Goal: Task Accomplishment & Management: Complete application form

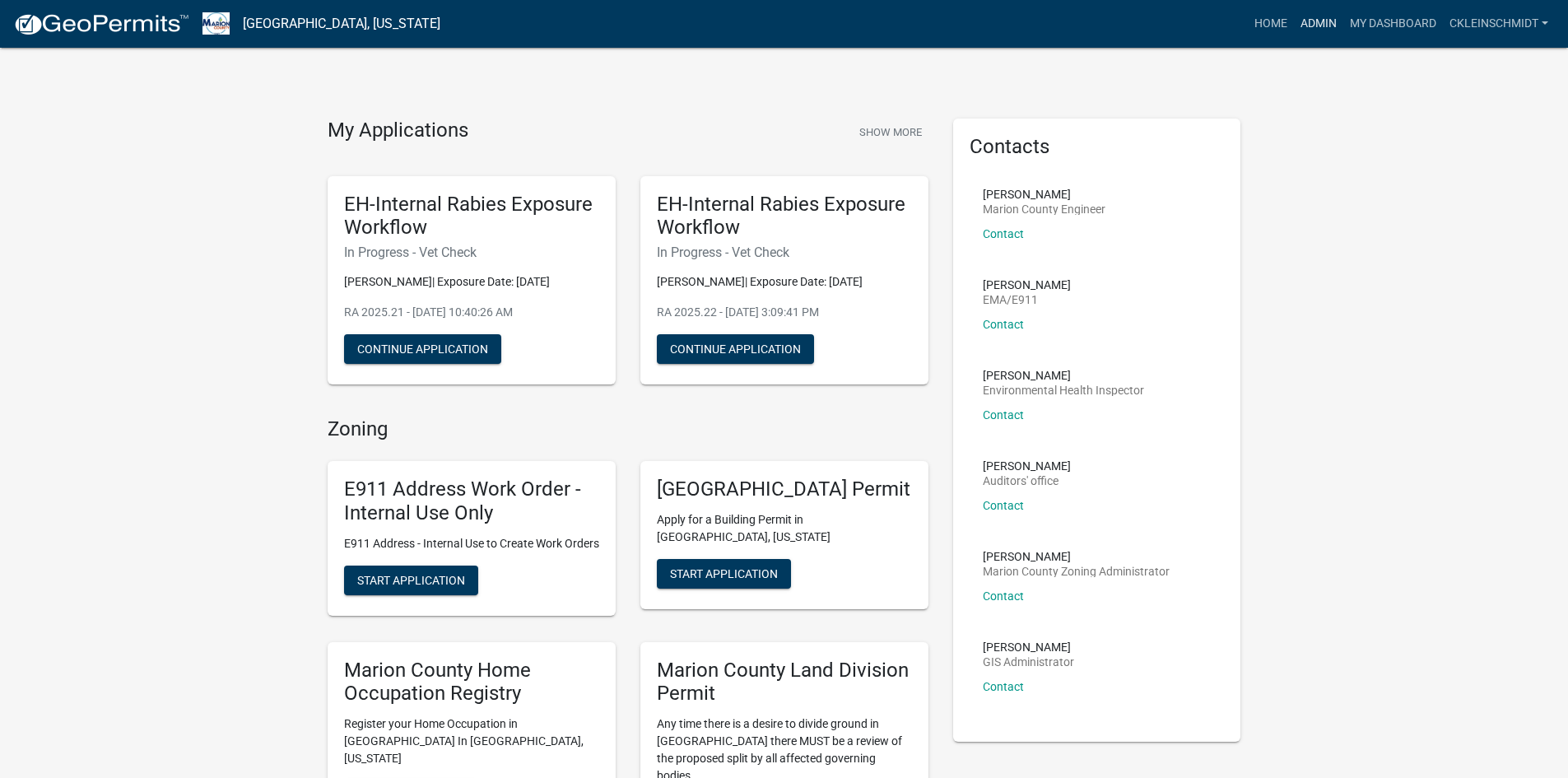
click at [1316, 37] on link "Admin" at bounding box center [1318, 23] width 49 height 31
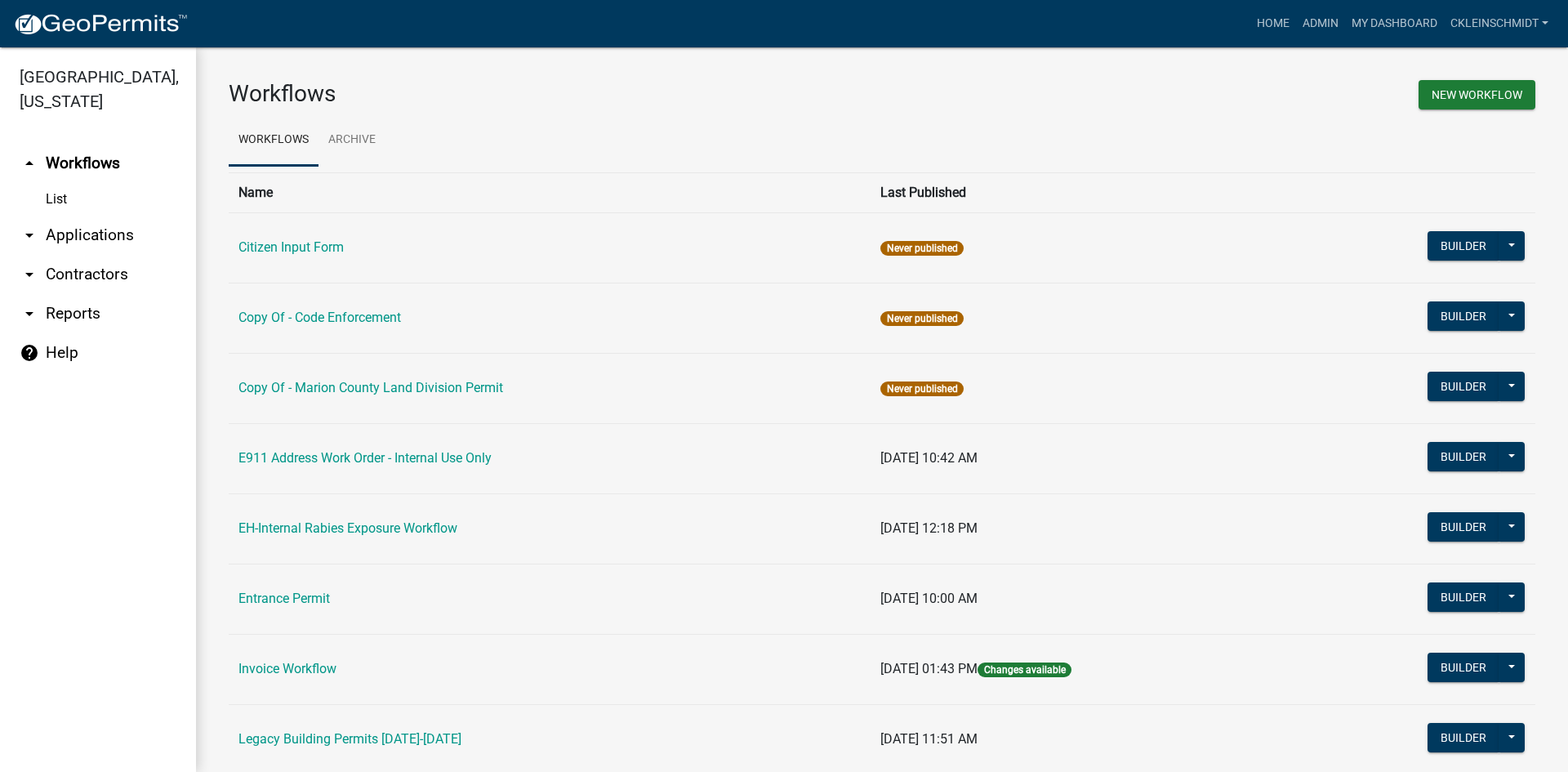
click at [115, 215] on link "arrow_drop_down Applications" at bounding box center [97, 234] width 196 height 39
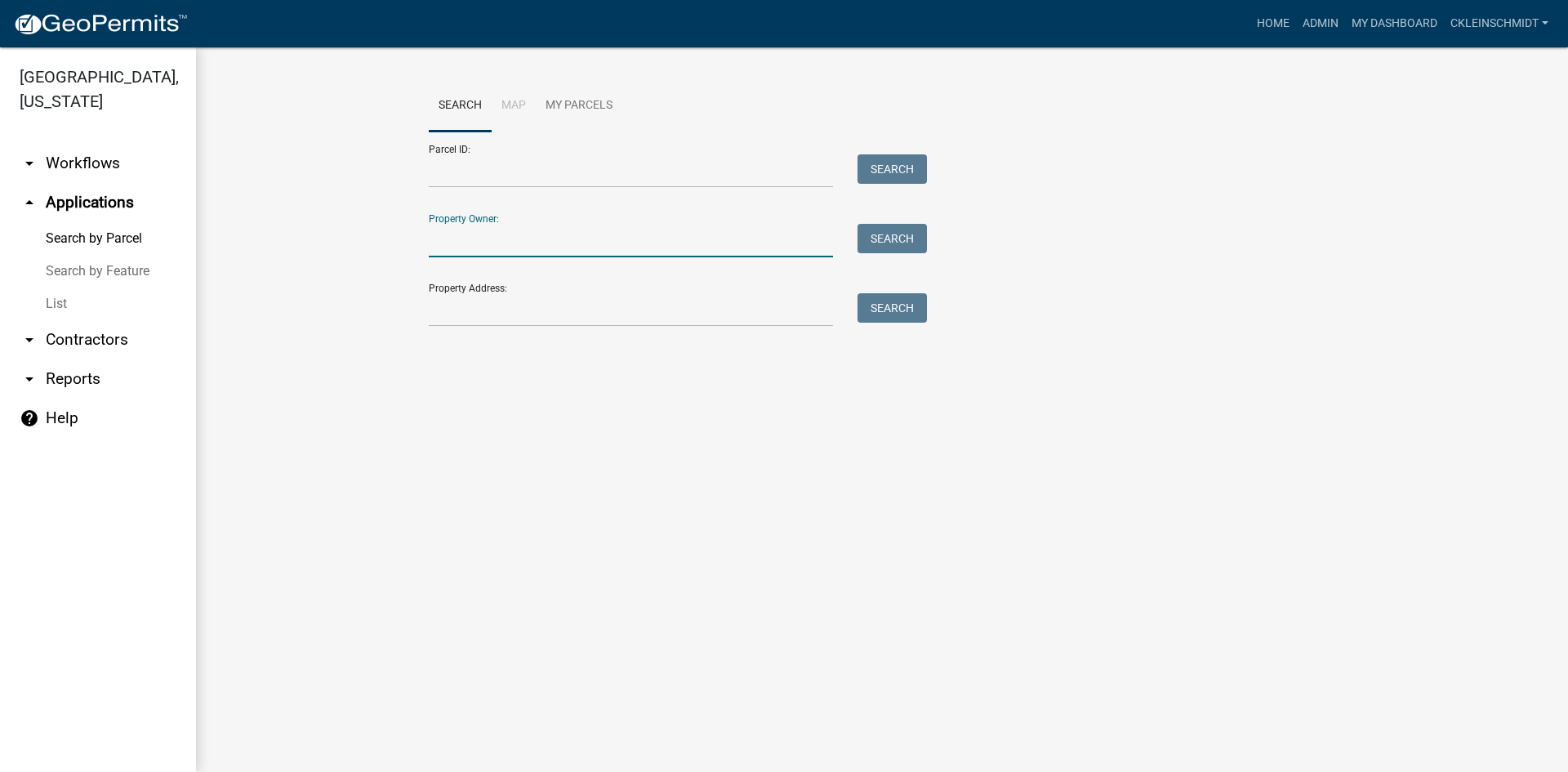
click at [466, 245] on input "Property Owner:" at bounding box center [631, 240] width 404 height 34
click at [556, 258] on form "Parcel ID: Search Property Owner: [PERSON_NAME] Search Property Address: Search" at bounding box center [674, 229] width 490 height 196
click at [554, 246] on input "[PERSON_NAME]" at bounding box center [631, 240] width 404 height 34
click at [874, 231] on button "Search" at bounding box center [892, 239] width 70 height 29
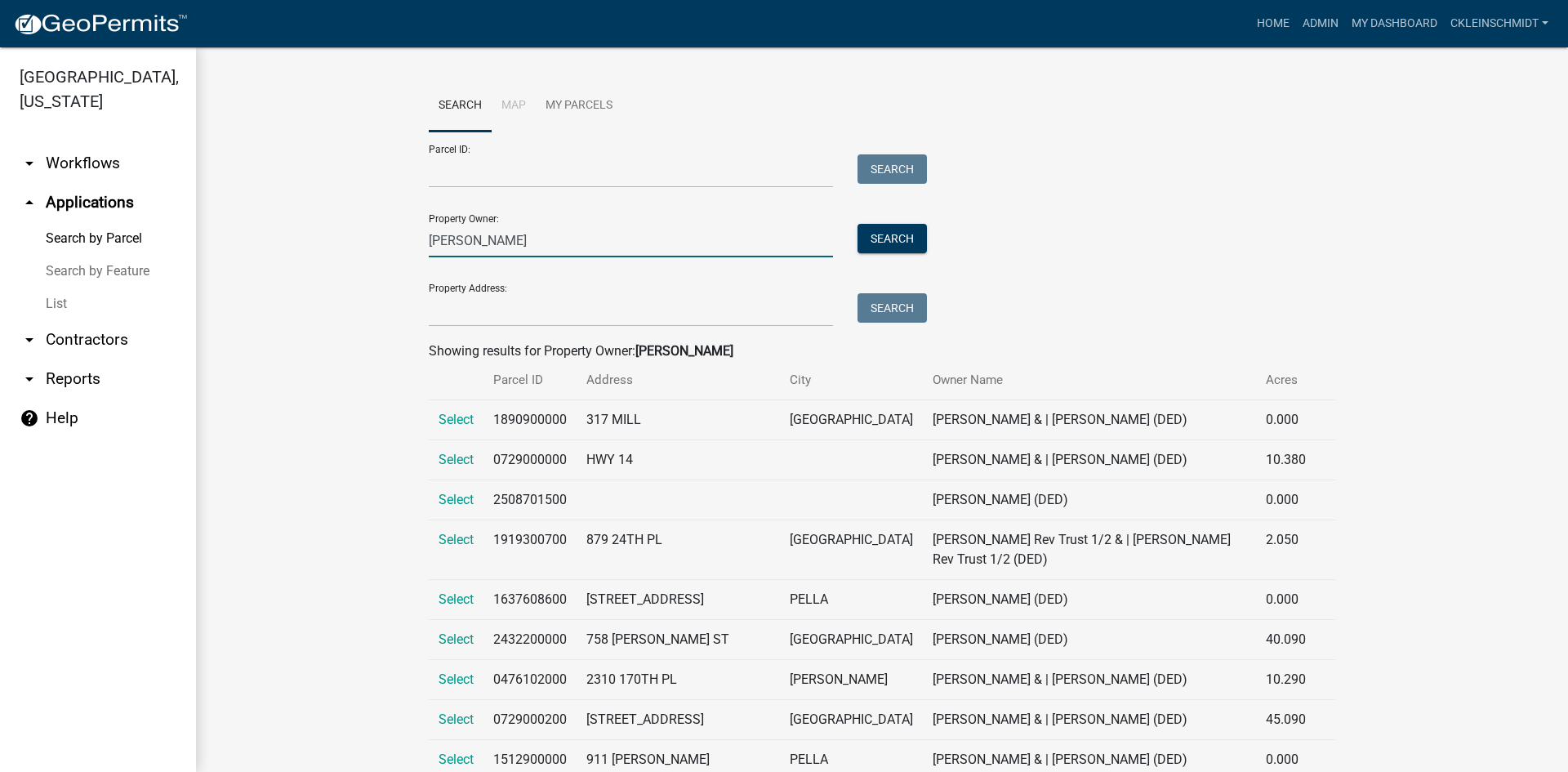
click at [526, 256] on input "[PERSON_NAME]" at bounding box center [631, 240] width 404 height 34
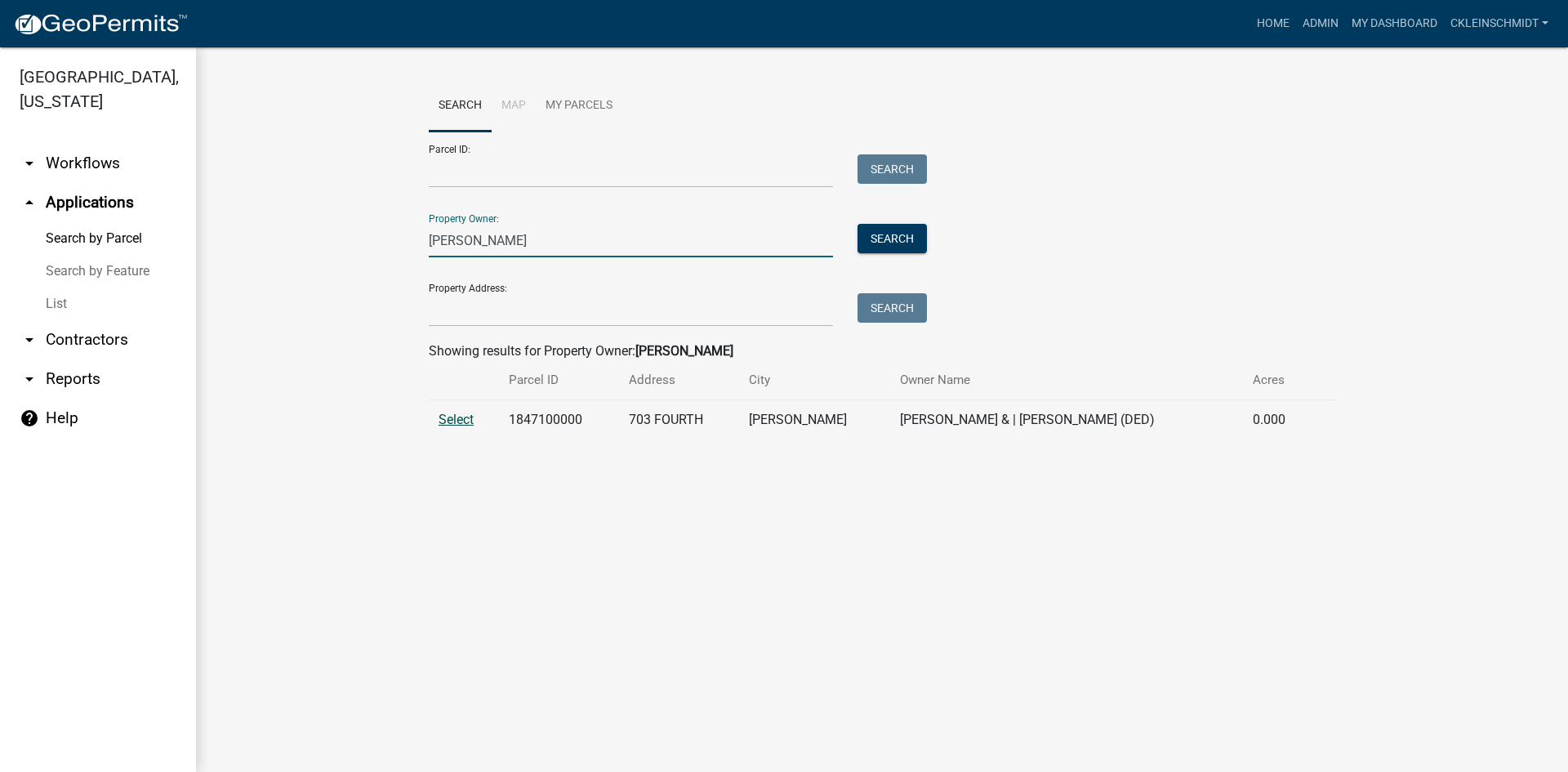
type input "[PERSON_NAME]"
click at [441, 426] on span "Select" at bounding box center [456, 420] width 35 height 16
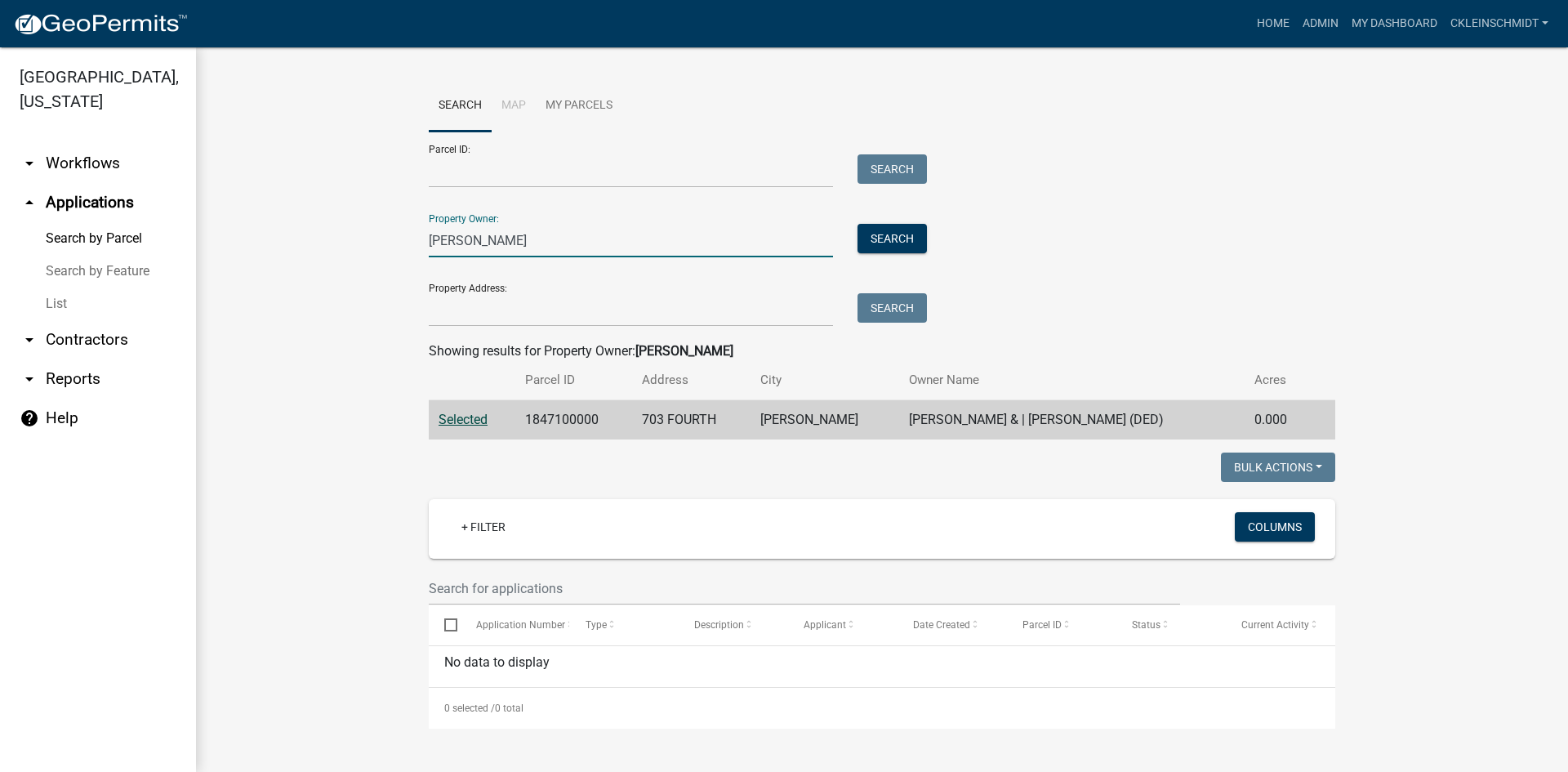
click at [197, 176] on div "Search Map My Parcels Parcel ID: Search Property Owner: [PERSON_NAME] Search Pr…" at bounding box center [881, 404] width 1372 height 713
click at [557, 315] on input "Property Address:" at bounding box center [631, 309] width 404 height 34
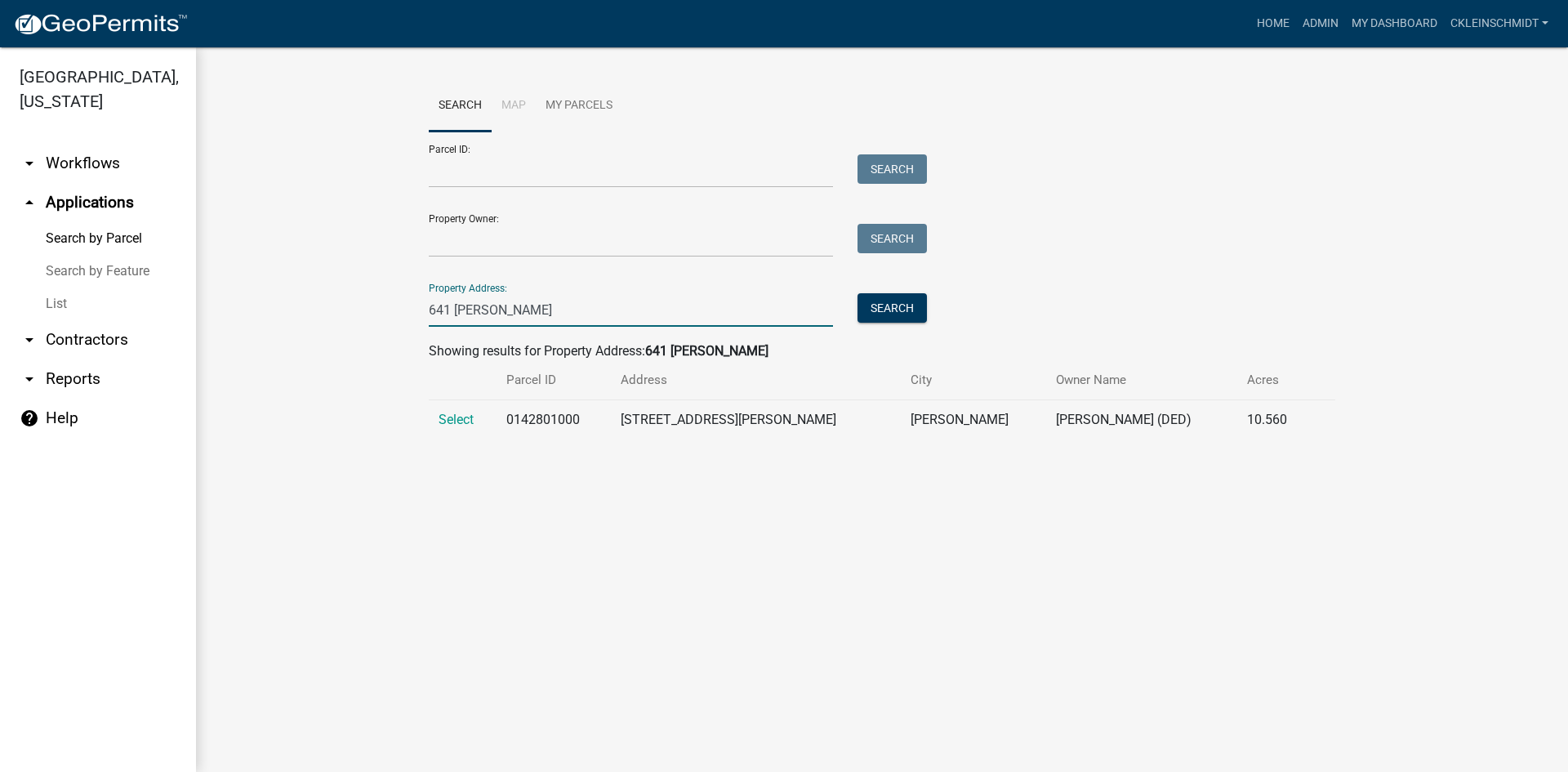
type input "641 [PERSON_NAME]"
click at [462, 408] on td "Select" at bounding box center [463, 420] width 68 height 40
click at [461, 413] on span "Select" at bounding box center [456, 420] width 35 height 16
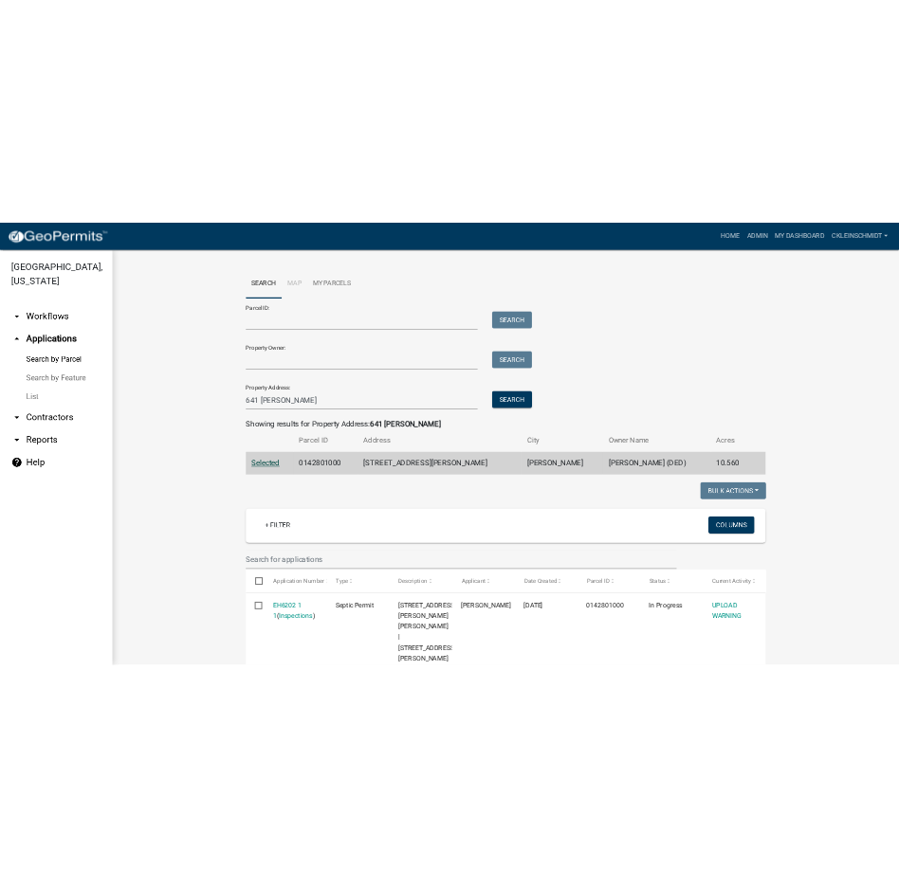
scroll to position [487, 0]
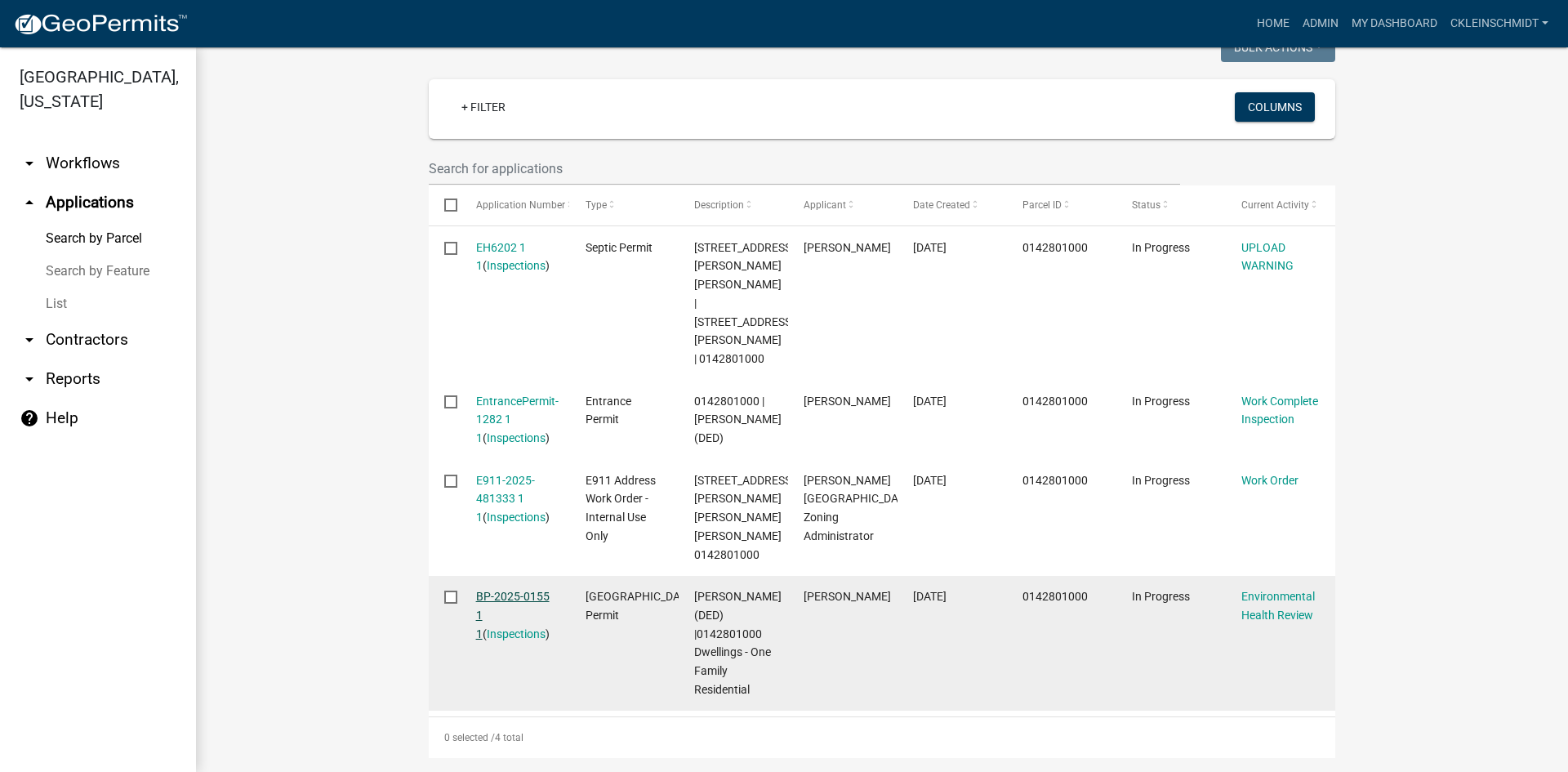
click at [484, 589] on link "BP-2025-0155 1 1" at bounding box center [513, 614] width 73 height 51
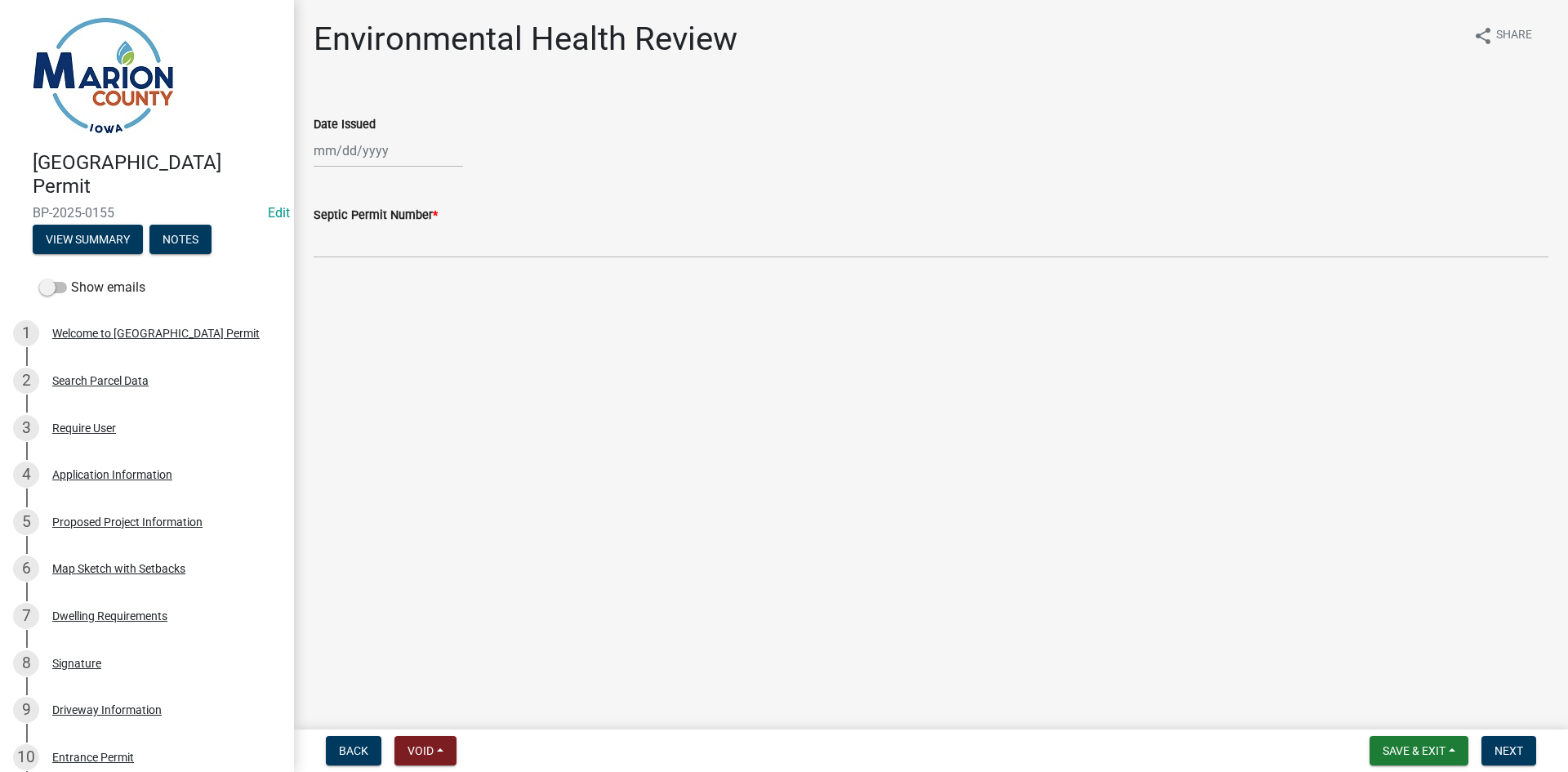
select select "10"
select select "2025"
click at [354, 144] on div "[PERSON_NAME] Feb Mar Apr [PERSON_NAME][DATE] Oct Nov [DATE] 1526 1527 1528 152…" at bounding box center [388, 150] width 149 height 34
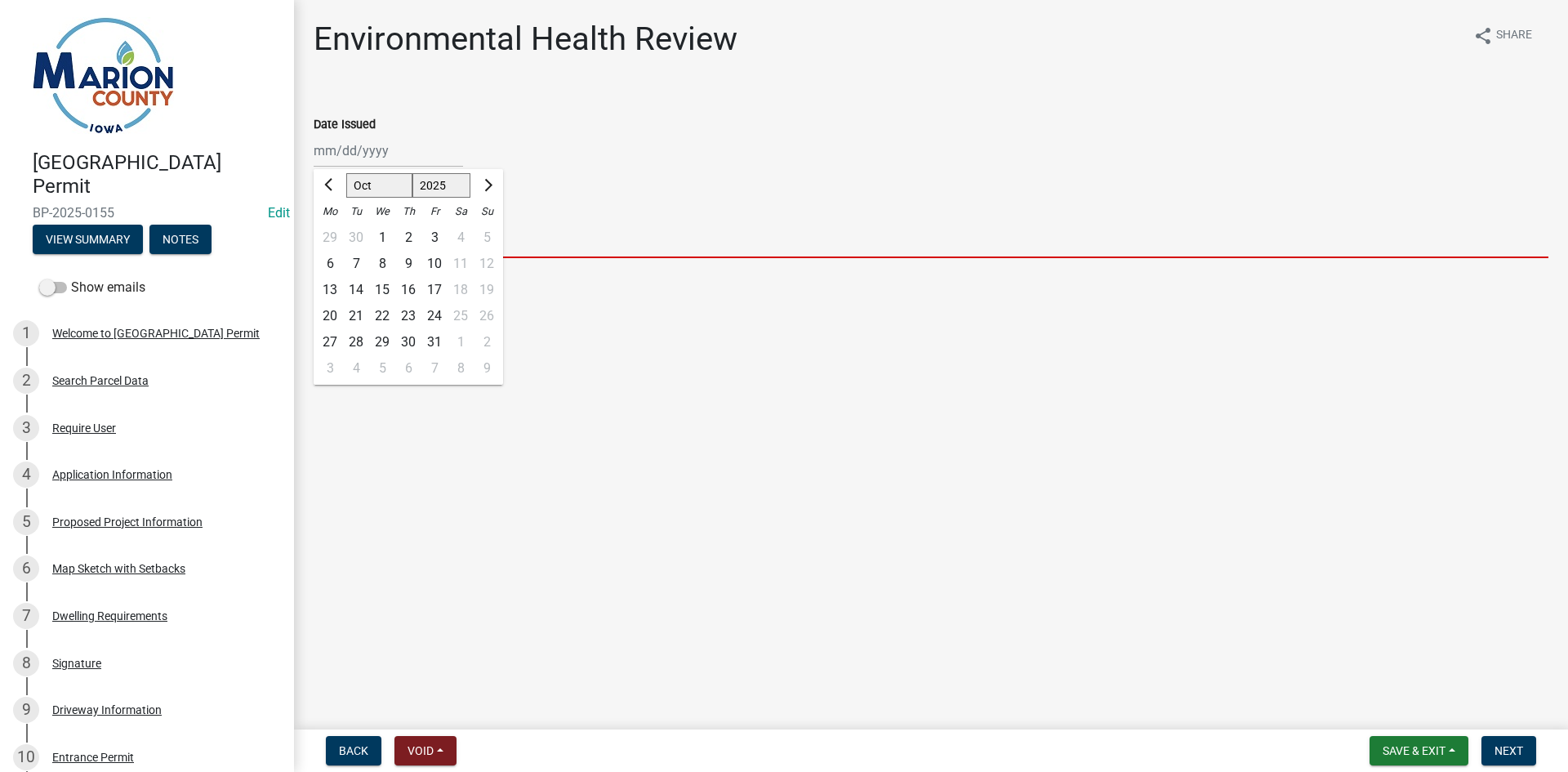
drag, startPoint x: 634, startPoint y: 257, endPoint x: 623, endPoint y: 244, distance: 17.0
click at [634, 257] on input "Septic Permit Number *" at bounding box center [930, 241] width 1235 height 34
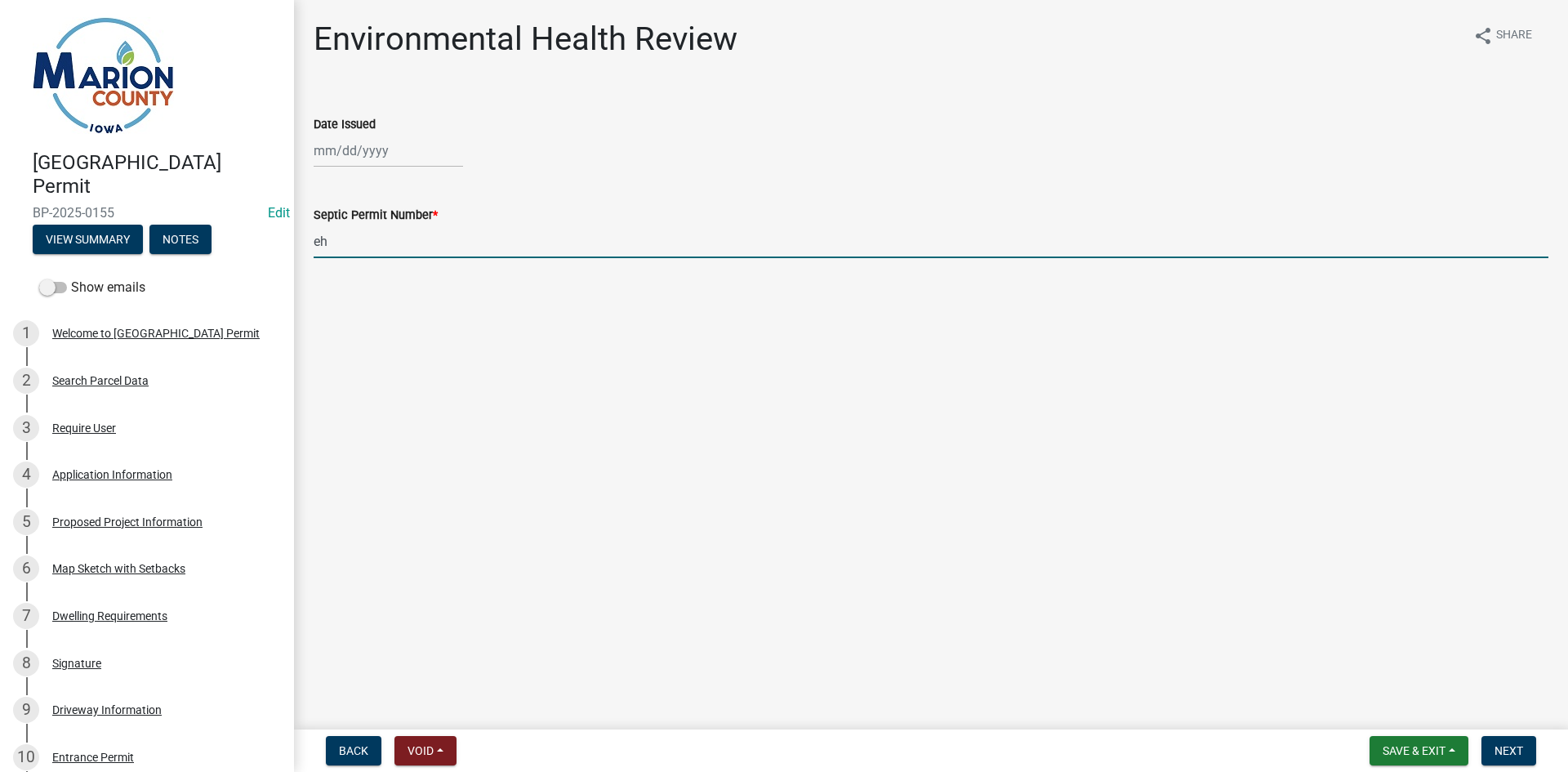
type input "e"
type input "EH6202"
click at [363, 149] on div at bounding box center [388, 150] width 149 height 34
select select "10"
select select "2025"
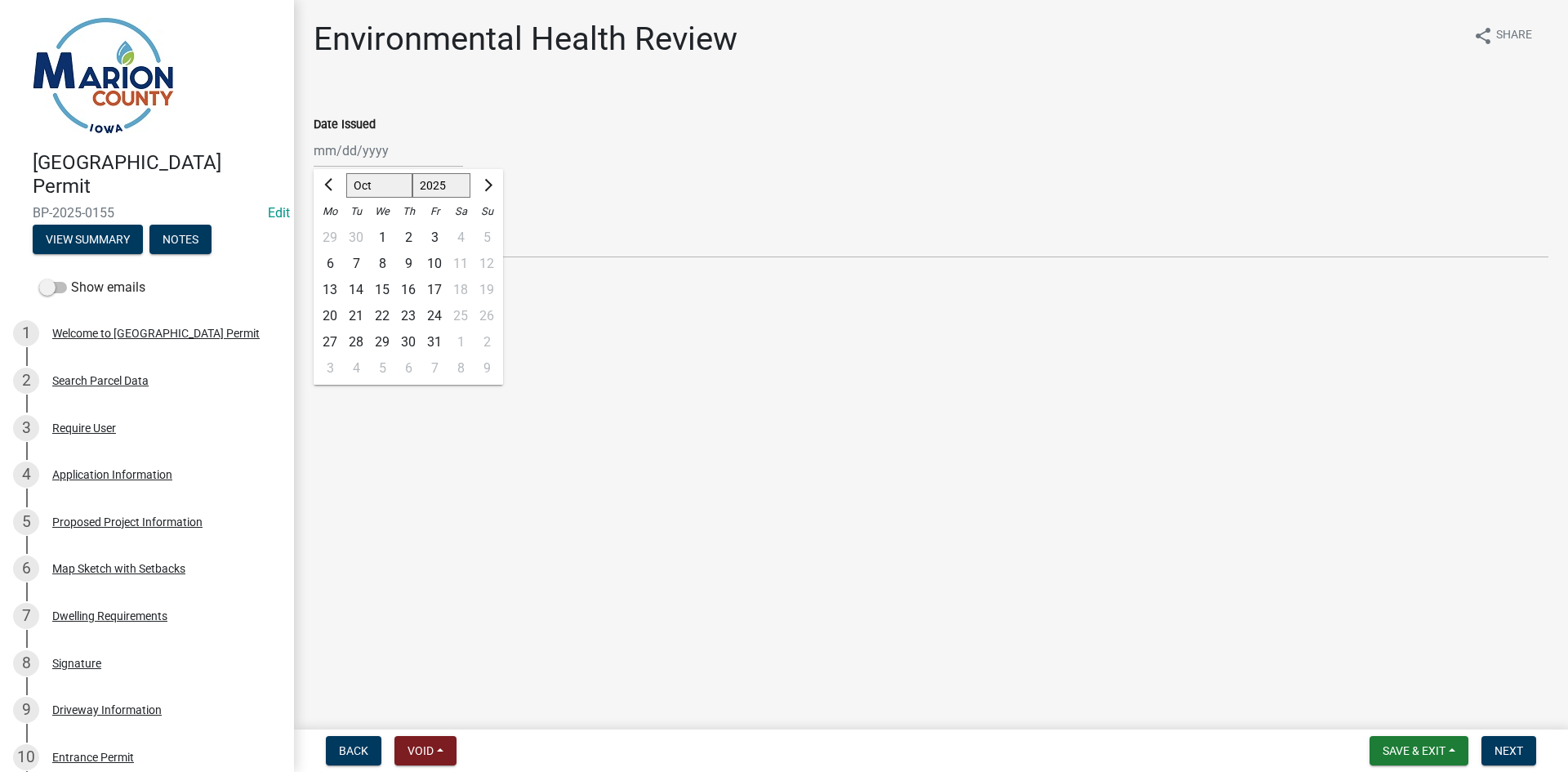
click at [488, 239] on div "29 30 1 2 3 4 5" at bounding box center [408, 238] width 190 height 26
click at [327, 185] on span "Previous month" at bounding box center [330, 185] width 12 height 12
click at [493, 175] on button "Next month" at bounding box center [487, 185] width 20 height 26
select select "10"
click at [490, 243] on div "29 30 1 2 3 4 5" at bounding box center [408, 238] width 190 height 26
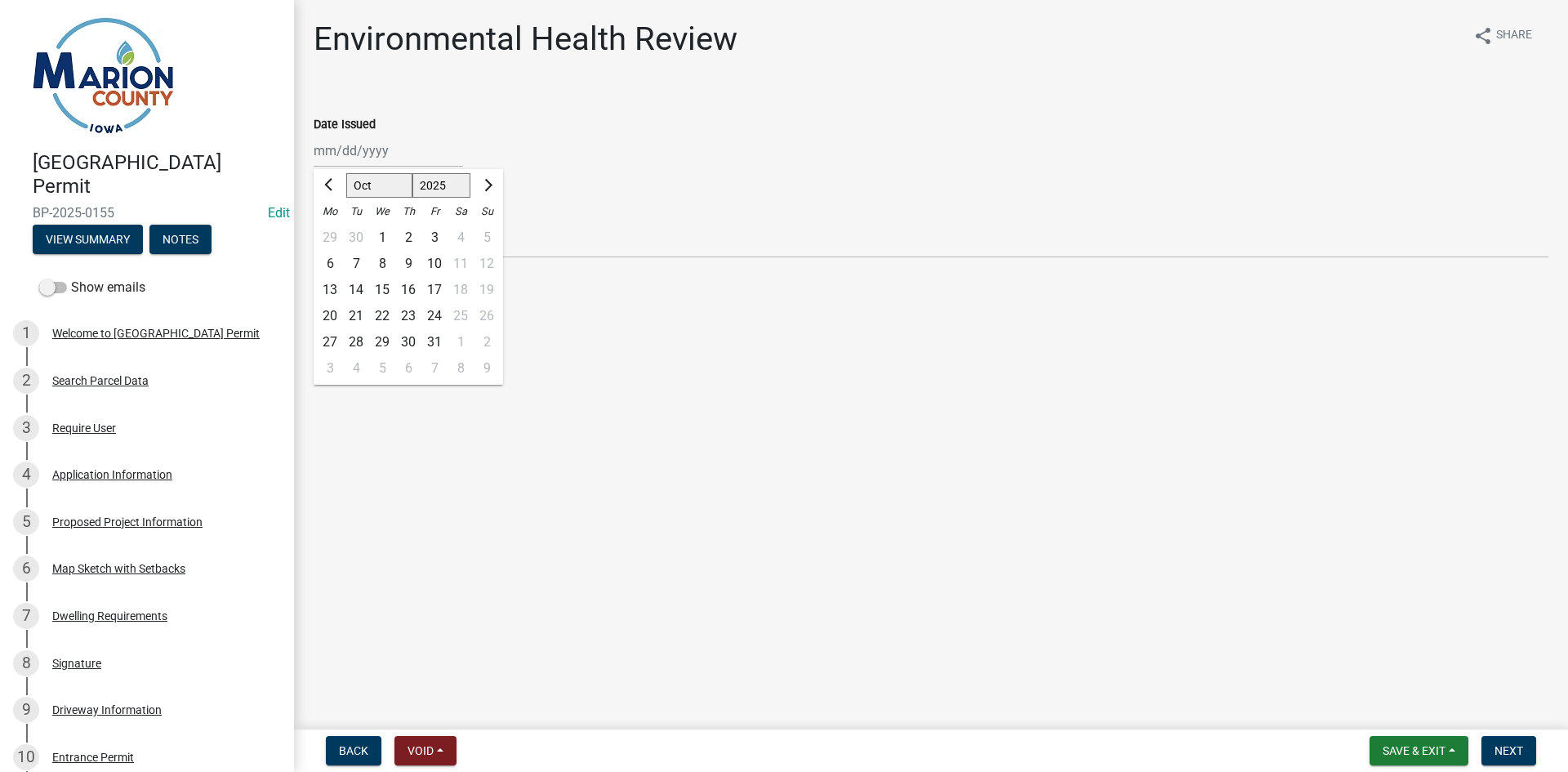
click at [490, 241] on div "29 30 1 2 3 4 5" at bounding box center [408, 238] width 190 height 26
click at [490, 240] on div "29 30 1 2 3 4 5" at bounding box center [408, 238] width 190 height 26
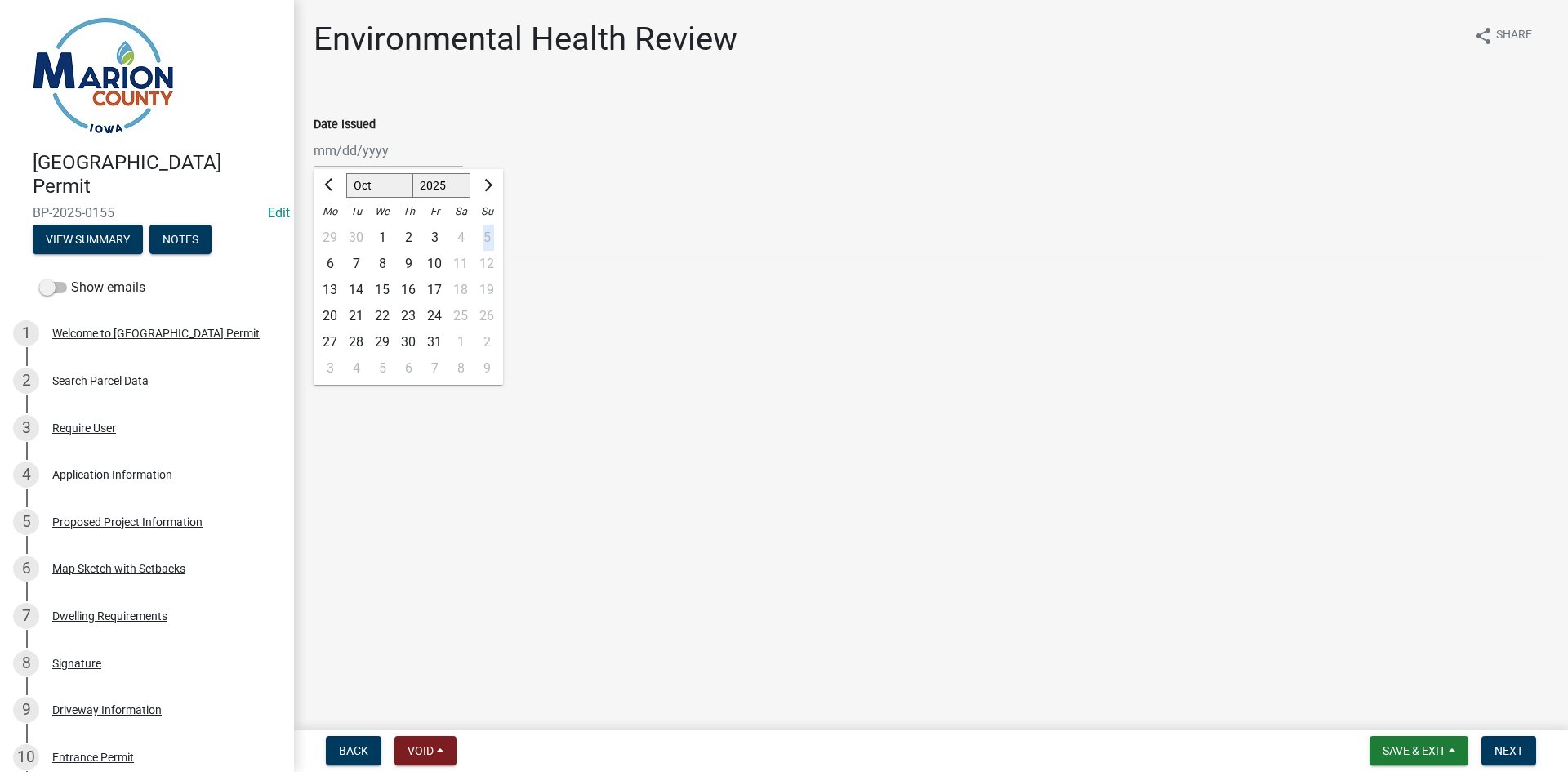
click at [490, 240] on div "29 30 1 2 3 4 5" at bounding box center [408, 238] width 190 height 26
click at [674, 281] on div "Environmental Health Review share Share Date Issued [PERSON_NAME] Apr May Jun […" at bounding box center [931, 153] width 1260 height 266
select select "10"
select select "2025"
click at [353, 146] on div "[PERSON_NAME] Feb Mar Apr [PERSON_NAME][DATE] Oct Nov [DATE] 1526 1527 1528 152…" at bounding box center [388, 150] width 149 height 34
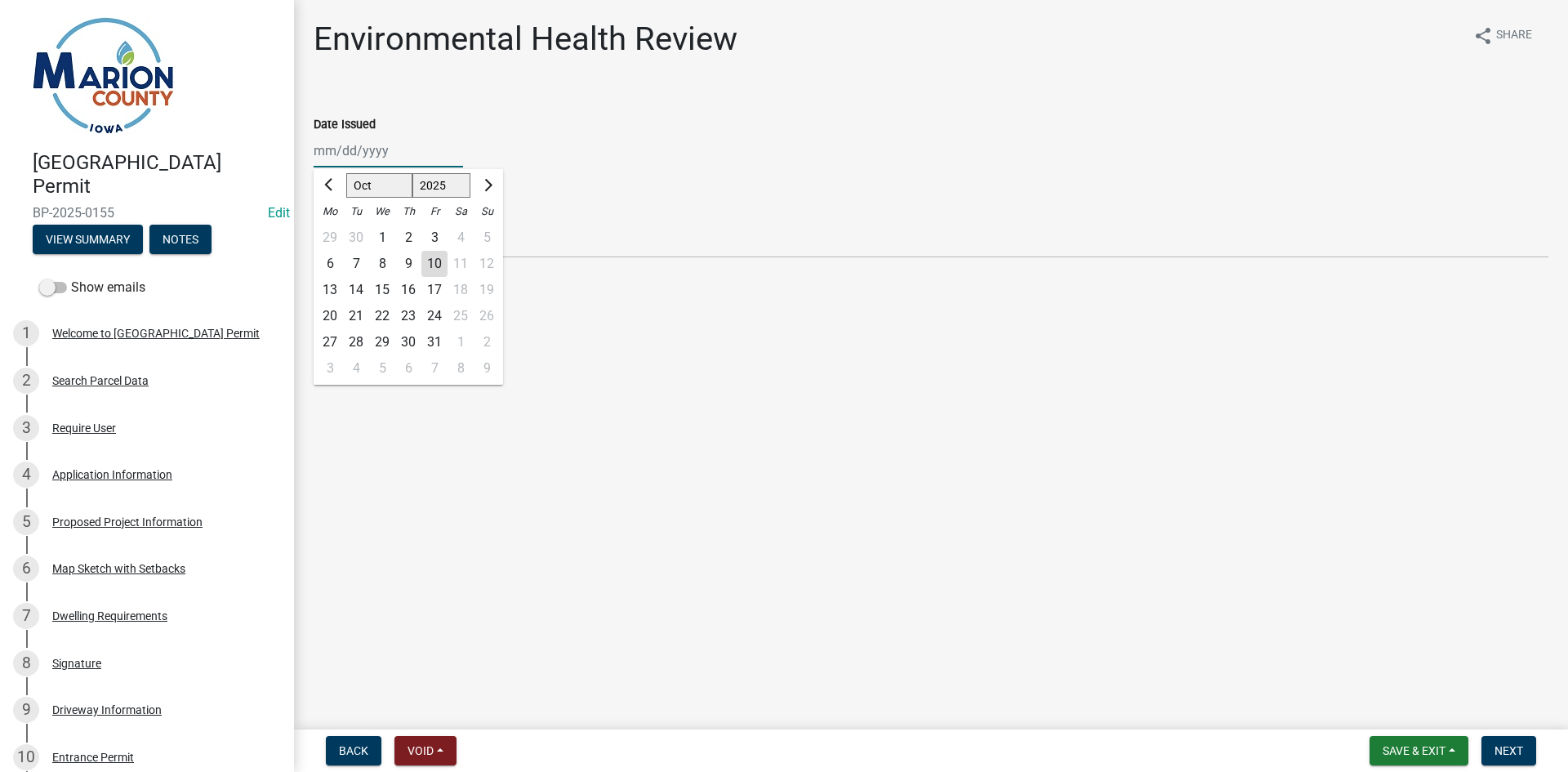
click at [320, 153] on input "Date Issued" at bounding box center [388, 150] width 149 height 34
type input "0"
type input "[DATE]"
click at [787, 168] on wm-data-entity-input "Date Issued [PERSON_NAME] Apr [PERSON_NAME][DATE] Sep Oct Nov [DATE] 1526 1527 …" at bounding box center [930, 136] width 1235 height 90
click at [364, 155] on div at bounding box center [388, 150] width 149 height 34
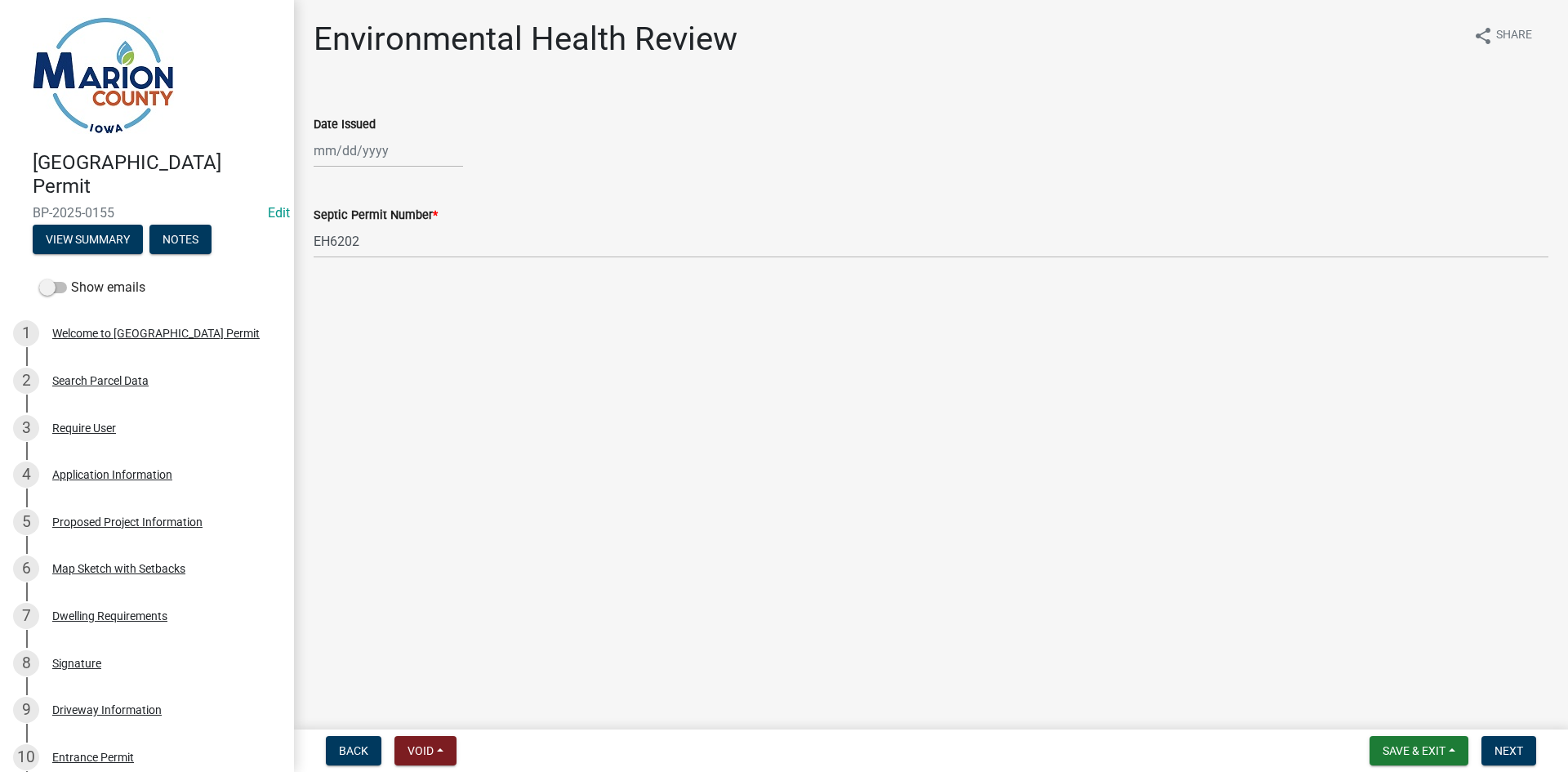
select select "10"
select select "2025"
click at [434, 243] on div "3" at bounding box center [434, 238] width 26 height 26
type input "[DATE]"
select select "10"
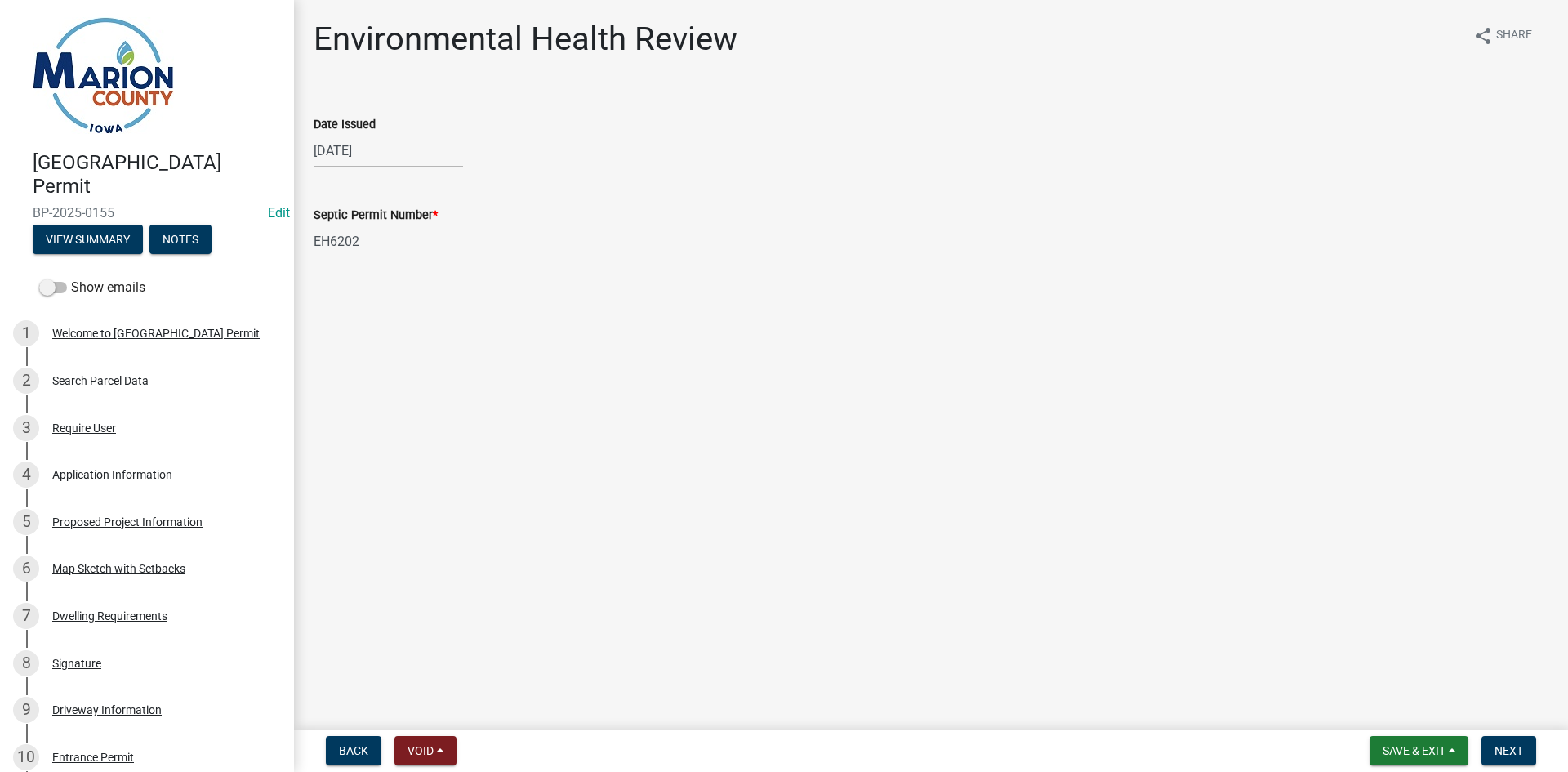
select select "2025"
click at [329, 140] on div "[DATE] Jan Feb Mar Apr May Jun [DATE] Aug Sep Oct Nov [DATE] 1526 1527 1528 152…" at bounding box center [388, 150] width 149 height 34
click at [333, 265] on div "6" at bounding box center [330, 264] width 26 height 26
type input "[DATE]"
click at [1509, 744] on span "Next" at bounding box center [1509, 750] width 28 height 13
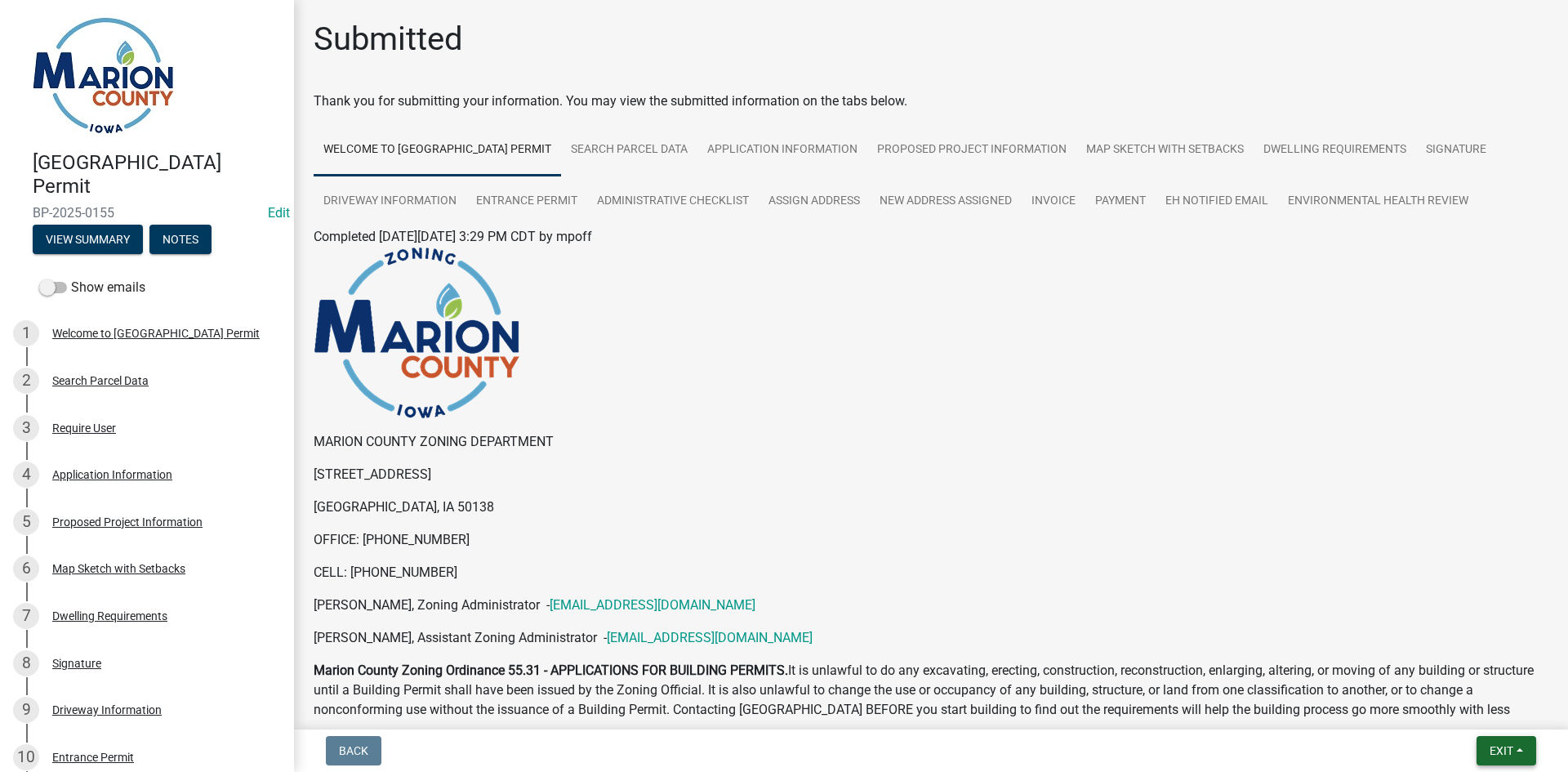
click at [1508, 750] on span "Exit" at bounding box center [1501, 750] width 23 height 13
click at [1469, 698] on button "Save & Exit" at bounding box center [1471, 707] width 131 height 39
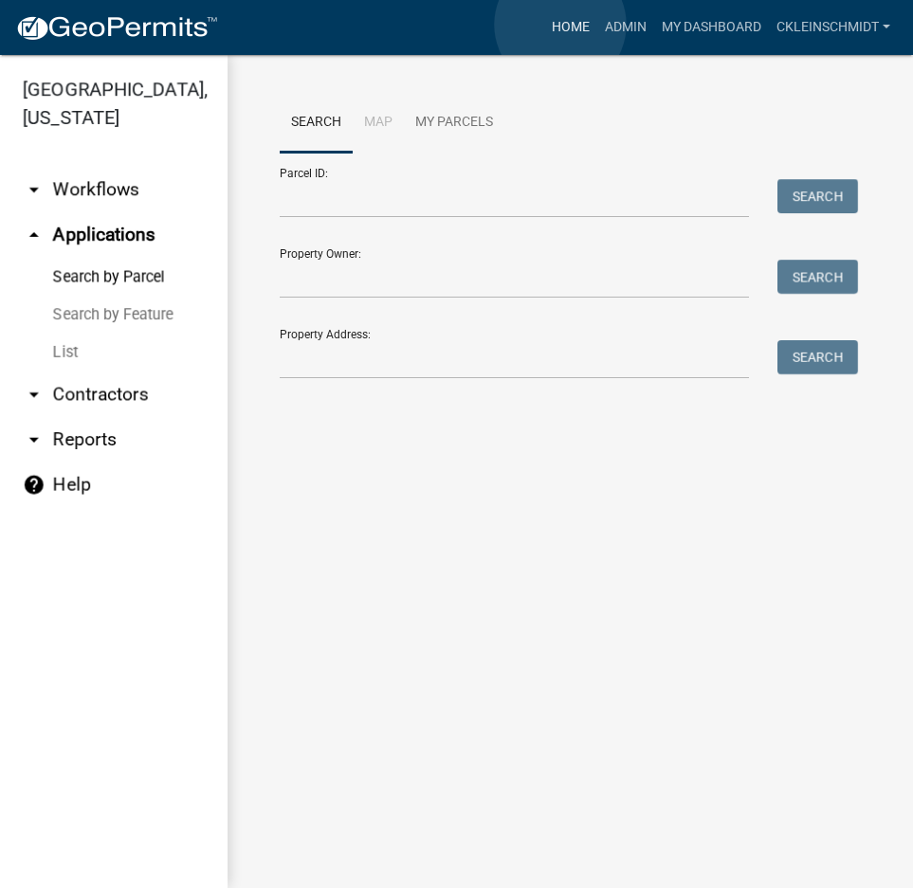
click at [560, 25] on link "Home" at bounding box center [570, 27] width 53 height 36
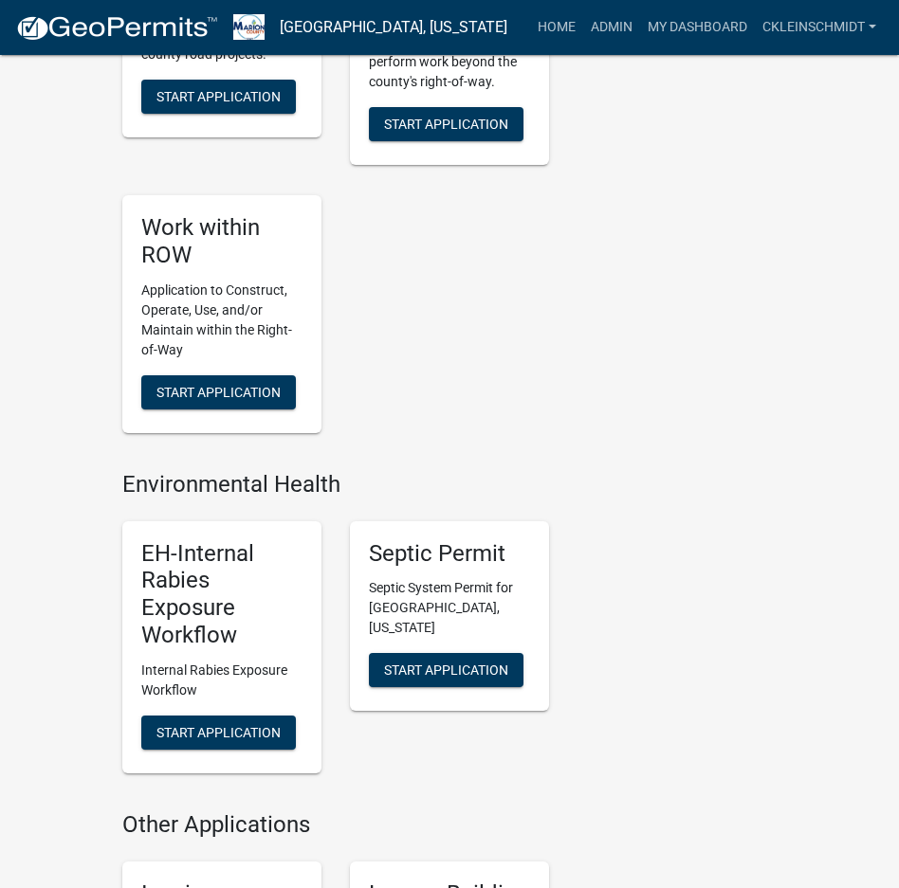
scroll to position [2085, 0]
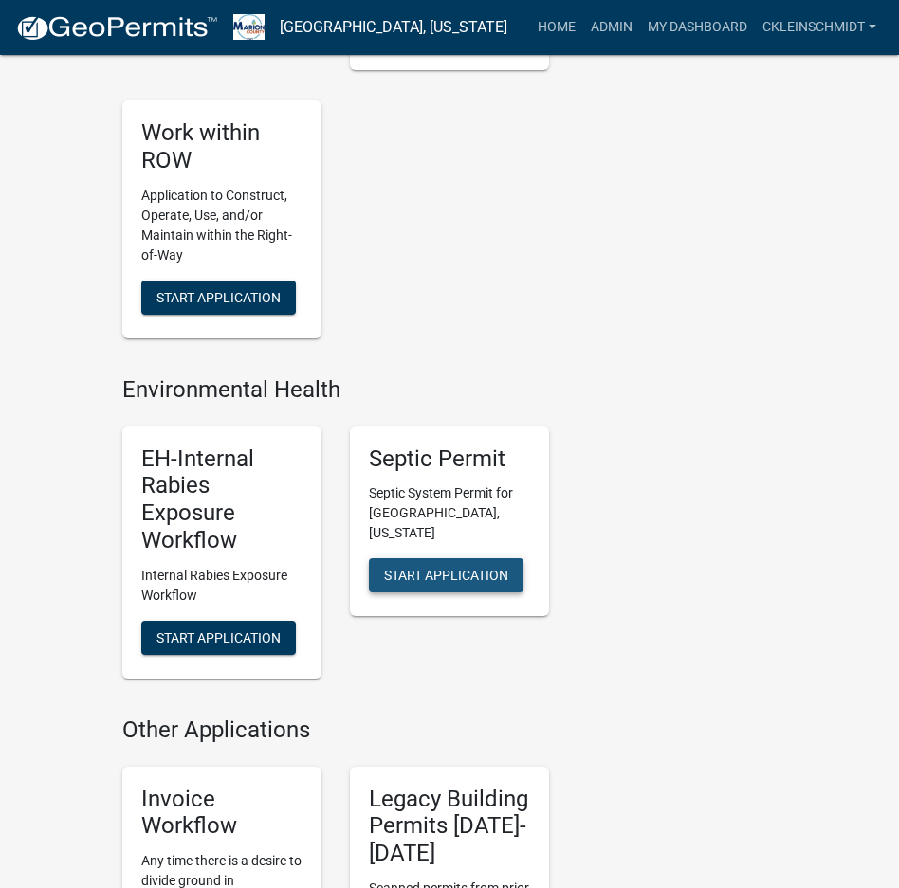
click at [464, 568] on span "Start Application" at bounding box center [446, 575] width 124 height 15
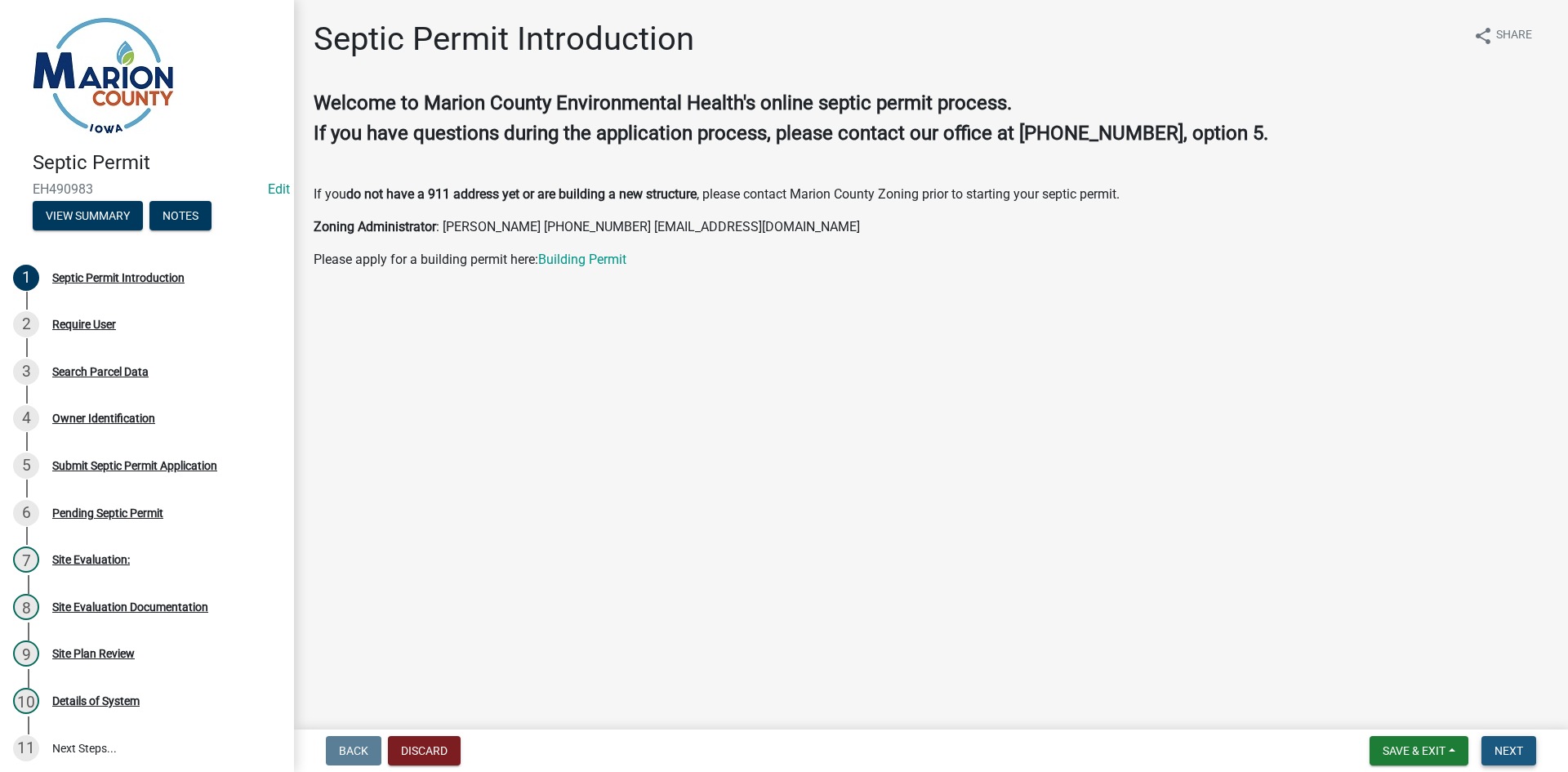
click at [1515, 750] on span "Next" at bounding box center [1509, 750] width 28 height 13
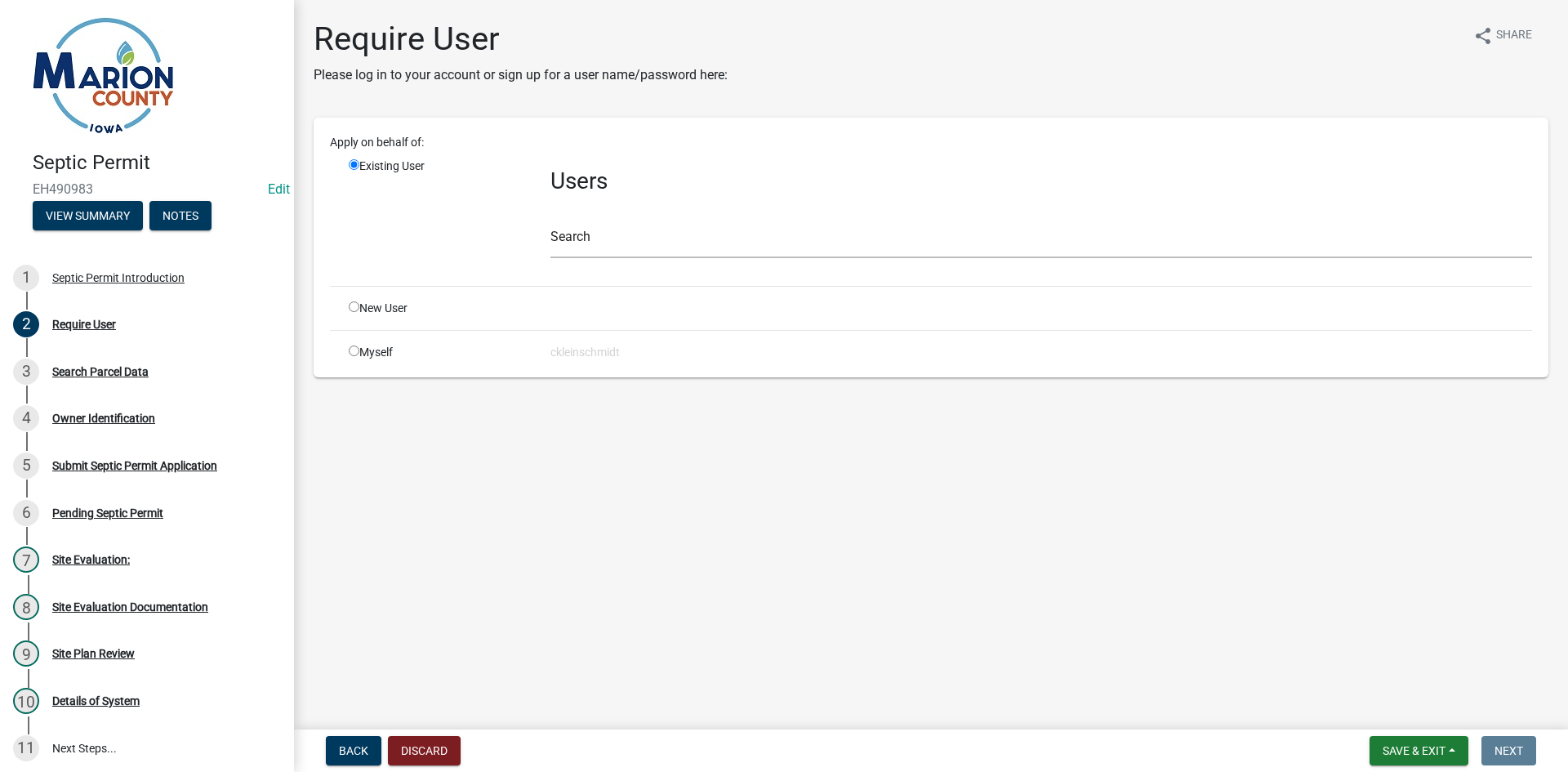
click at [346, 309] on div "New User" at bounding box center [438, 308] width 202 height 17
click at [352, 308] on input "radio" at bounding box center [354, 307] width 10 height 10
radio input "true"
radio input "false"
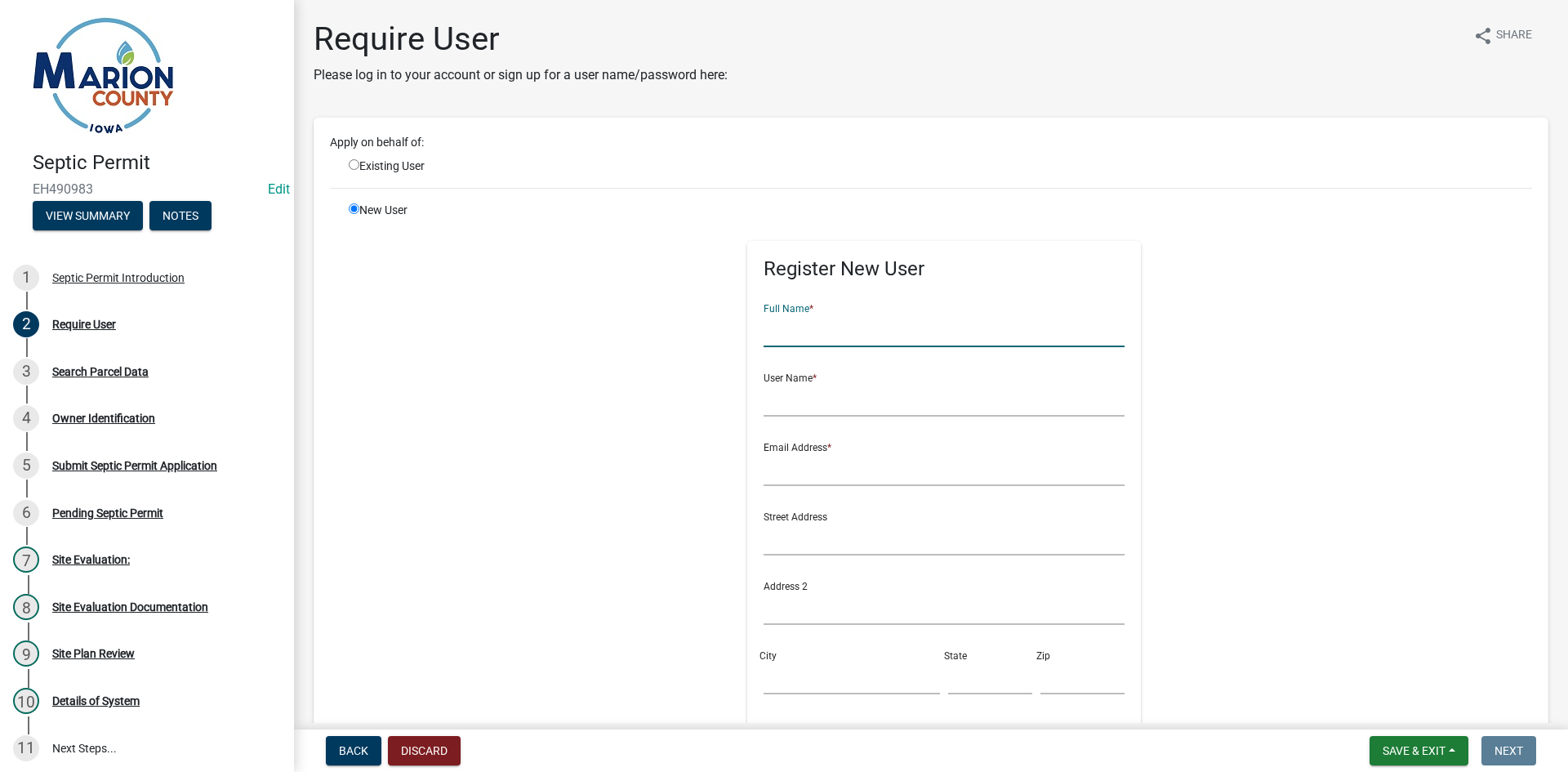
click at [833, 331] on input "text" at bounding box center [944, 330] width 362 height 34
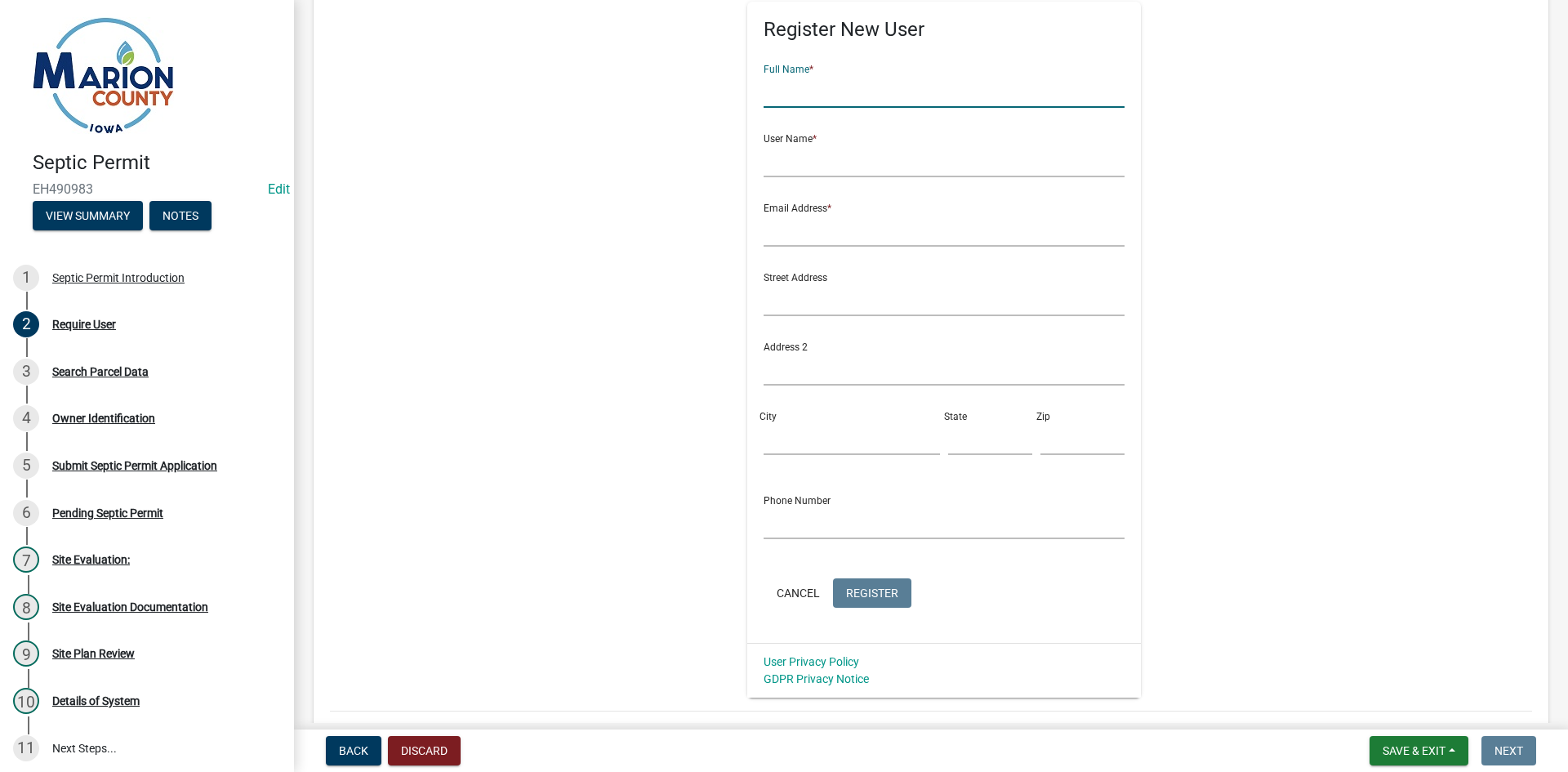
scroll to position [82, 0]
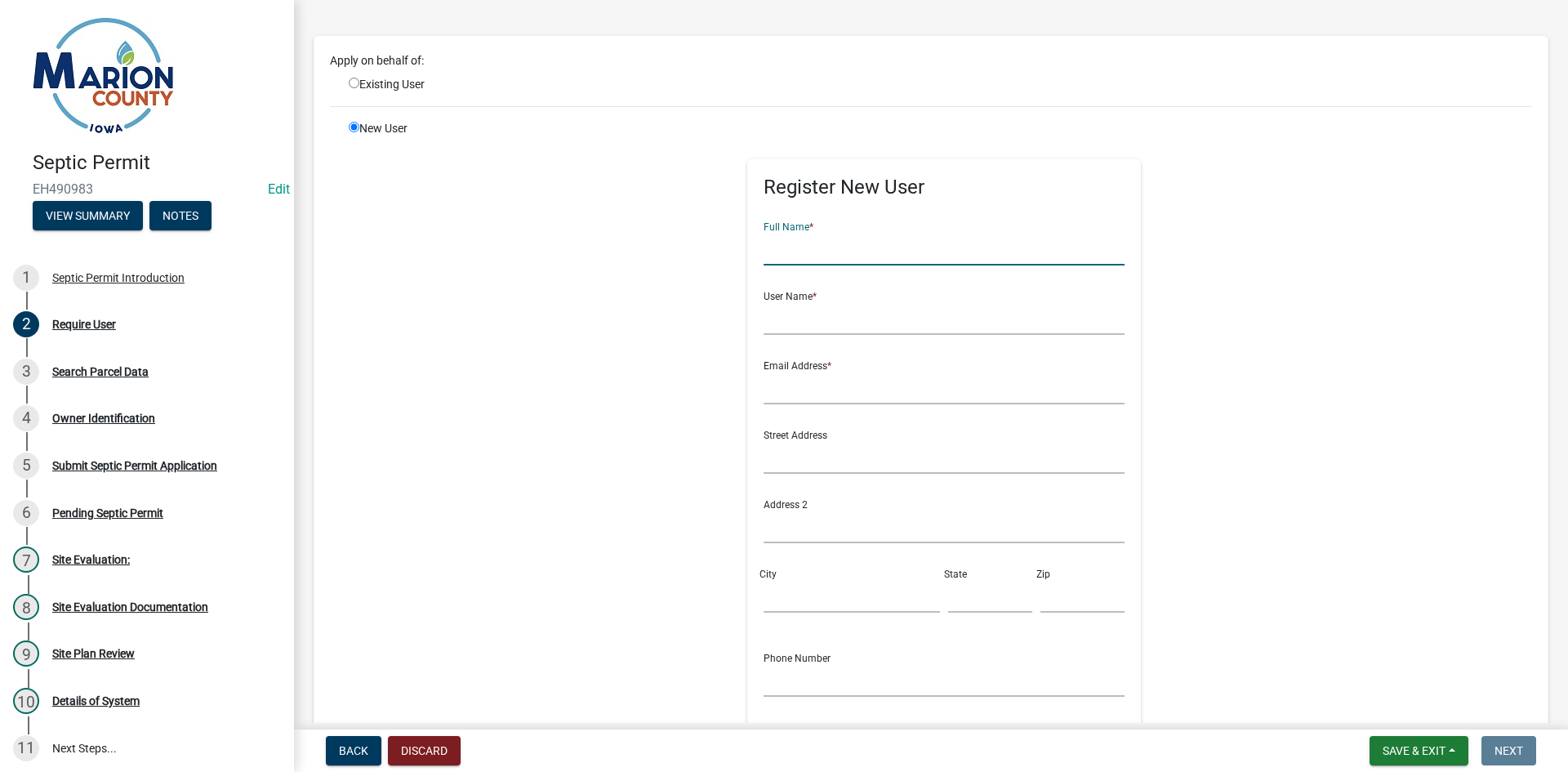
click at [764, 256] on input "text" at bounding box center [944, 248] width 362 height 34
type input "[PERSON_NAME]"
type input "LCHAMBERS1"
type input "[EMAIL_ADDRESS][DOMAIN_NAME]"
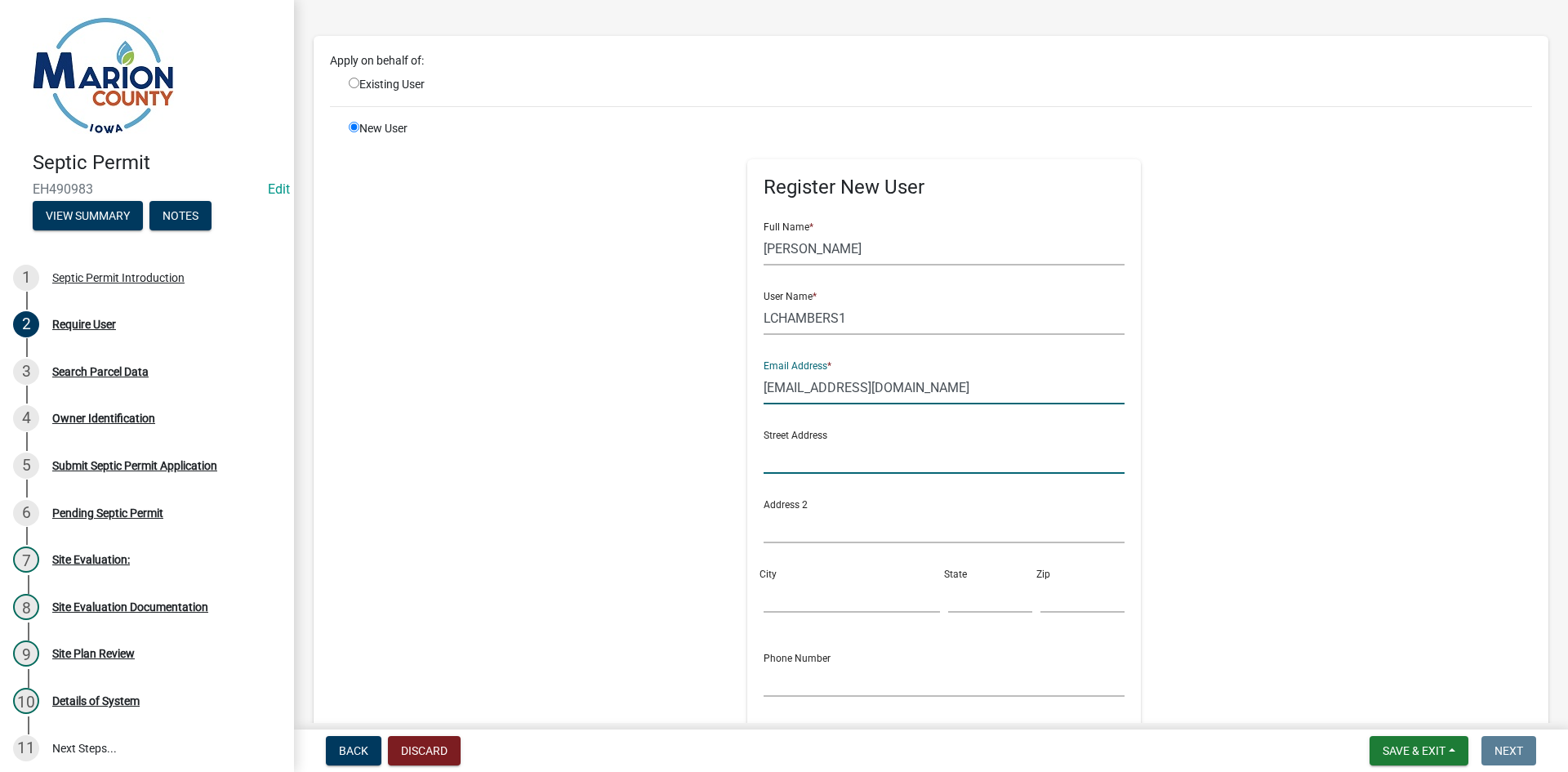
click at [864, 468] on input "text" at bounding box center [944, 457] width 362 height 34
type input "1727 HWY 5"
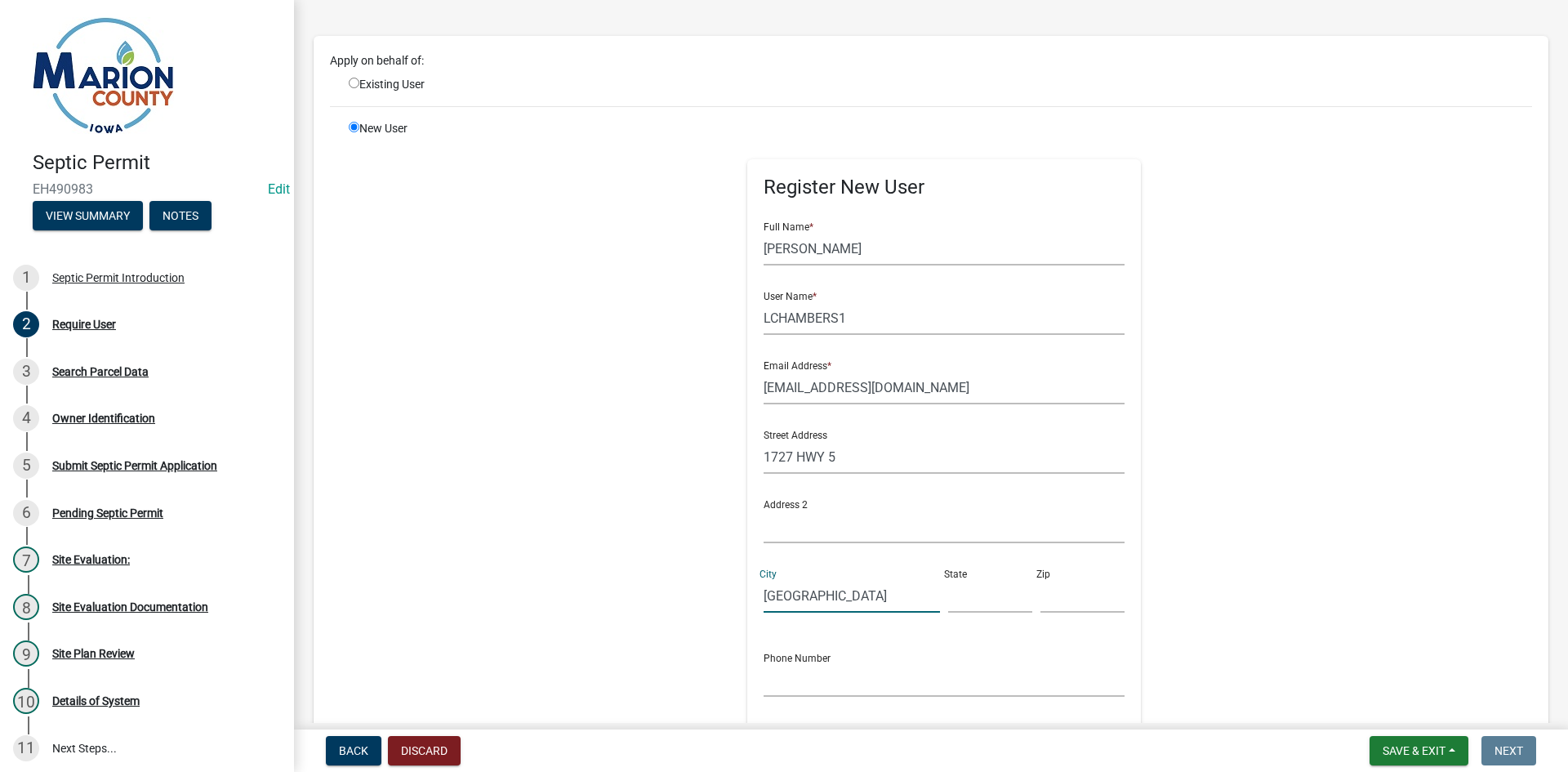
type input "[GEOGRAPHIC_DATA]"
type input "IA"
type input "50138"
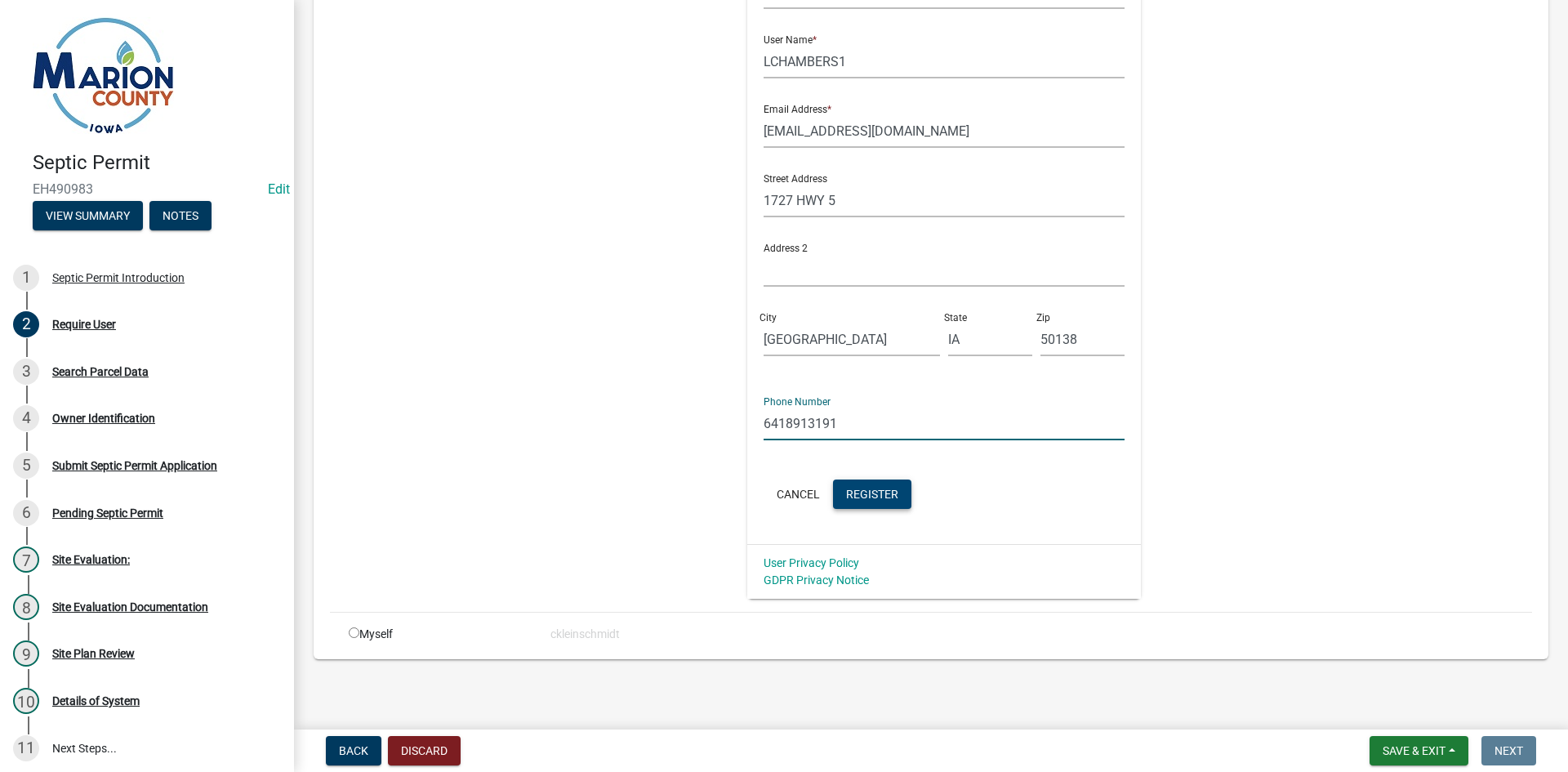
type input "6418913191"
click at [867, 483] on button "Register" at bounding box center [872, 494] width 78 height 29
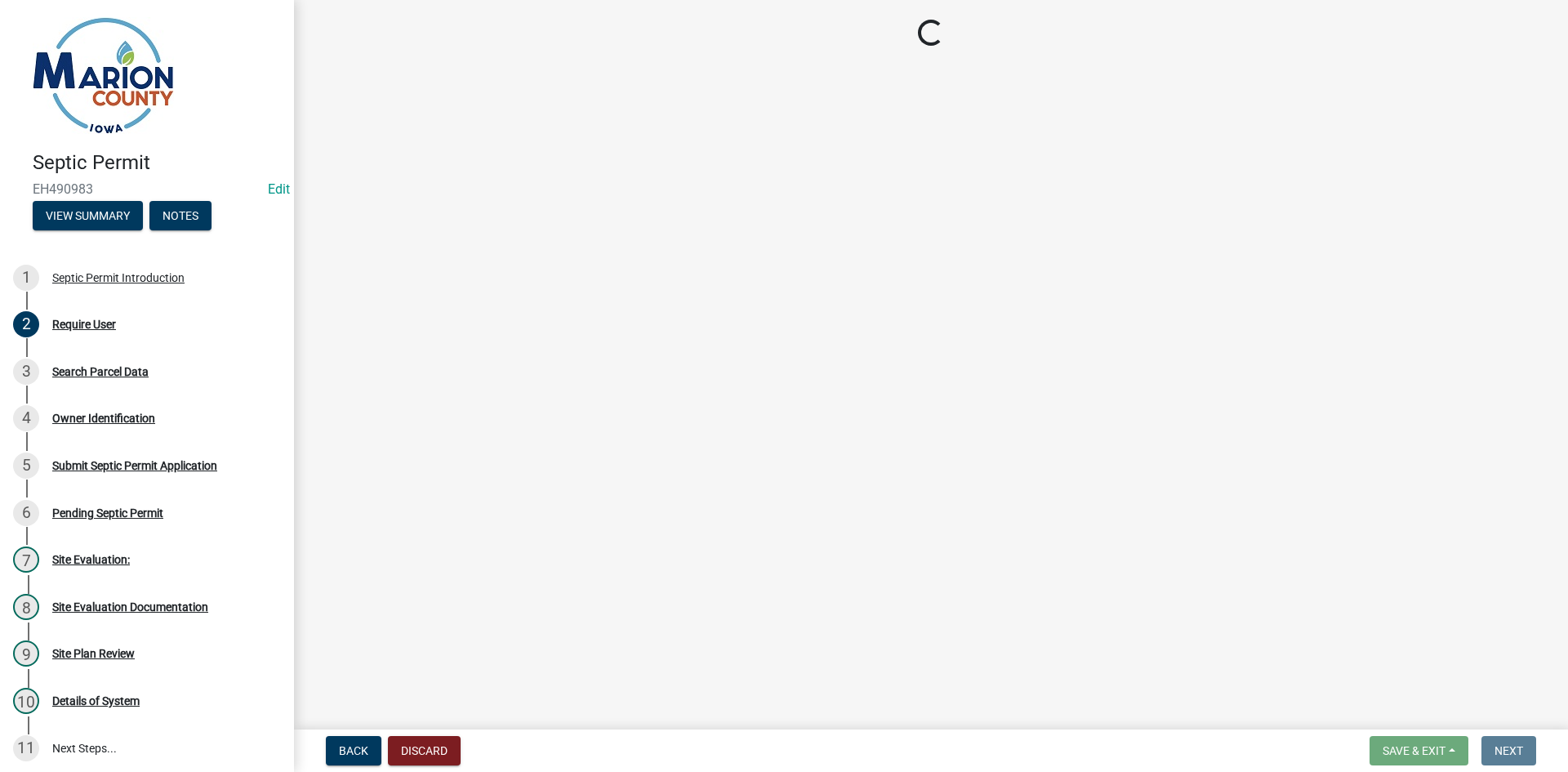
scroll to position [0, 0]
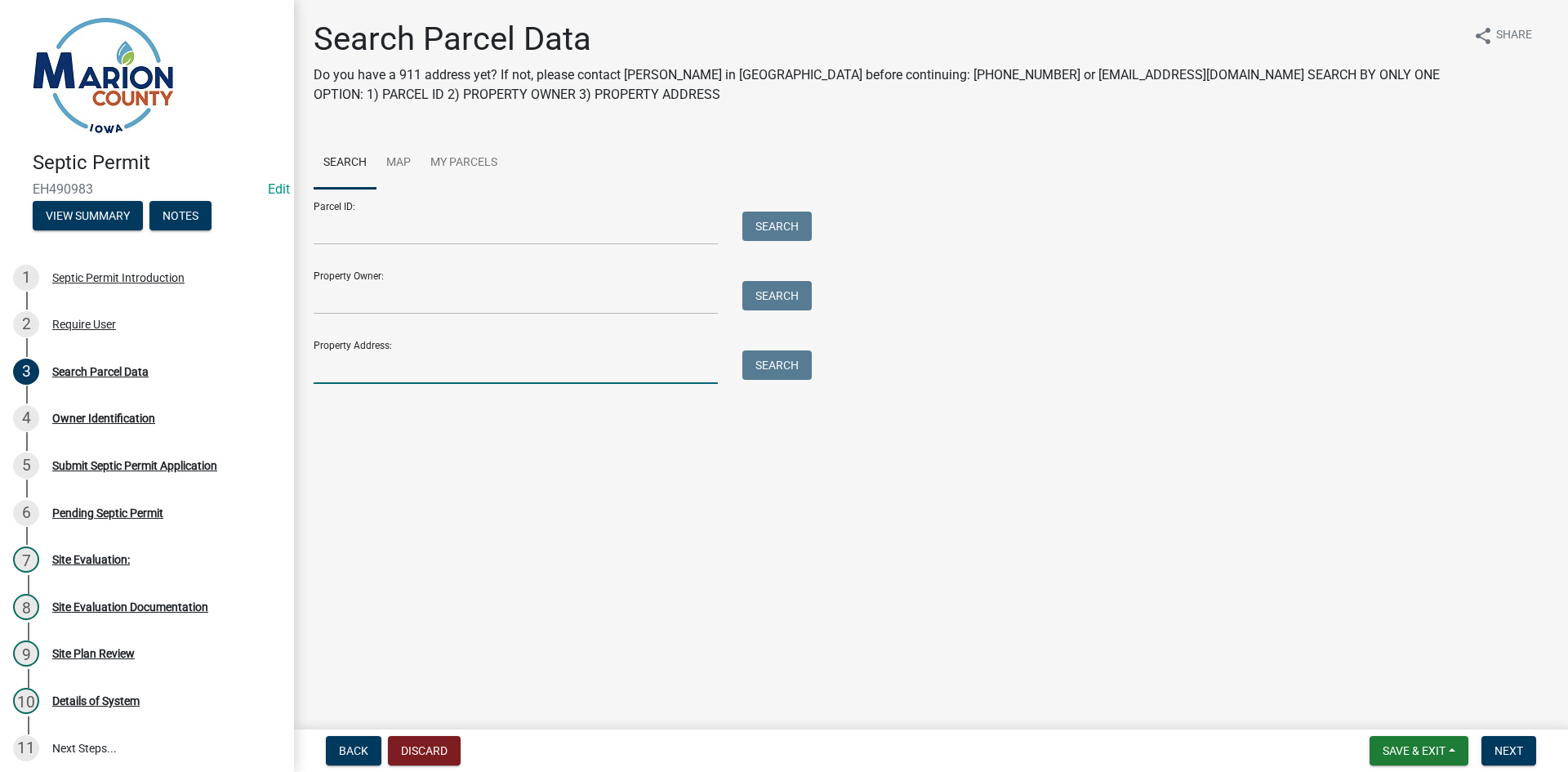
click at [507, 377] on input "Property Address:" at bounding box center [515, 367] width 404 height 34
click at [784, 361] on button "Search" at bounding box center [777, 365] width 70 height 29
click at [401, 360] on input "1727 HWY 5" at bounding box center [515, 367] width 404 height 34
click at [769, 362] on button "Search" at bounding box center [777, 365] width 70 height 29
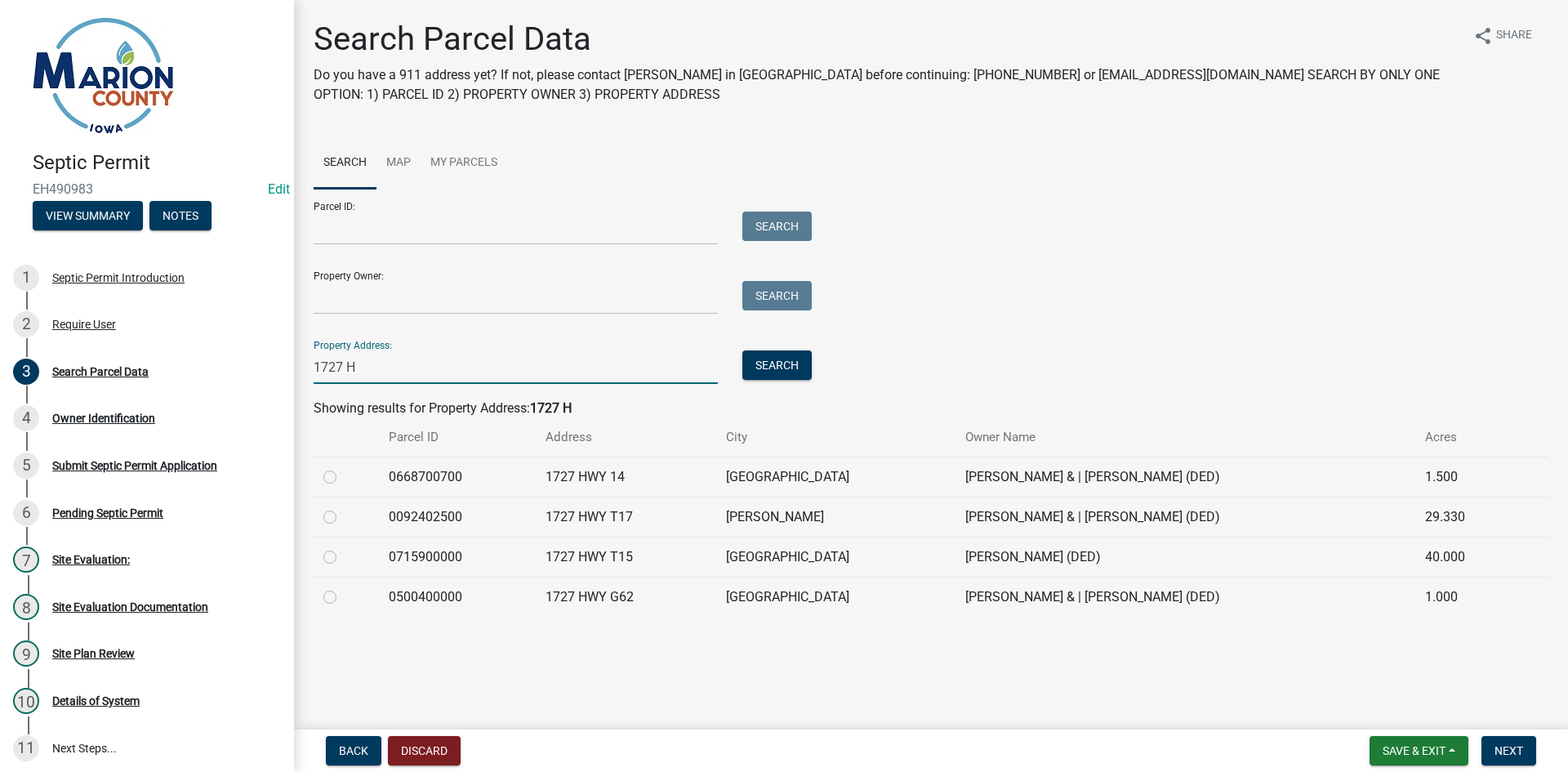
drag, startPoint x: 341, startPoint y: 365, endPoint x: 350, endPoint y: 380, distance: 17.5
click at [341, 365] on input "1727 H" at bounding box center [515, 367] width 404 height 34
type input "1723 H"
click at [798, 378] on button "Search" at bounding box center [777, 365] width 70 height 29
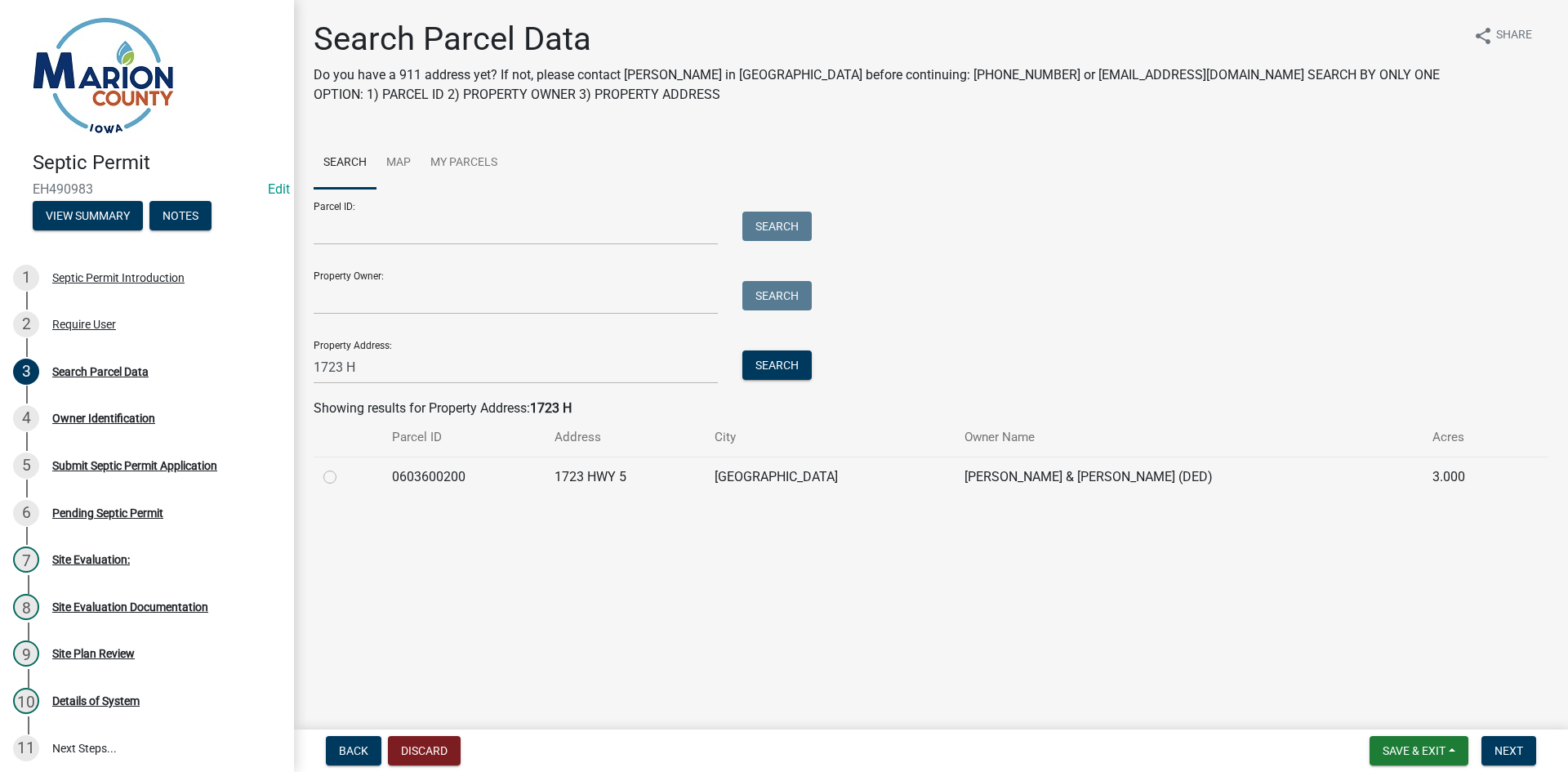
click at [343, 467] on label at bounding box center [343, 467] width 0 height 0
click at [343, 477] on input "radio" at bounding box center [348, 472] width 10 height 10
radio input "true"
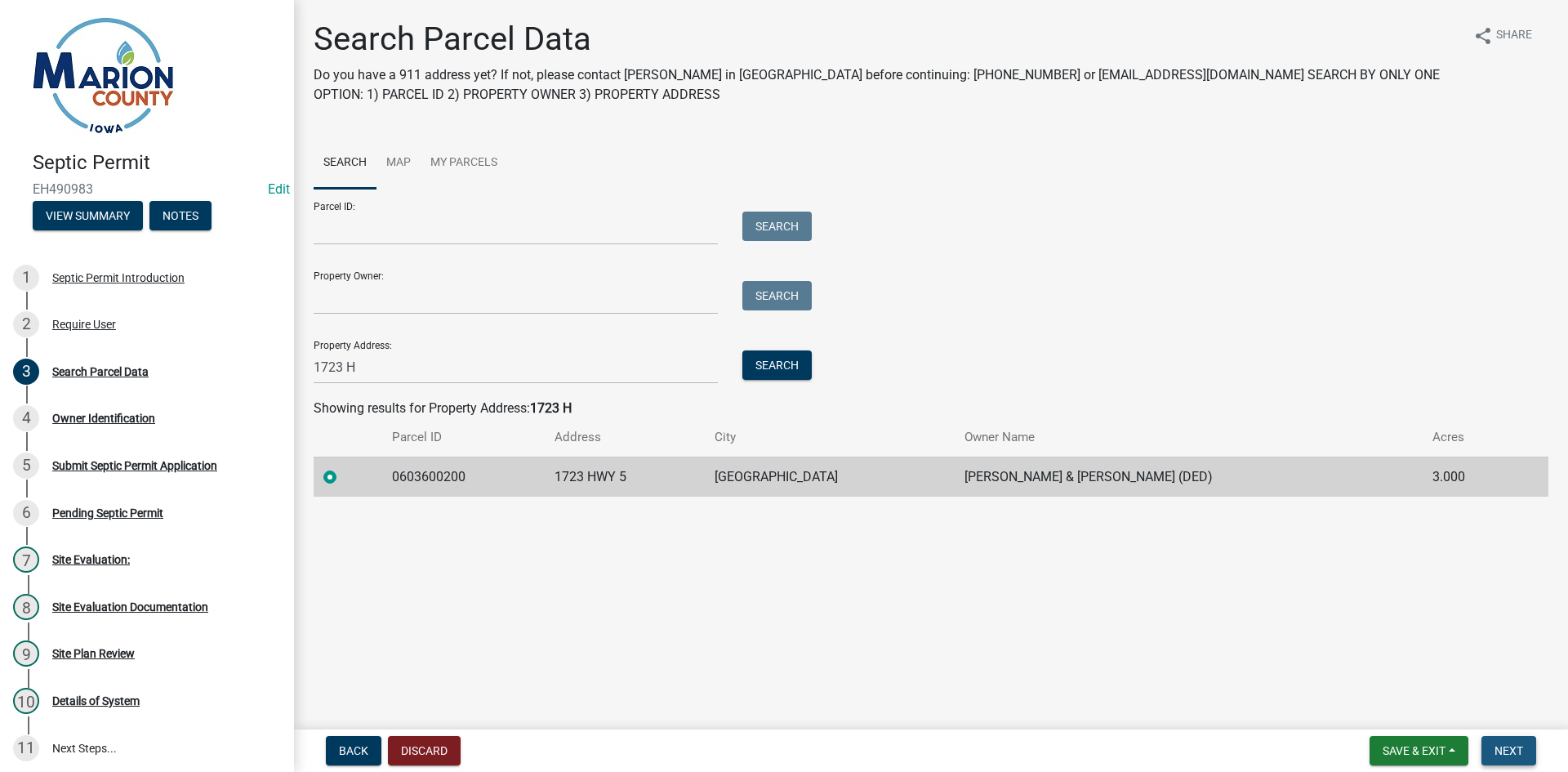
click at [1503, 750] on span "Next" at bounding box center [1509, 750] width 28 height 13
click at [1509, 748] on span "Next" at bounding box center [1509, 750] width 28 height 13
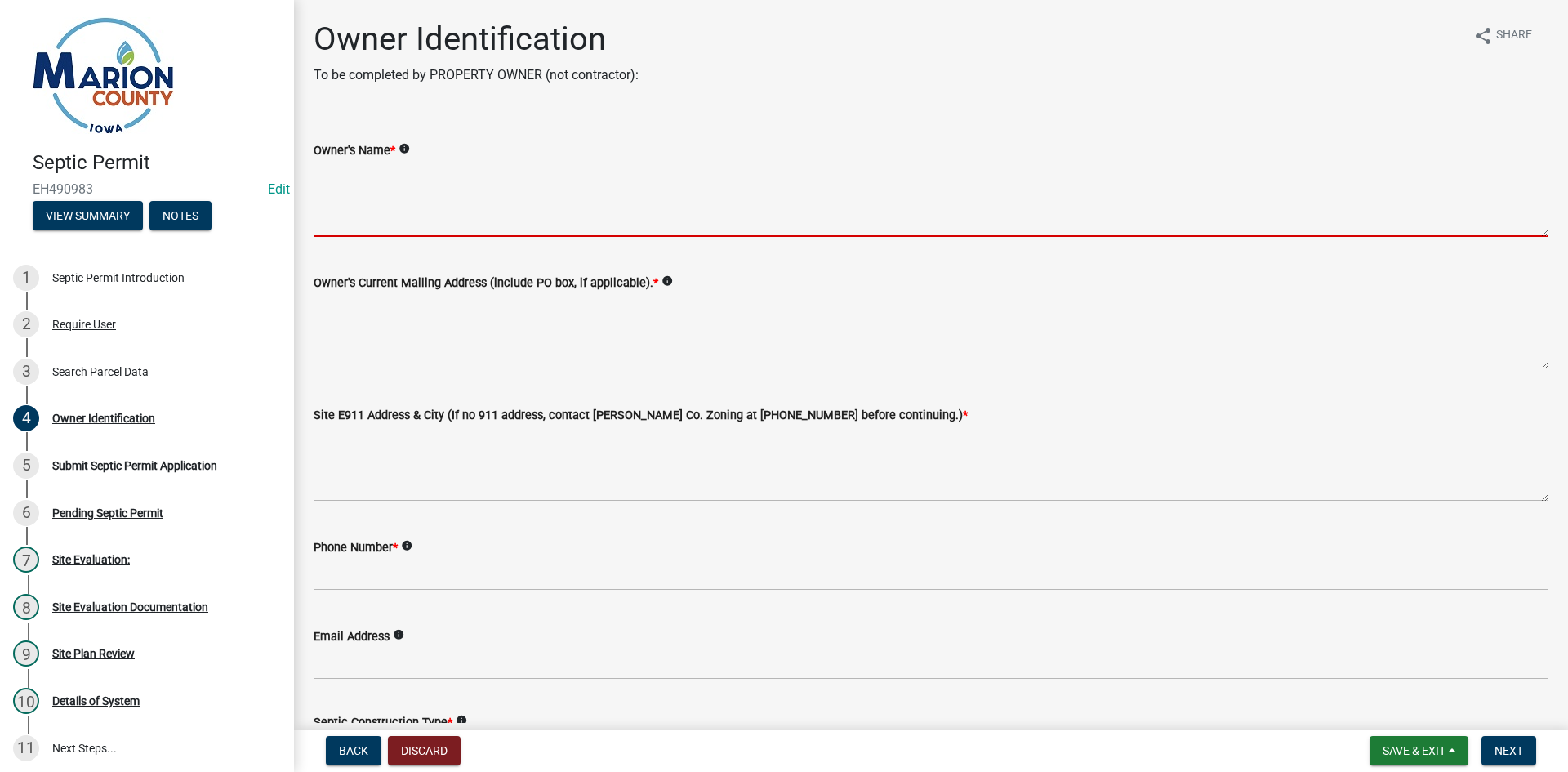
click at [451, 210] on textarea "Owner's Name *" at bounding box center [930, 198] width 1235 height 77
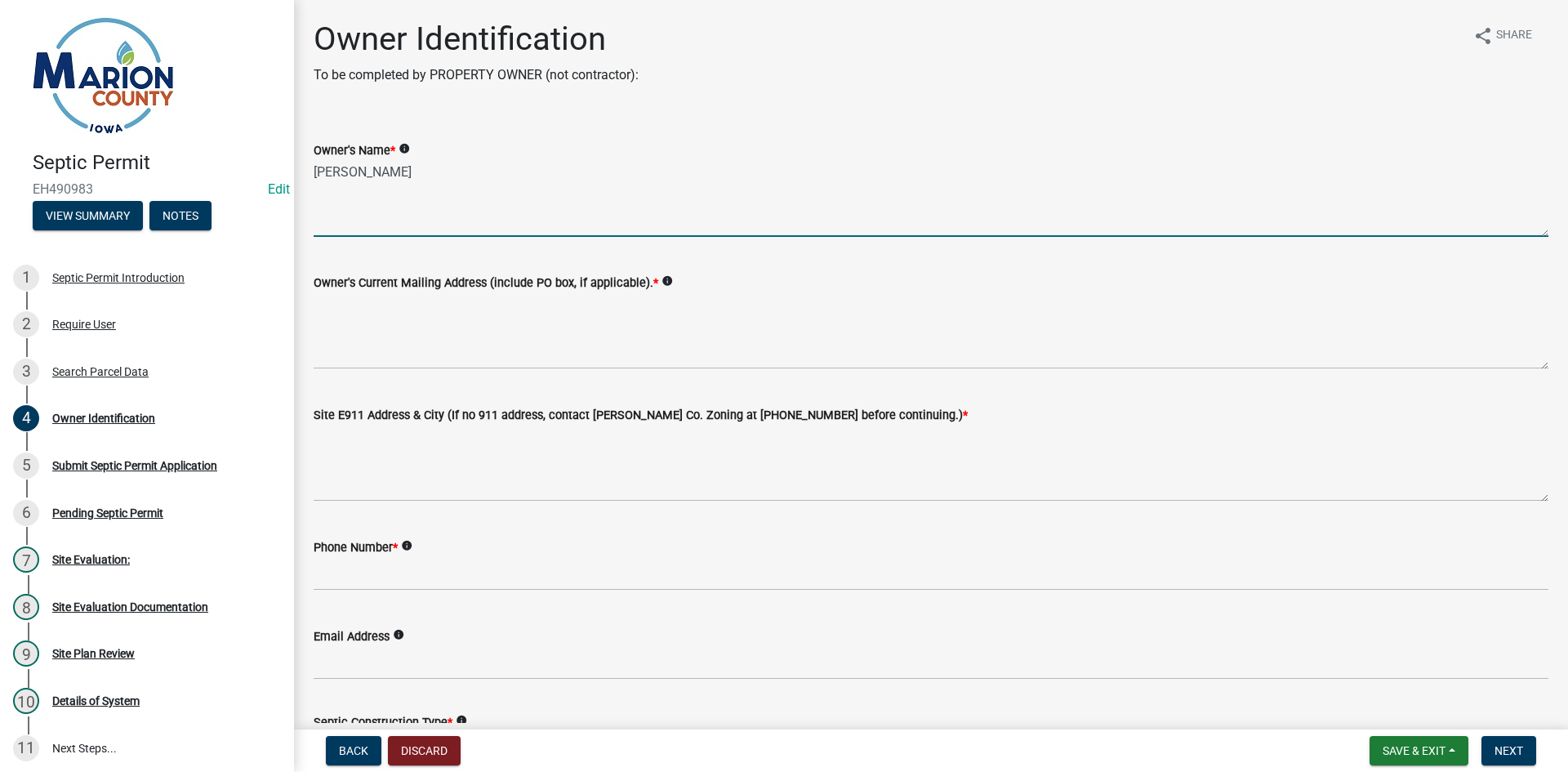
type textarea "[PERSON_NAME]"
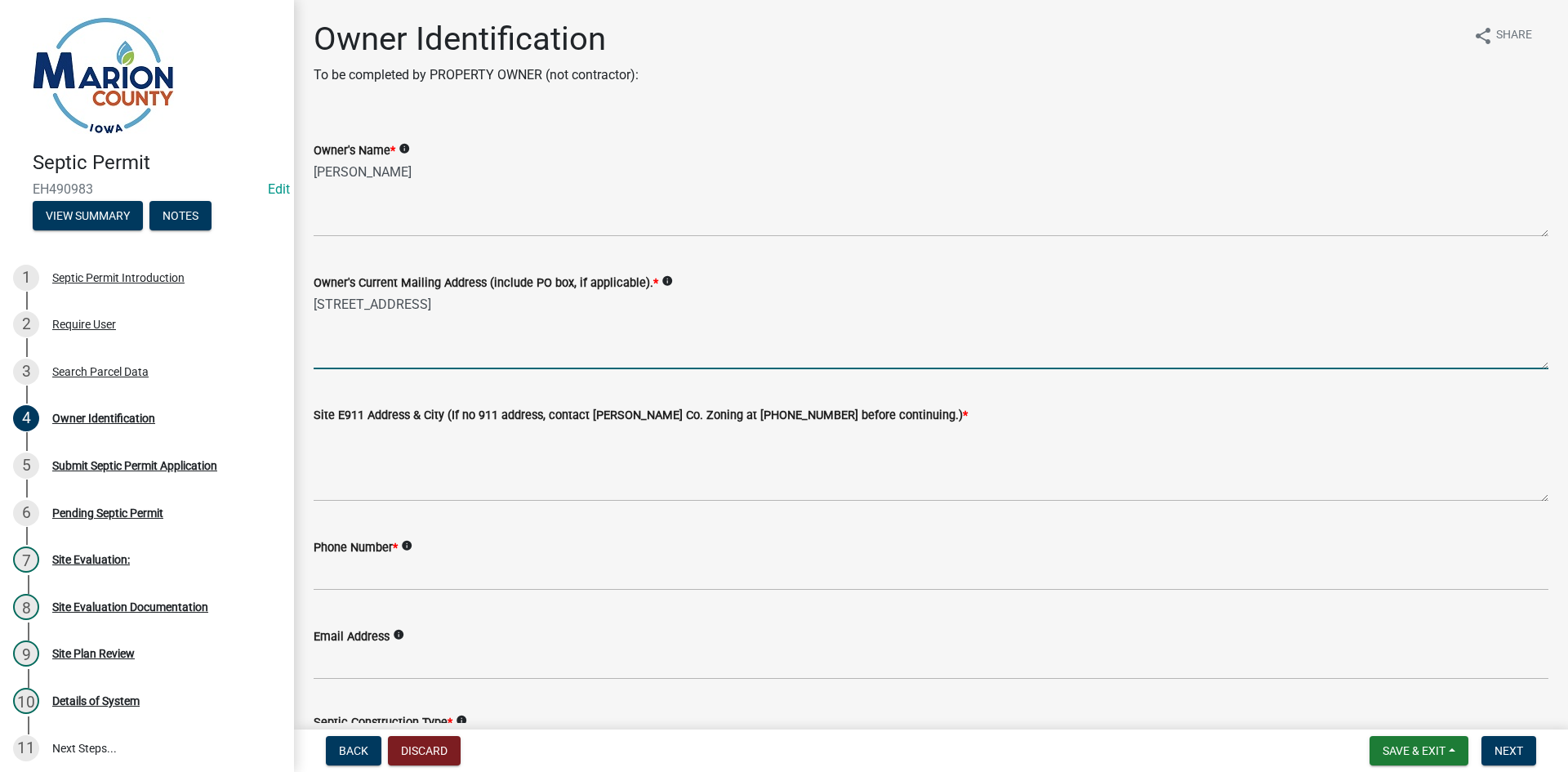
type textarea "[STREET_ADDRESS]"
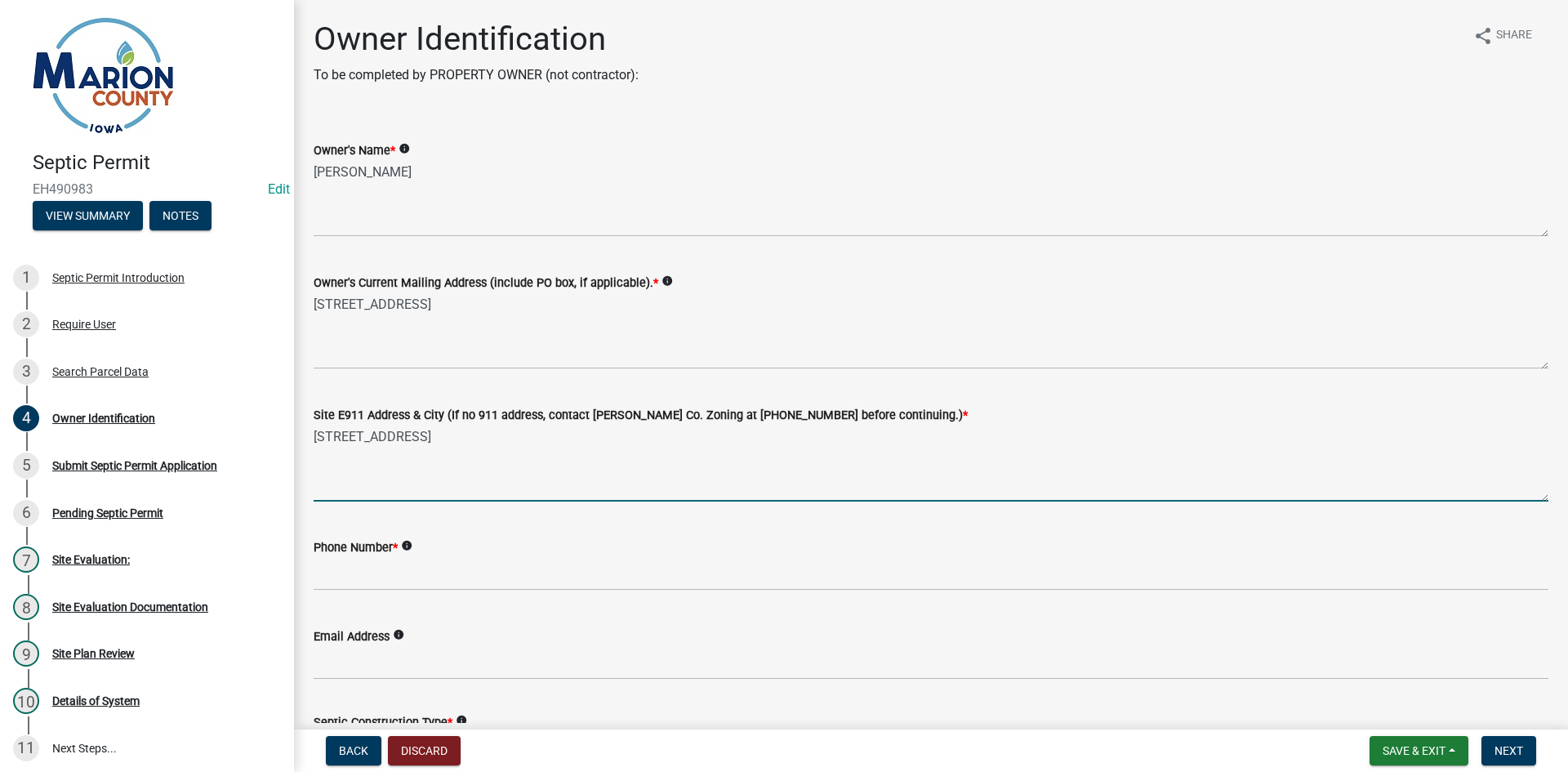
type textarea "[STREET_ADDRESS]"
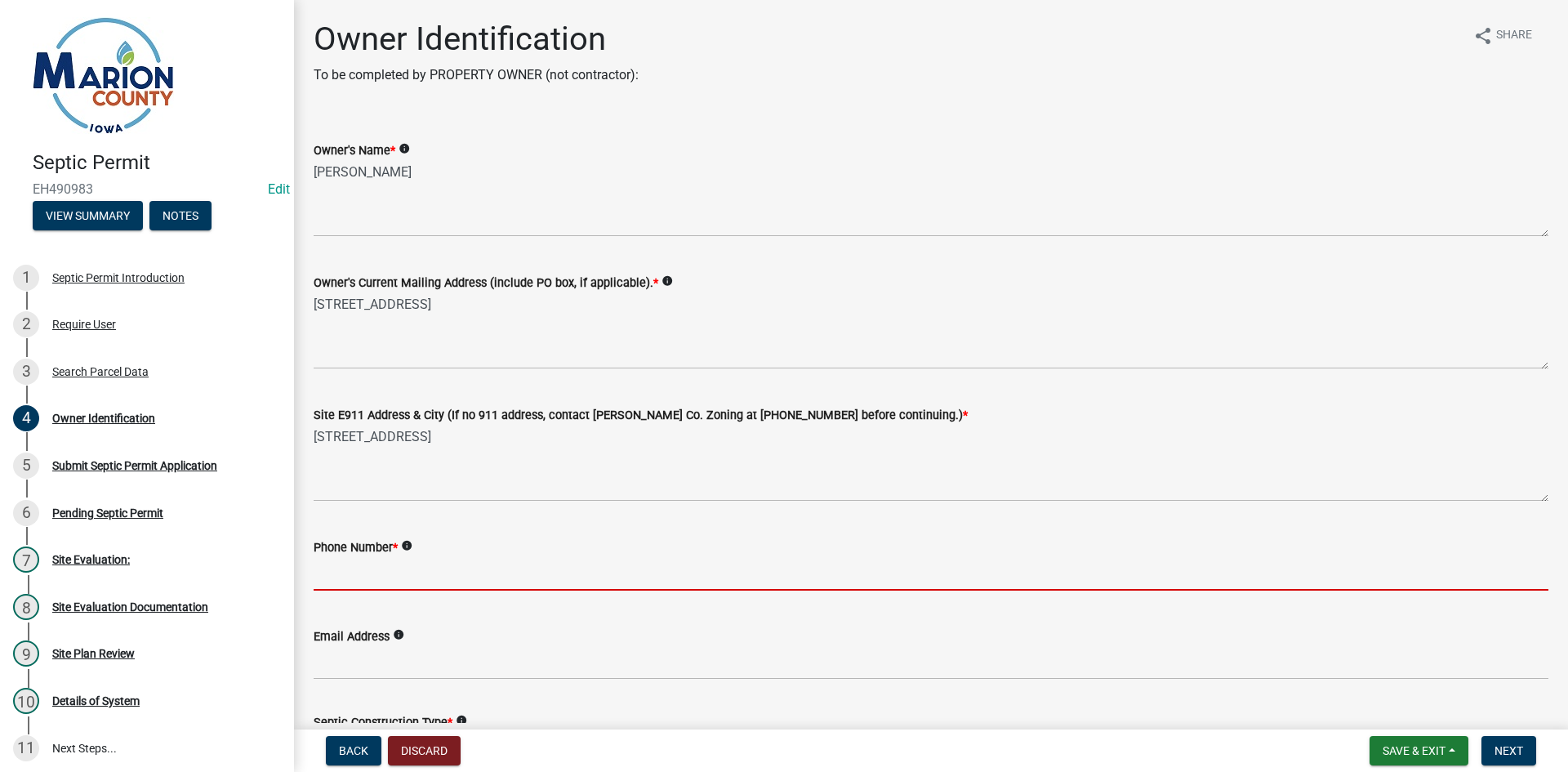
click at [459, 573] on input "Phone Number *" at bounding box center [930, 573] width 1235 height 34
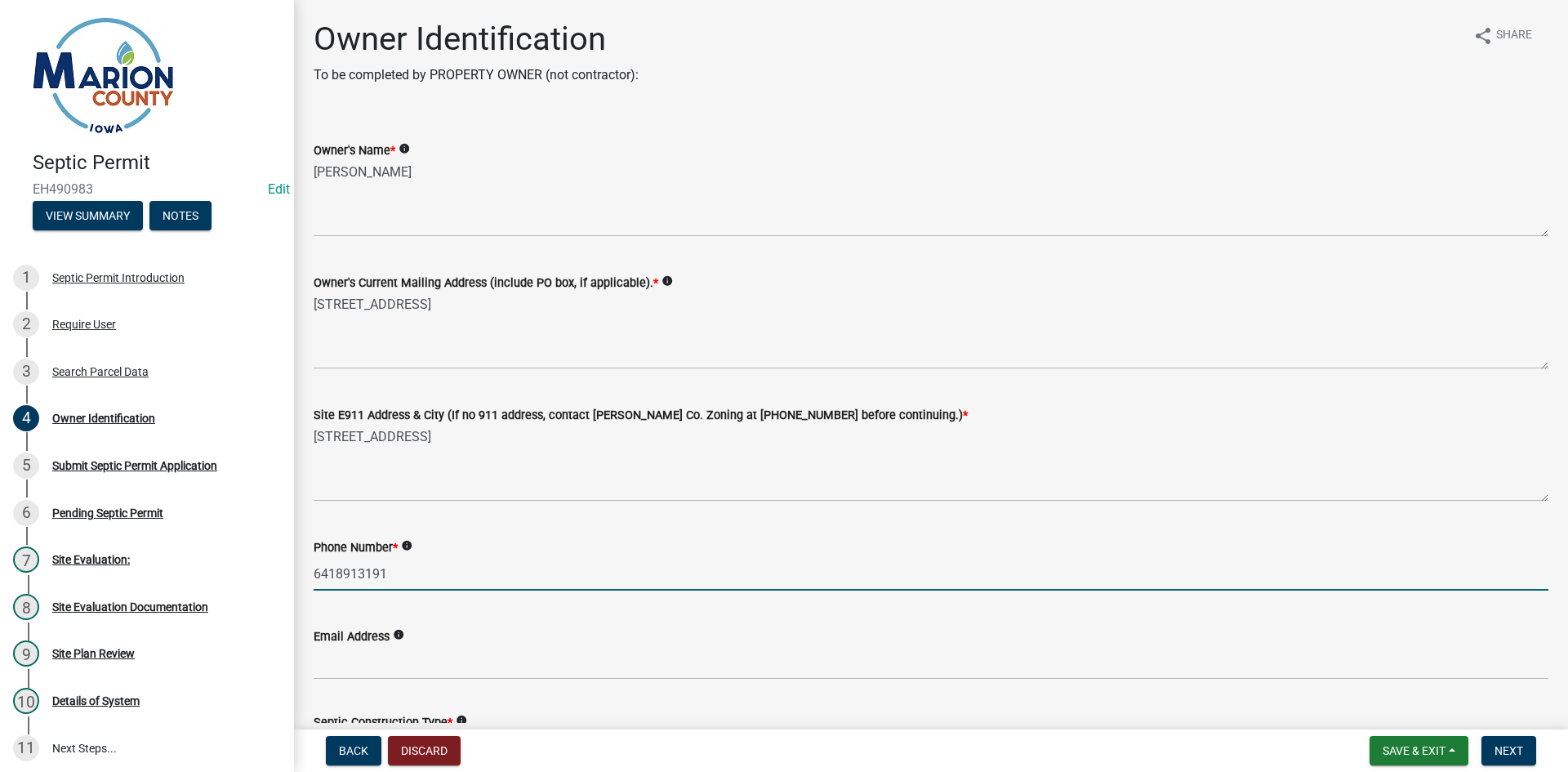
type input "6418913191"
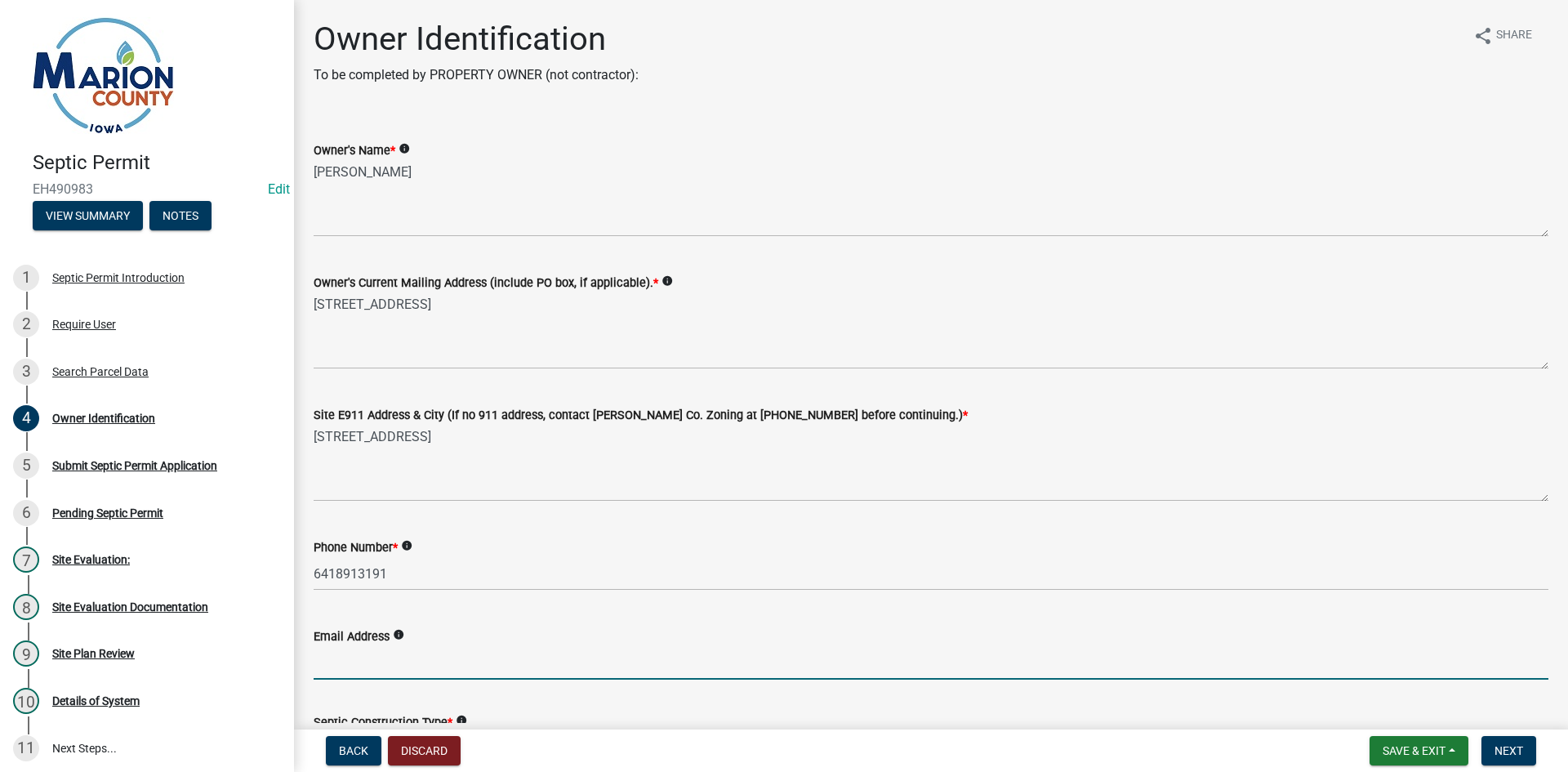
scroll to position [490, 0]
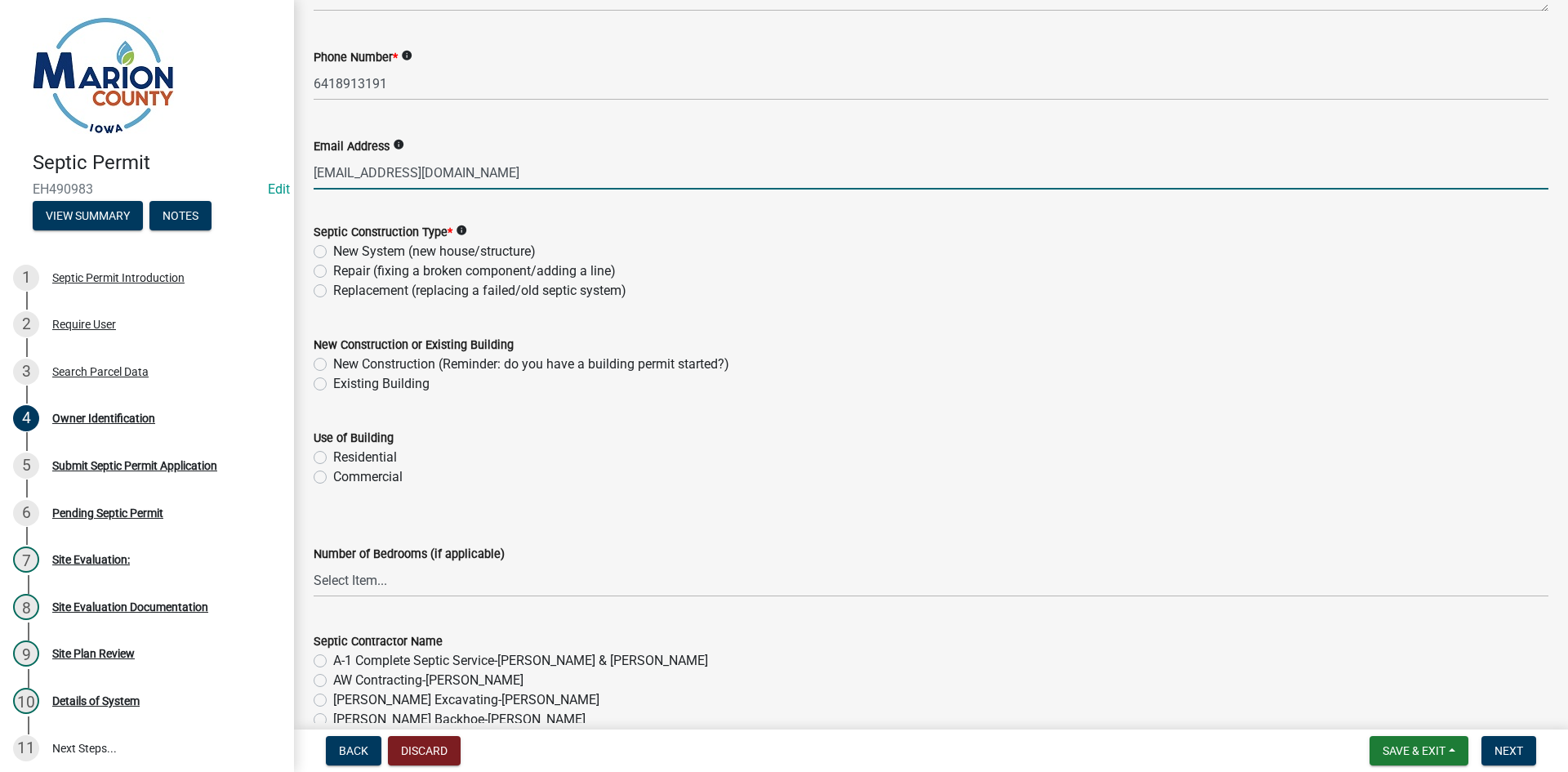
type input "[EMAIL_ADDRESS][DOMAIN_NAME]"
click at [333, 290] on label "Replacement (replacing a failed/old septic system)" at bounding box center [480, 290] width 293 height 20
click at [333, 290] on input "Replacement (replacing a failed/old septic system)" at bounding box center [339, 286] width 10 height 10
radio input "true"
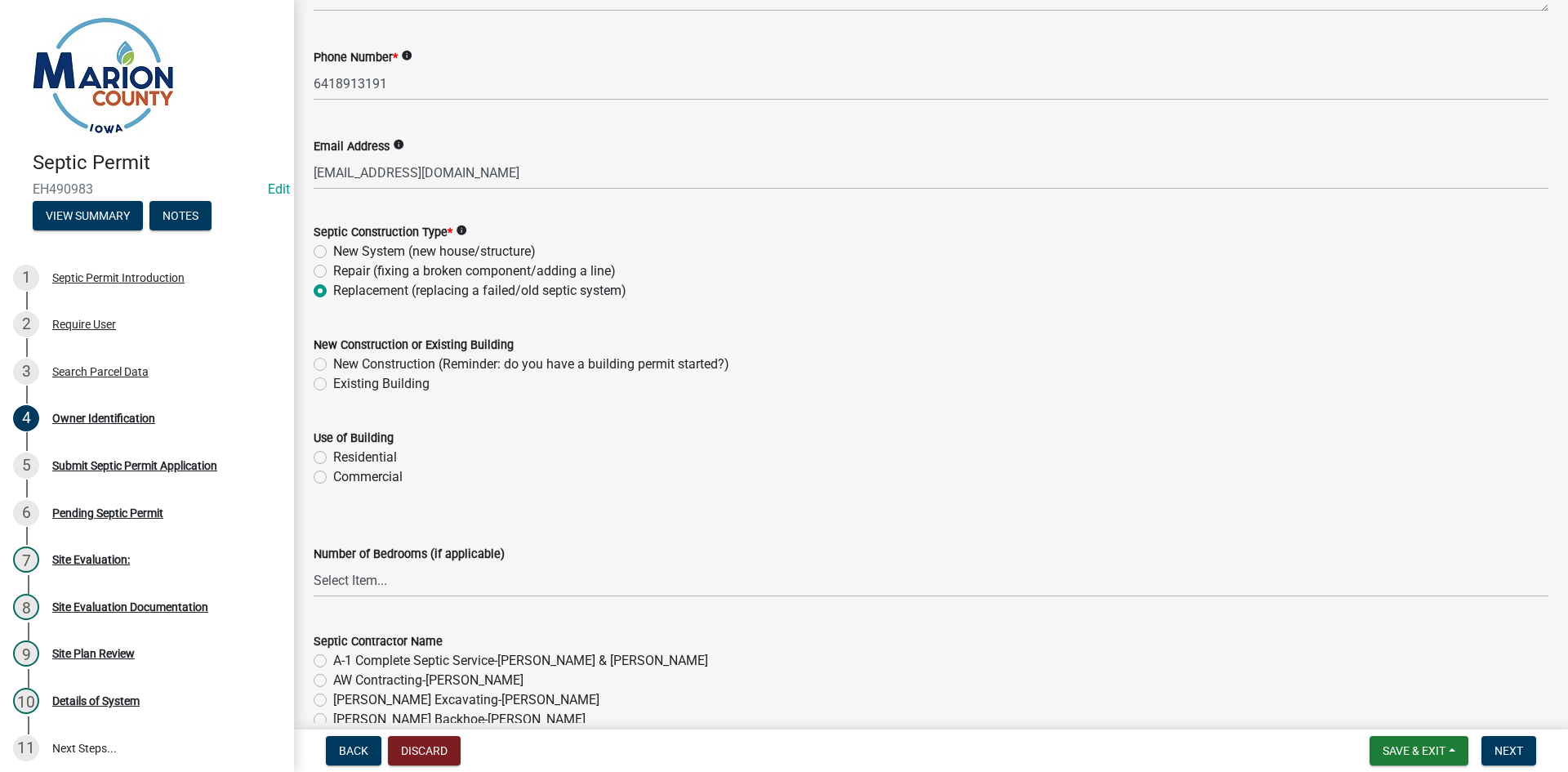
click at [333, 385] on label "Existing Building" at bounding box center [382, 383] width 96 height 20
click at [333, 384] on input "Existing Building" at bounding box center [339, 379] width 10 height 10
radio input "true"
click at [333, 462] on label "Residential" at bounding box center [365, 457] width 64 height 20
click at [333, 458] on input "Residential" at bounding box center [339, 452] width 10 height 10
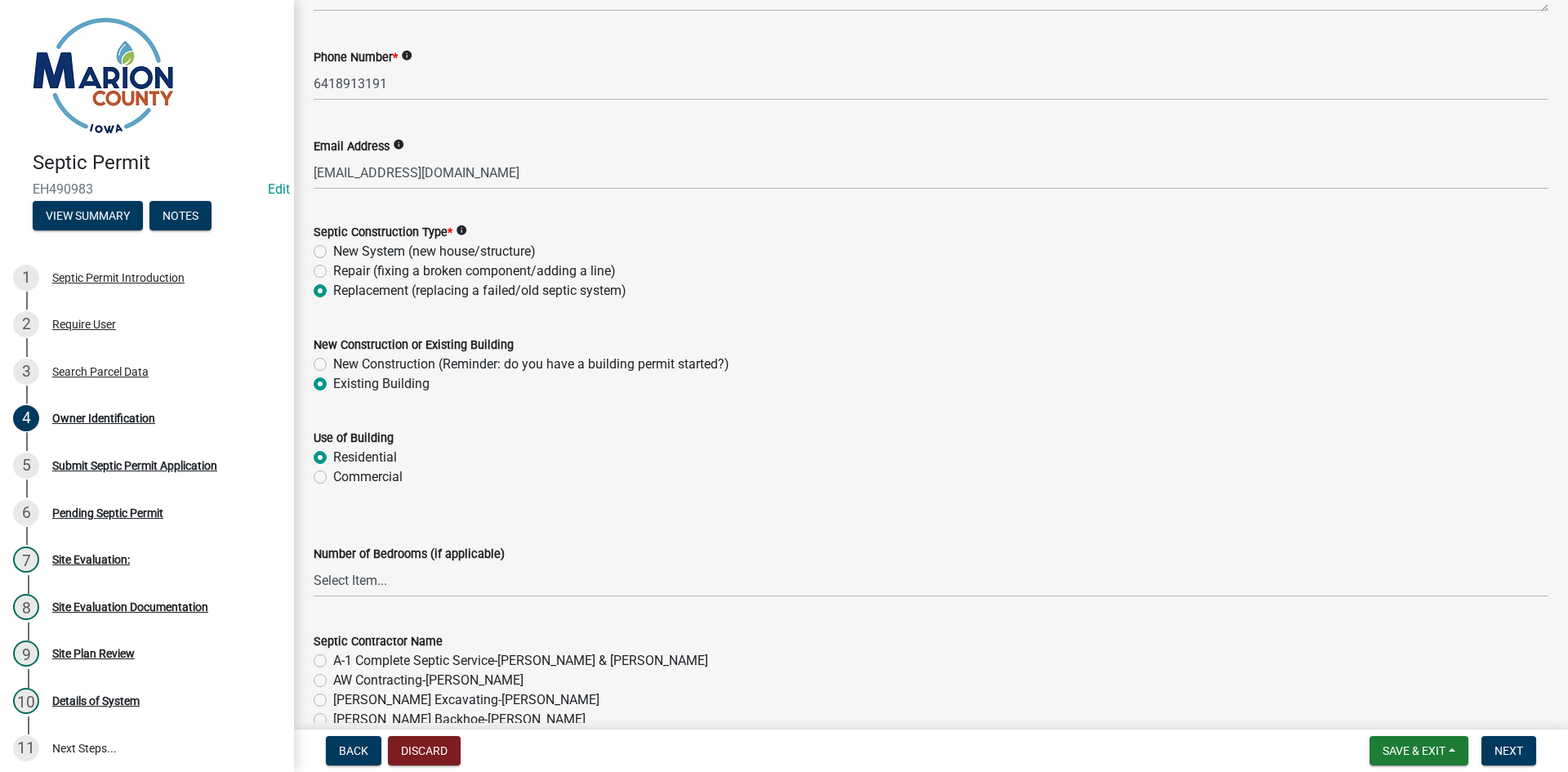
radio input "true"
click at [337, 591] on select "Select Item... 1 2 3 4 5 6" at bounding box center [930, 580] width 1235 height 34
click at [314, 563] on select "Select Item... 1 2 3 4 5 6" at bounding box center [930, 580] width 1235 height 34
select select "4150132d-5755-4fb2-b93c-bc4ede61acab"
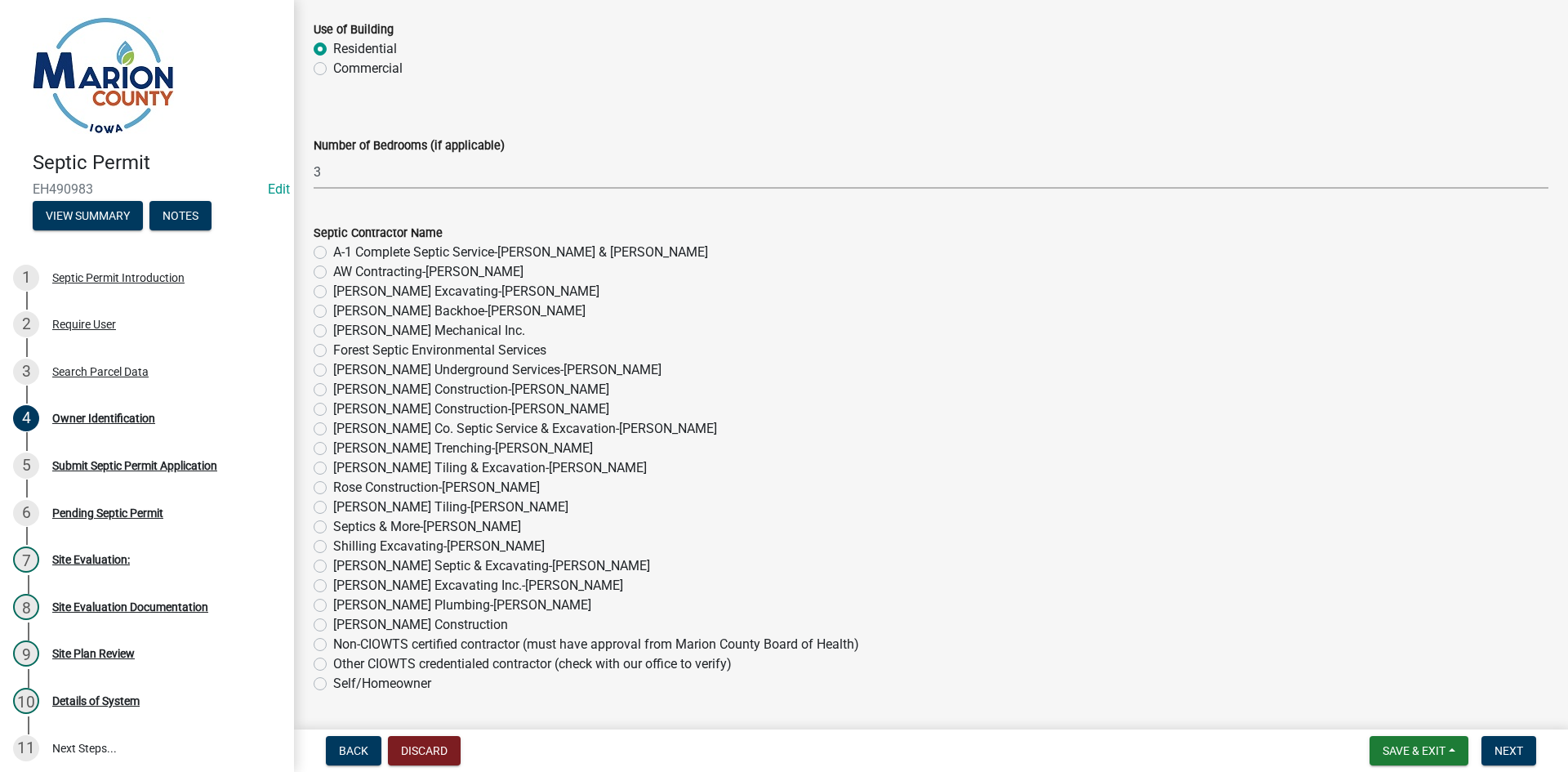
click at [333, 658] on label "Other CIOWTS credentialed contractor (check with our office to verify)" at bounding box center [532, 663] width 399 height 20
click at [333, 658] on input "Other CIOWTS credentialed contractor (check with our office to verify)" at bounding box center [339, 659] width 10 height 10
radio input "true"
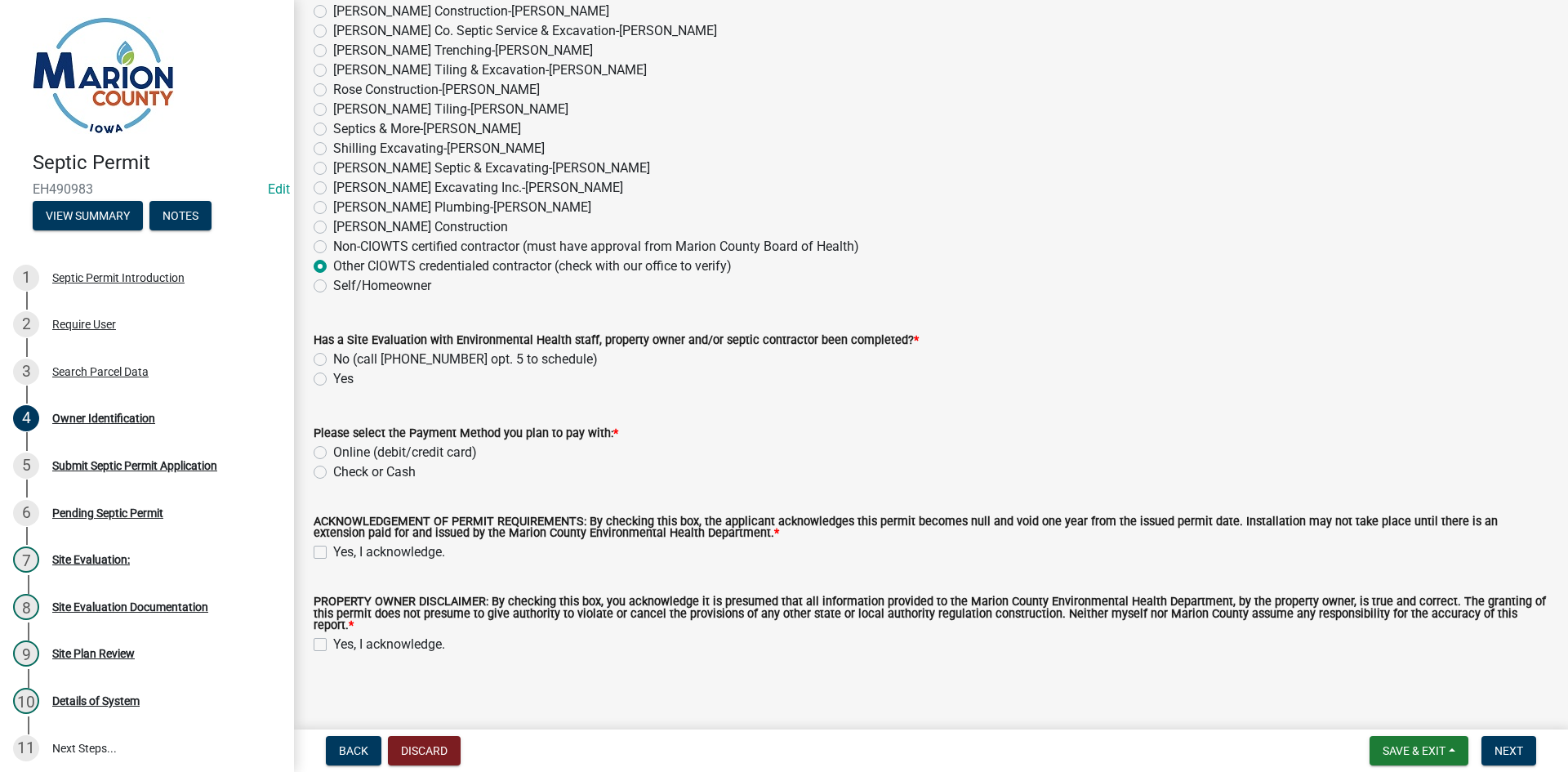
click at [333, 383] on label "Yes" at bounding box center [344, 378] width 21 height 20
click at [333, 380] on input "Yes" at bounding box center [339, 374] width 10 height 10
radio input "true"
click at [333, 474] on label "Check or Cash" at bounding box center [375, 471] width 83 height 20
click at [333, 473] on input "Check or Cash" at bounding box center [339, 467] width 10 height 10
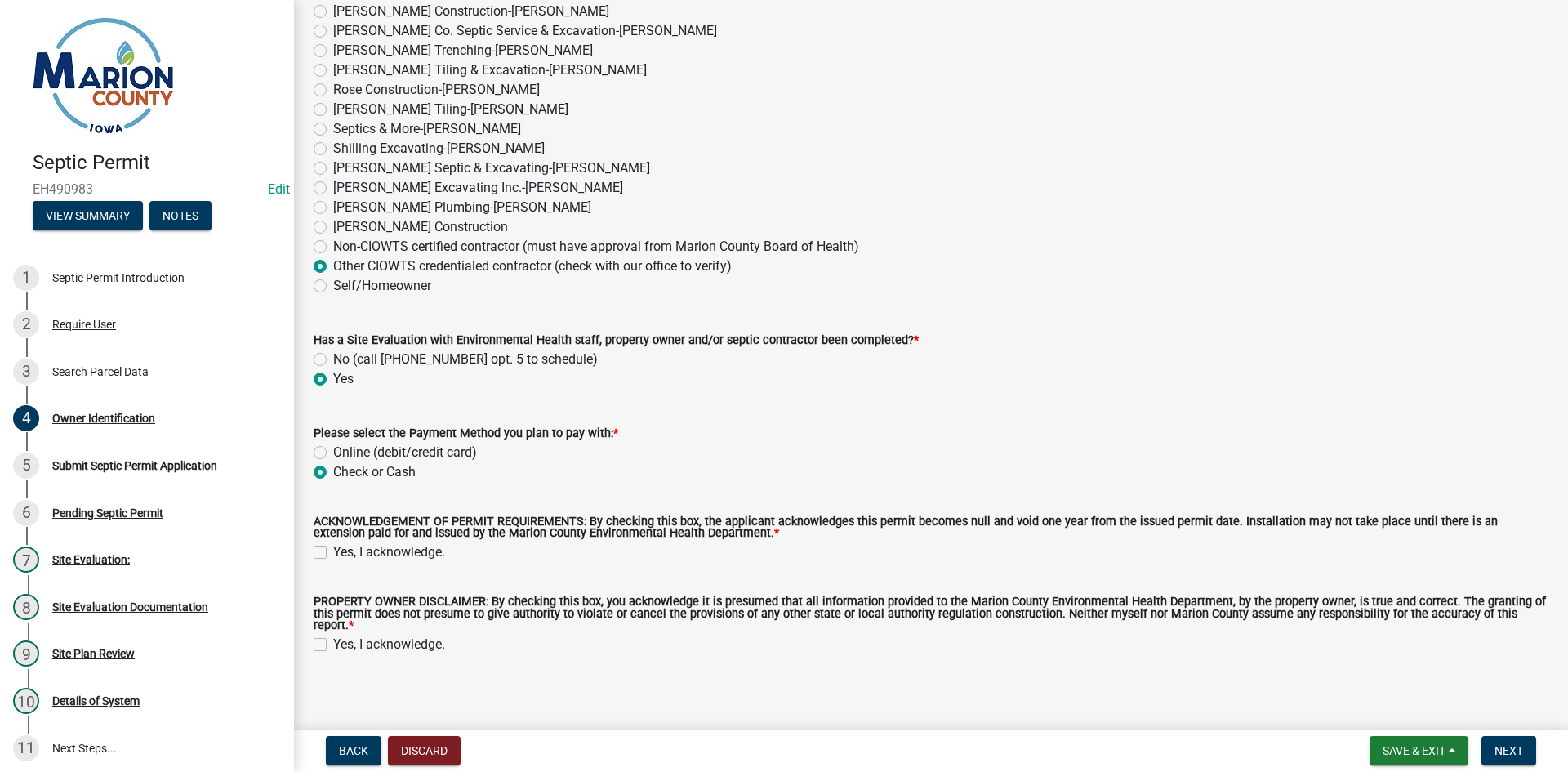
radio input "true"
click at [312, 551] on div "ACKNOWLEDGEMENT OF PERMIT REQUIREMENTS: By checking this box, the applicant ack…" at bounding box center [931, 529] width 1260 height 65
click at [333, 554] on label "Yes, I acknowledge." at bounding box center [389, 551] width 112 height 20
click at [333, 553] on input "Yes, I acknowledge." at bounding box center [339, 547] width 10 height 10
checkbox input "true"
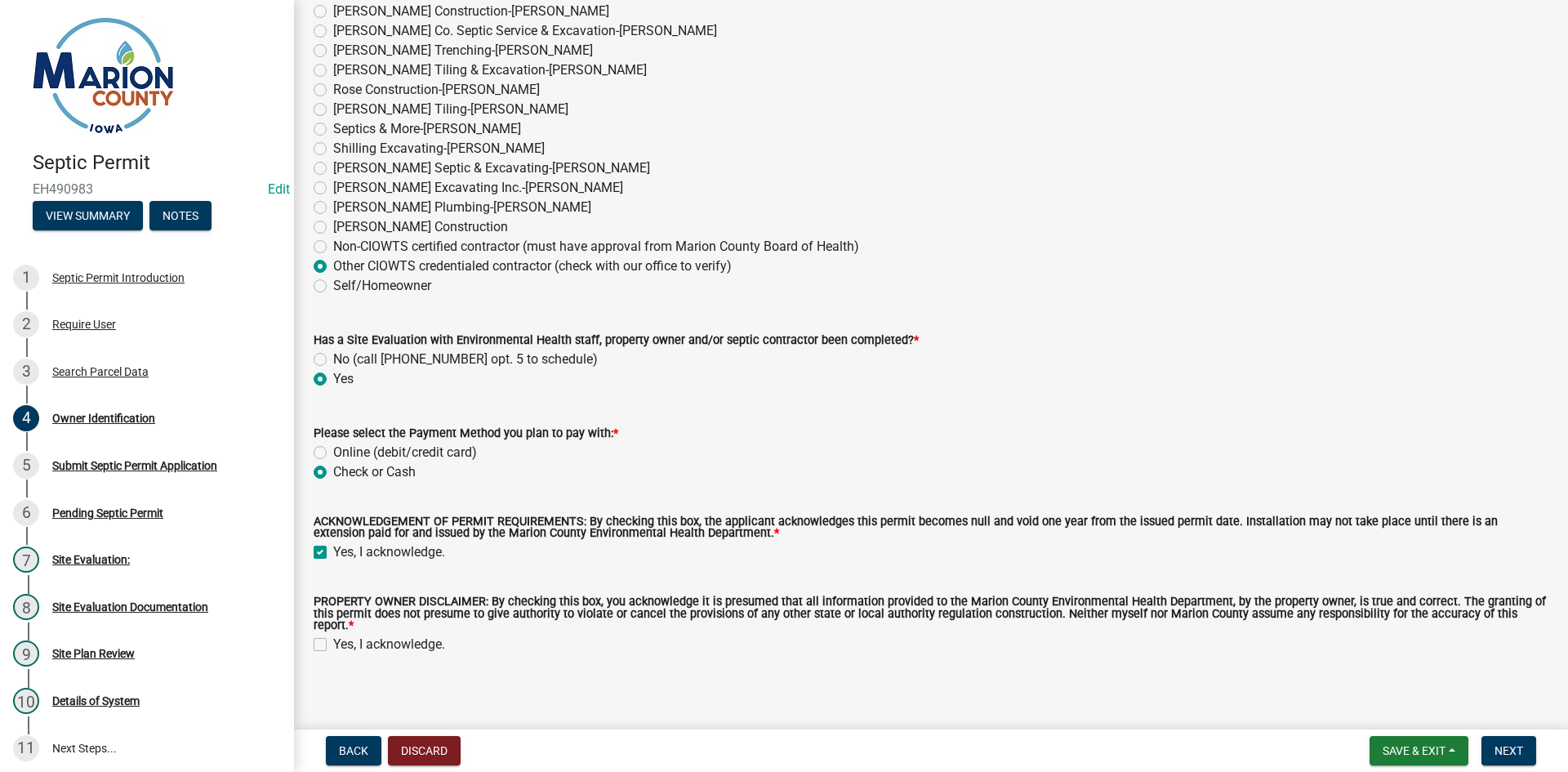
click at [333, 635] on label "Yes, I acknowledge." at bounding box center [389, 644] width 112 height 20
click at [333, 635] on input "Yes, I acknowledge." at bounding box center [339, 639] width 10 height 10
checkbox input "true"
click at [1529, 748] on button "Next" at bounding box center [1509, 750] width 55 height 29
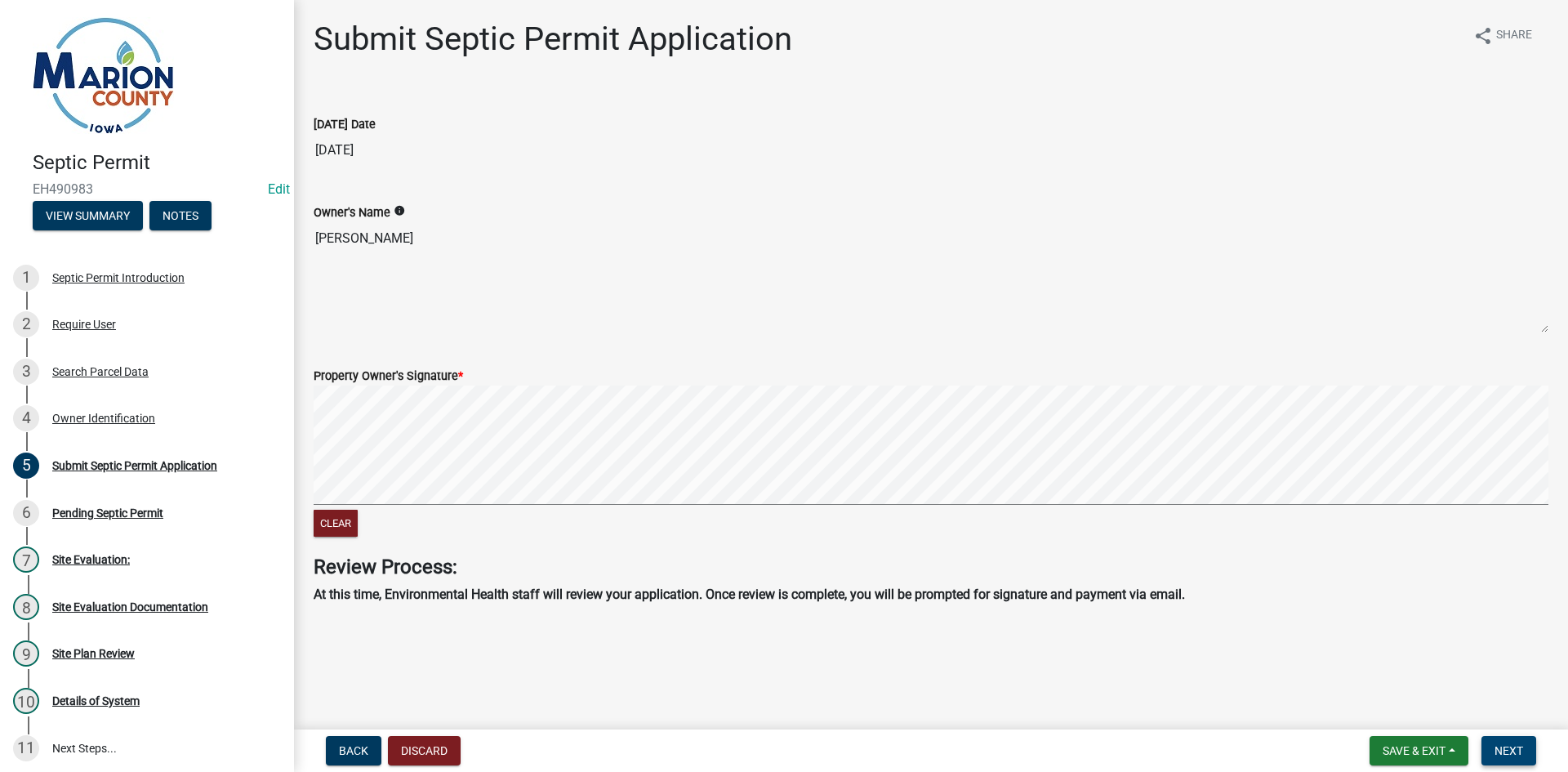
click at [1505, 753] on span "Next" at bounding box center [1509, 750] width 28 height 13
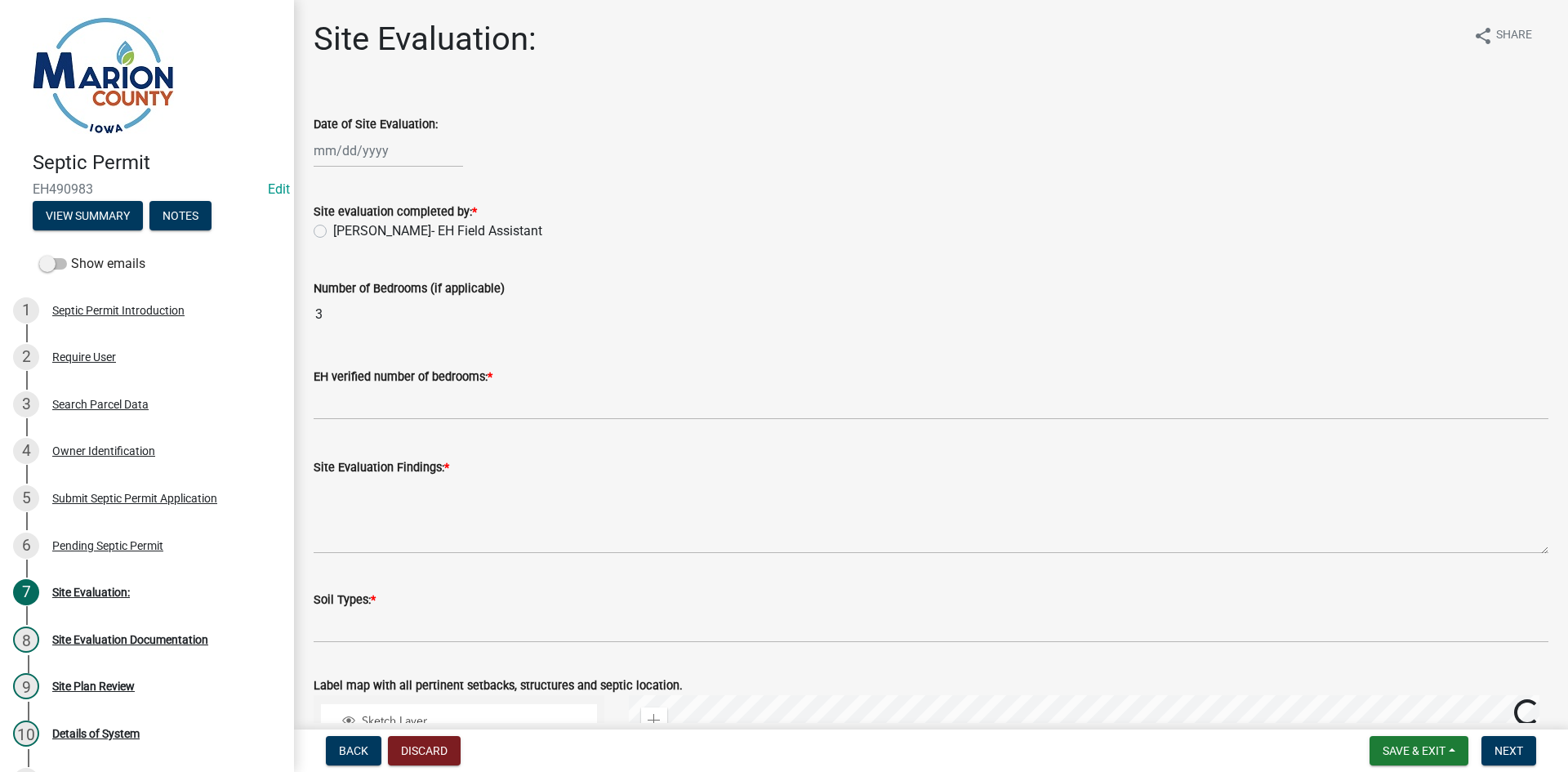
click at [337, 132] on div "Date of Site Evaluation:" at bounding box center [930, 124] width 1235 height 20
click at [352, 149] on div at bounding box center [388, 150] width 149 height 34
select select "10"
select select "2025"
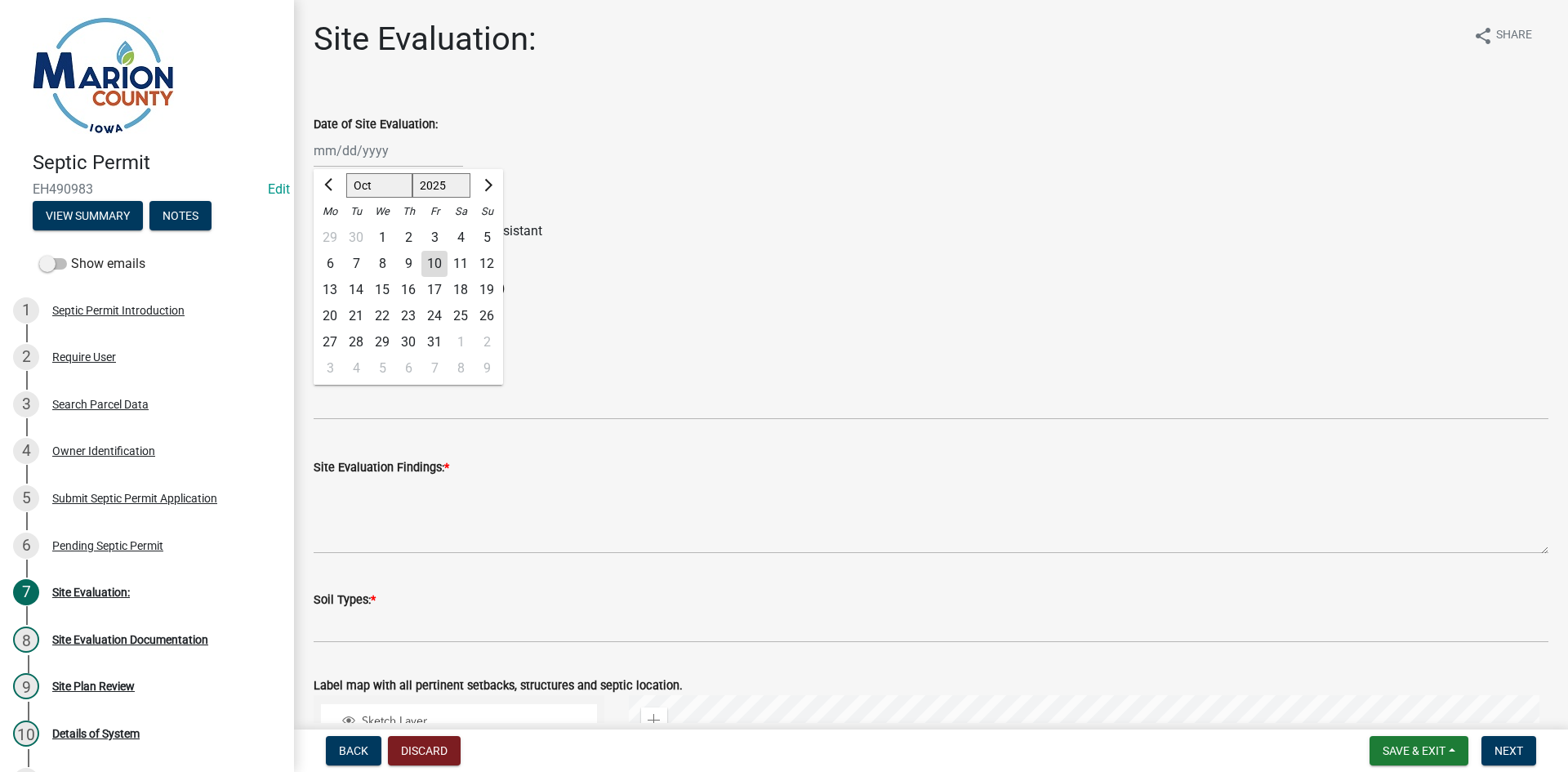
click at [407, 235] on div "2" at bounding box center [408, 238] width 26 height 26
type input "[DATE]"
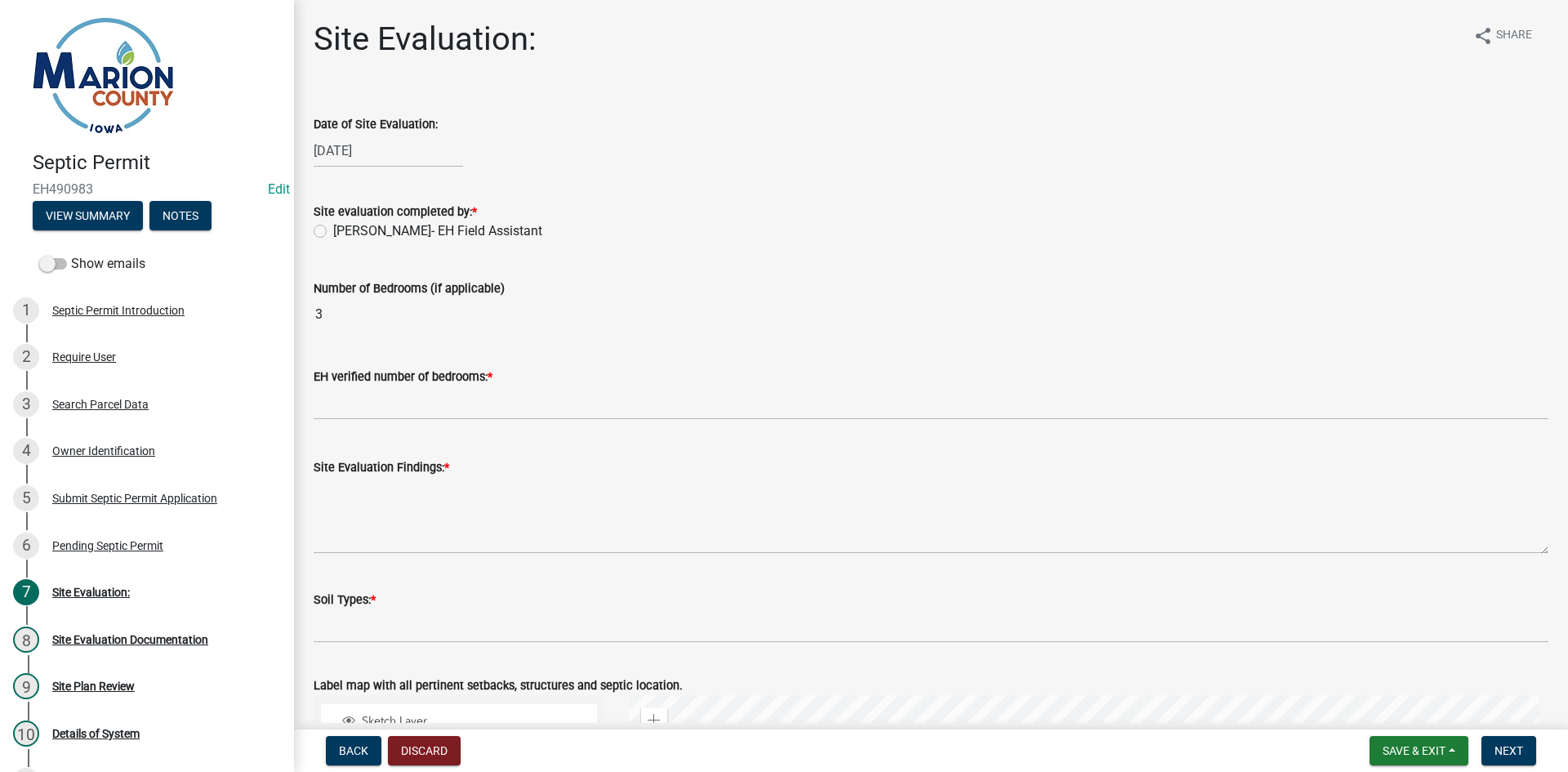
click at [407, 235] on label "[PERSON_NAME]- EH Field Assistant" at bounding box center [438, 231] width 209 height 20
click at [344, 232] on input "[PERSON_NAME]- EH Field Assistant" at bounding box center [339, 227] width 10 height 10
radio input "true"
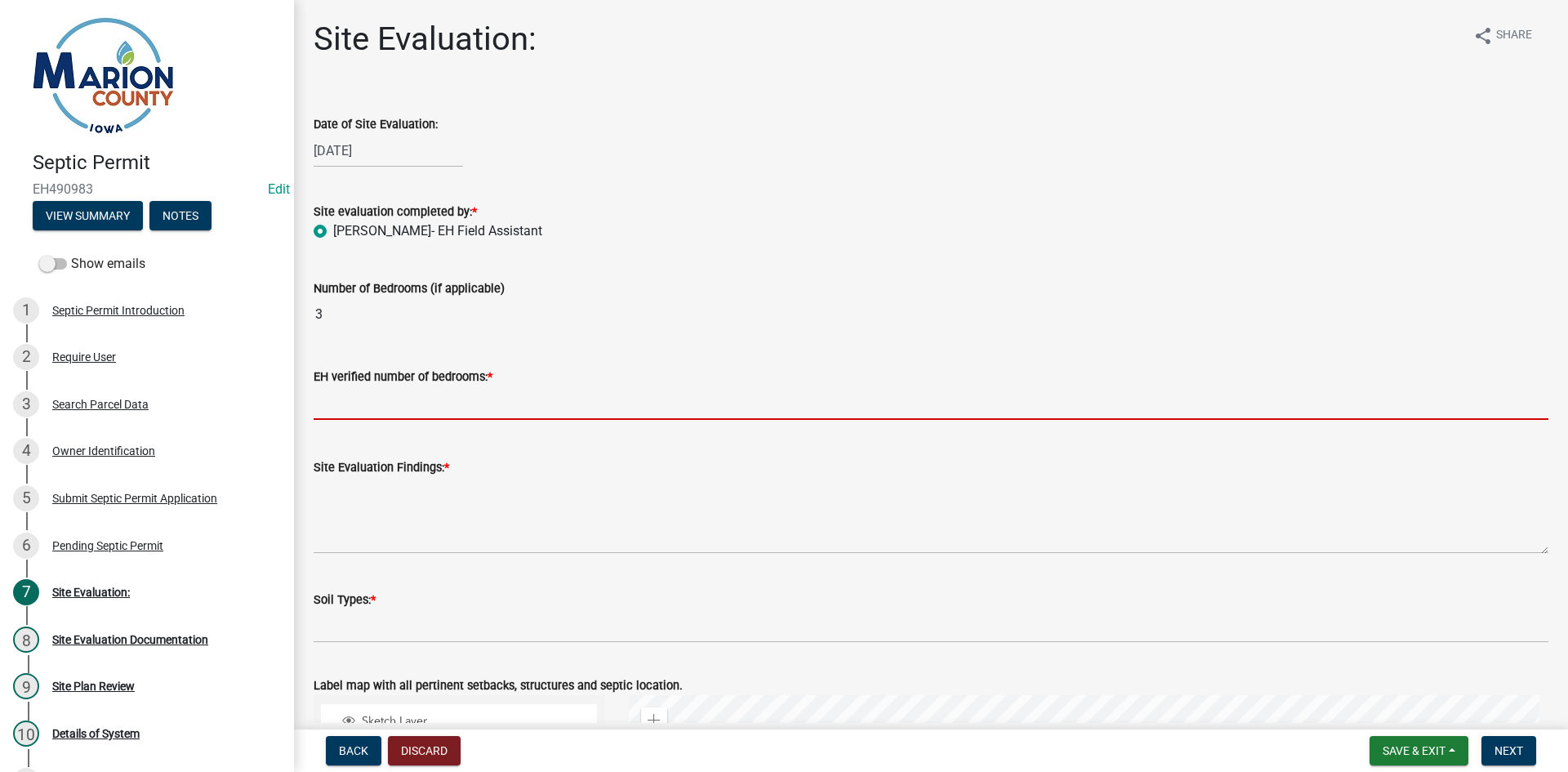
click at [368, 414] on input "text" at bounding box center [930, 402] width 1235 height 34
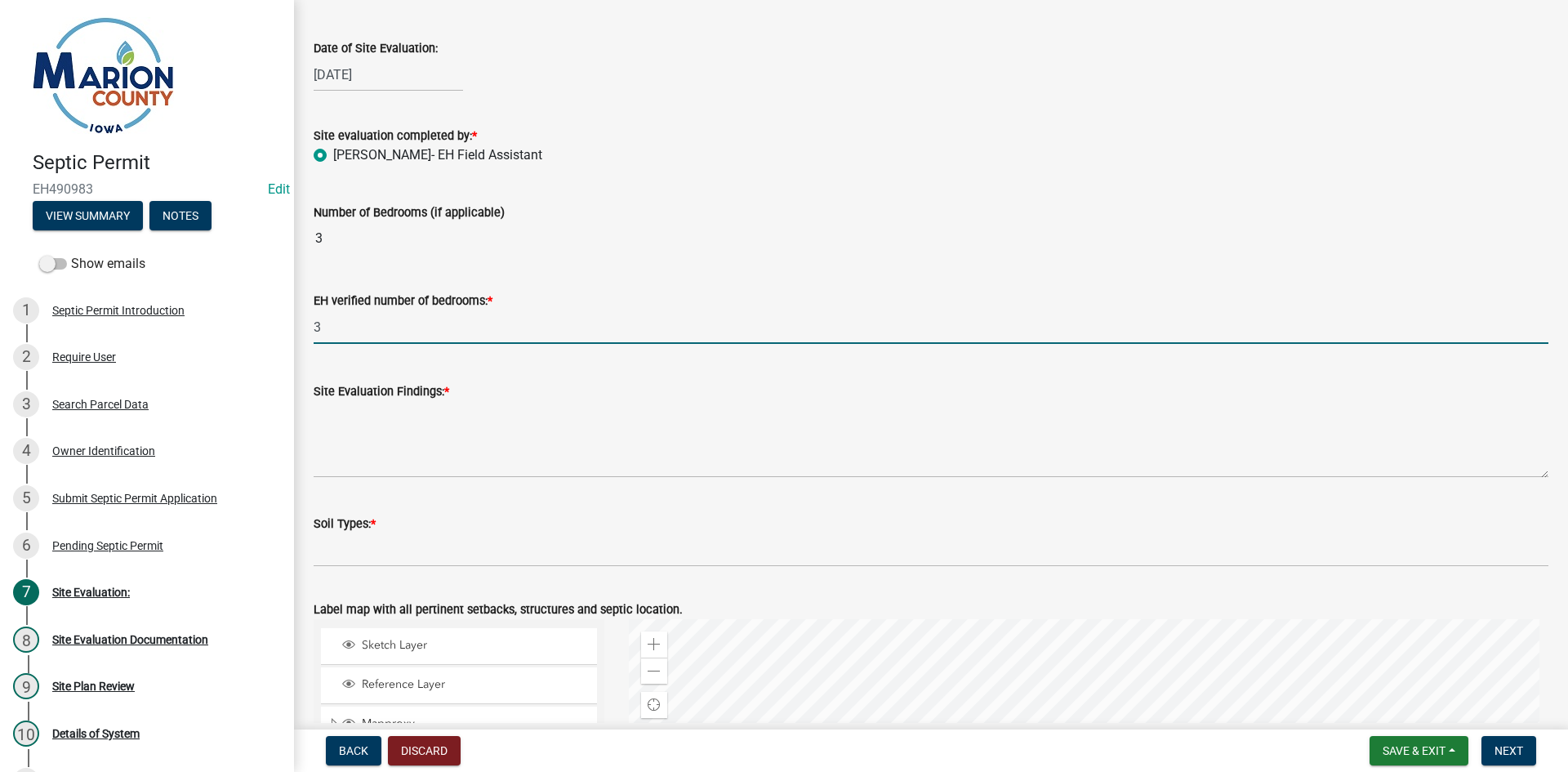
scroll to position [327, 0]
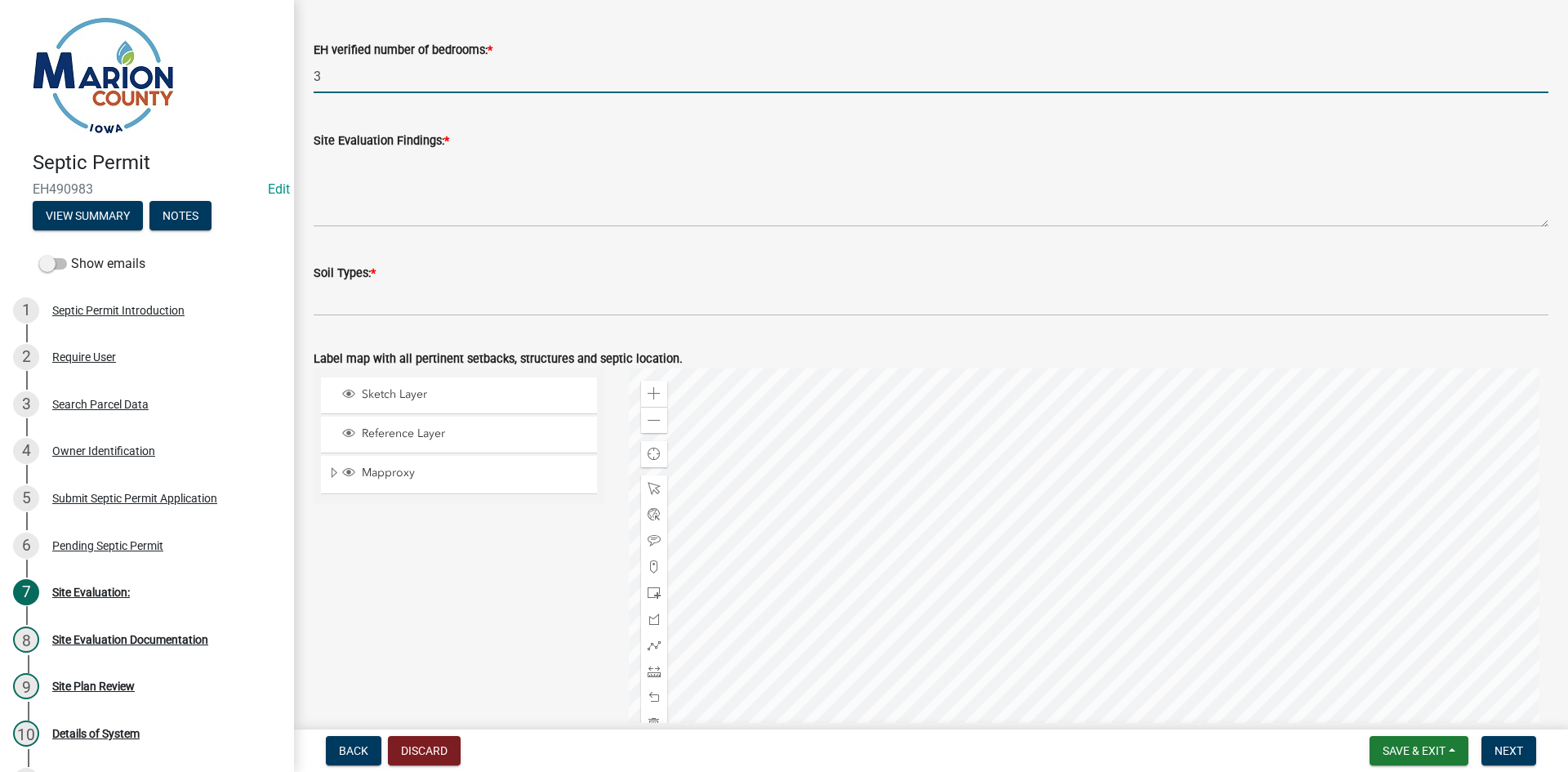
type input "3"
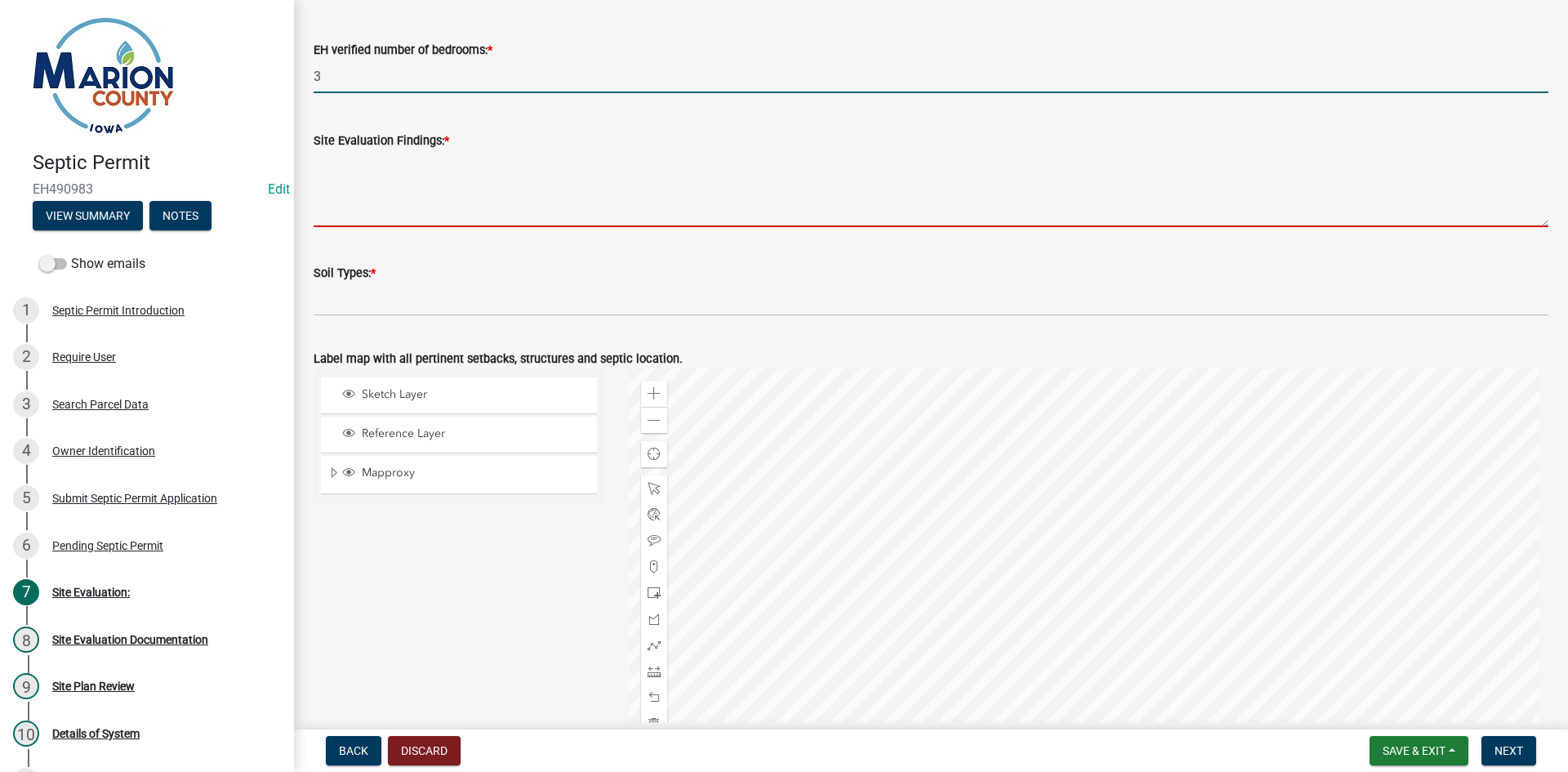
click at [568, 153] on textarea "Site Evaluation Findings: *" at bounding box center [930, 188] width 1235 height 77
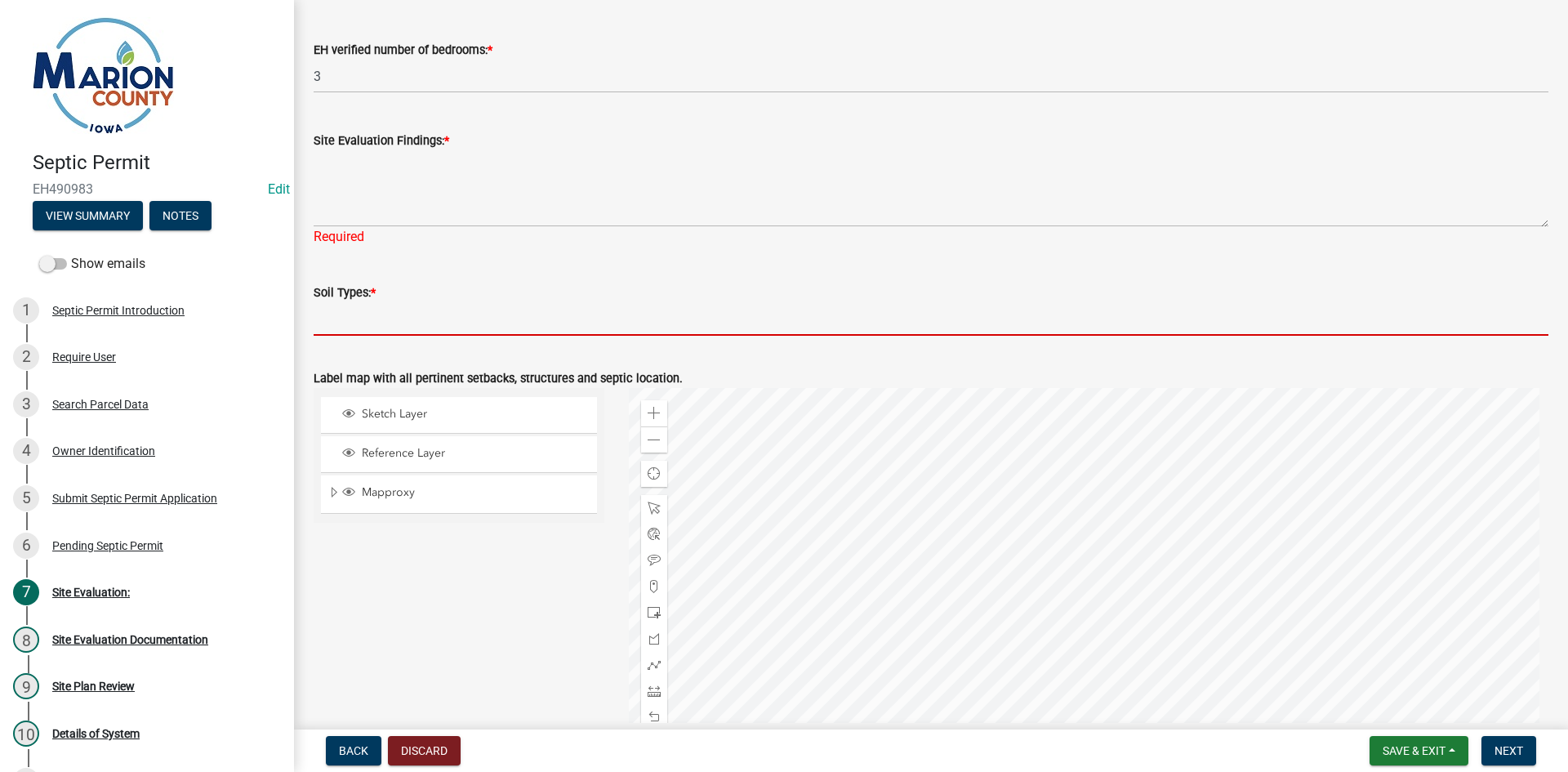
click at [457, 321] on input "Soil Types: *" at bounding box center [930, 319] width 1235 height 34
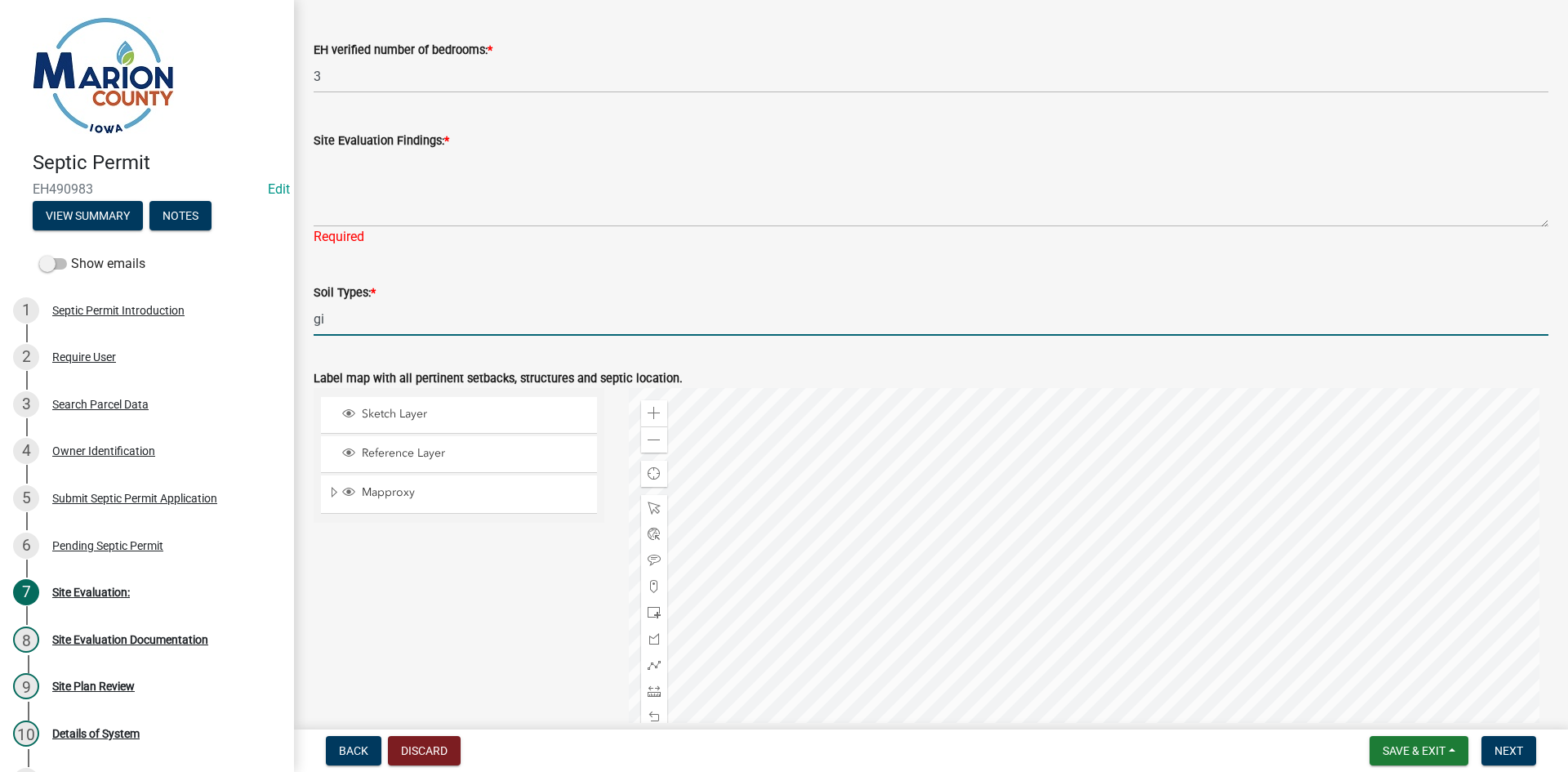
type input "g"
type input "GIVIN, [GEOGRAPHIC_DATA]"
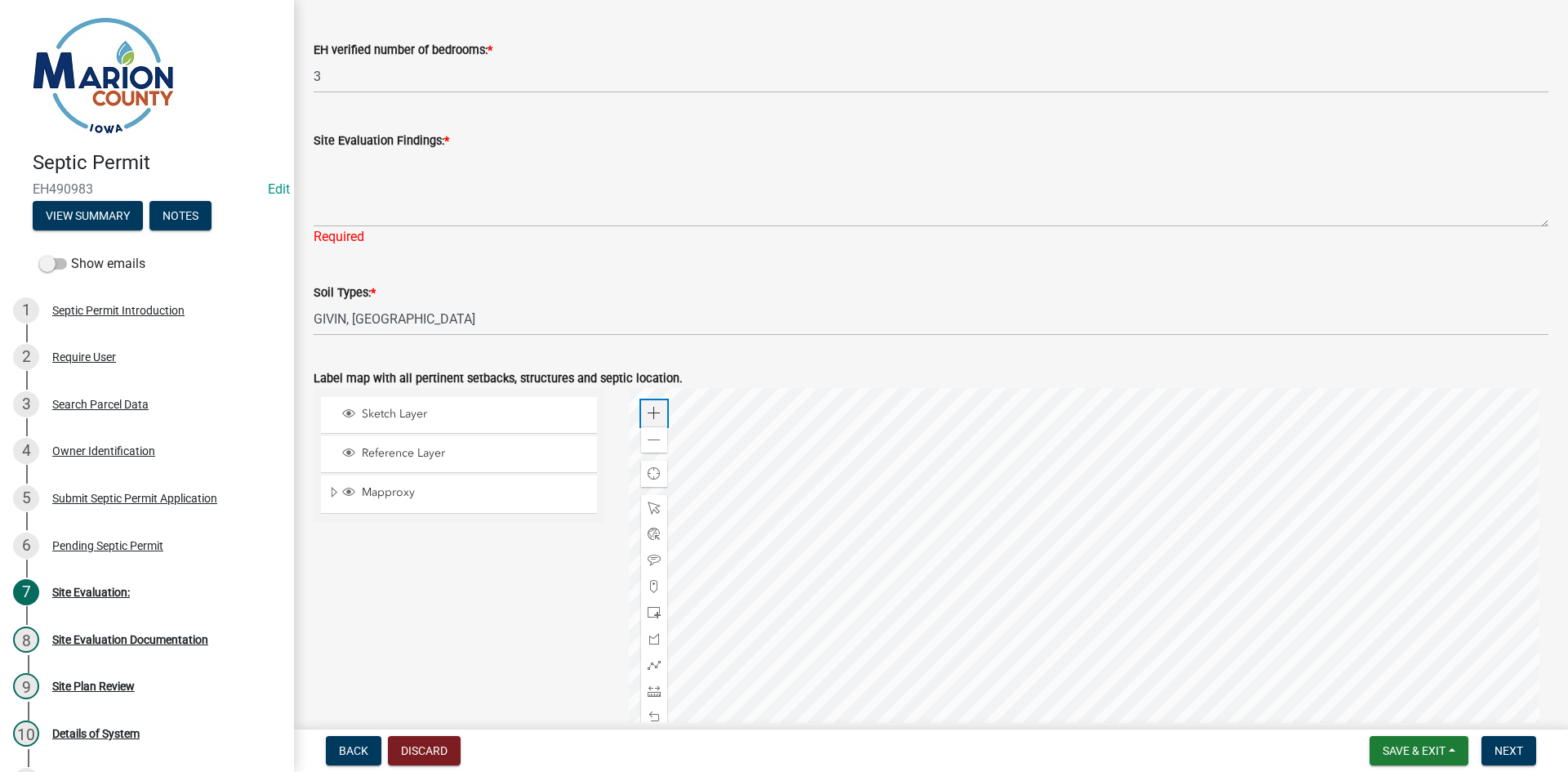
click at [661, 408] on div "Zoom in" at bounding box center [654, 413] width 26 height 26
click at [926, 439] on div at bounding box center [1089, 592] width 920 height 408
click at [650, 614] on span at bounding box center [654, 612] width 13 height 13
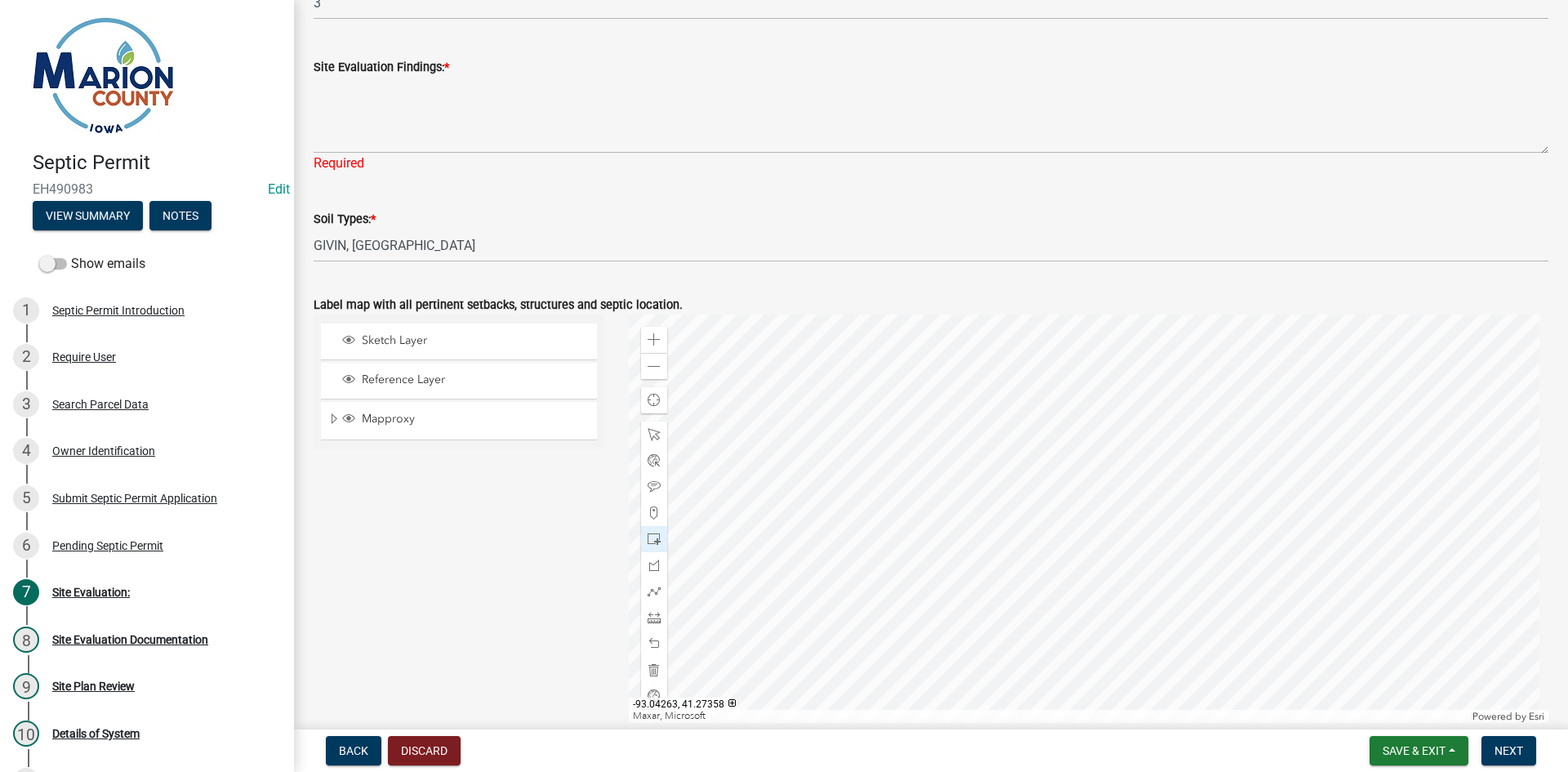
click at [928, 497] on div at bounding box center [1089, 519] width 920 height 408
click at [648, 483] on span at bounding box center [654, 486] width 13 height 13
click at [862, 469] on div at bounding box center [1089, 519] width 920 height 408
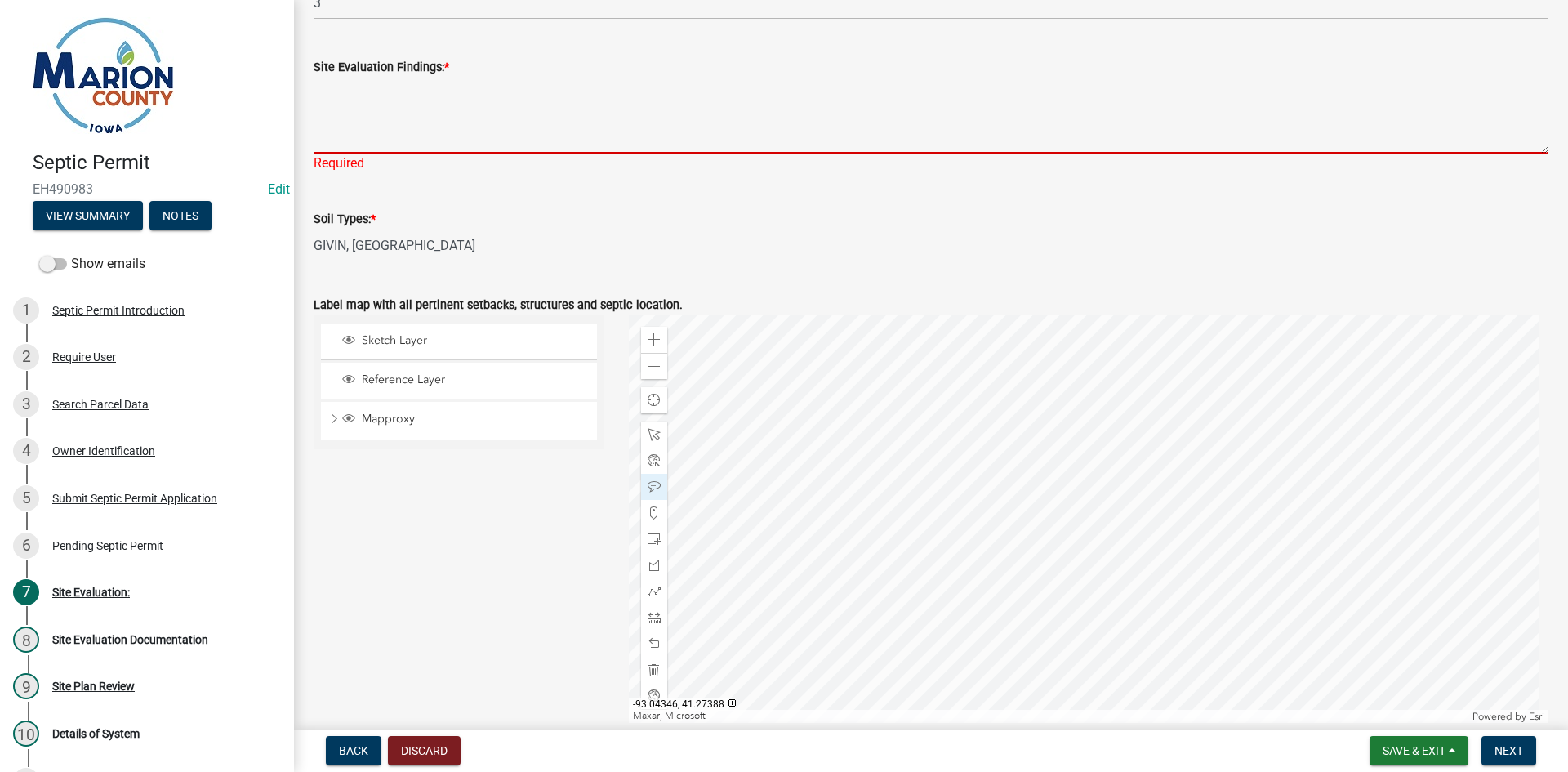
click at [481, 111] on textarea "Site Evaluation Findings: *" at bounding box center [930, 115] width 1235 height 77
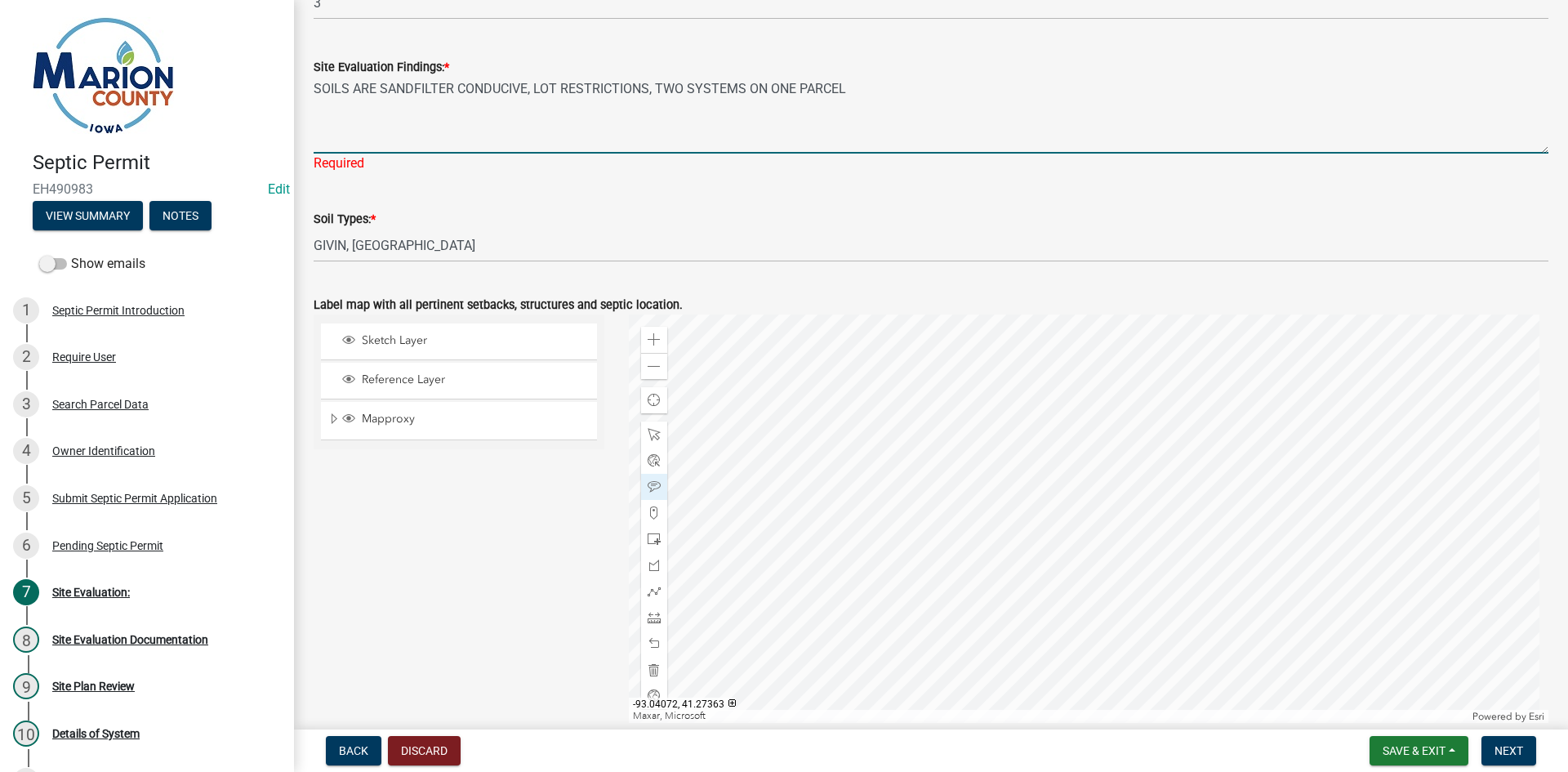
type textarea "SOILS ARE SANDFILTER CONDUCIVE, LOT RESTRICTIONS, TWO SYSTEMS ON ONE PARCEL"
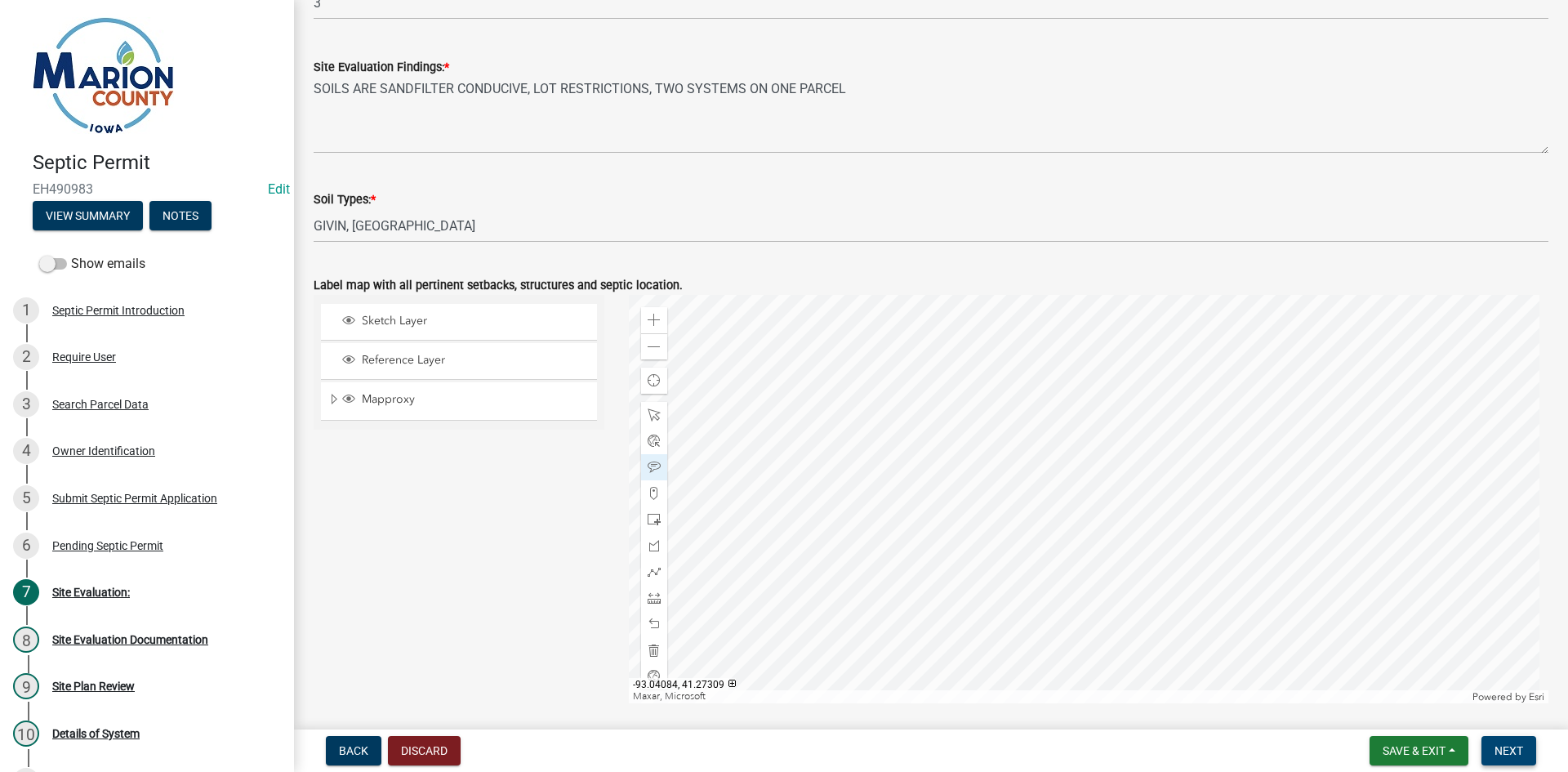
click at [1503, 743] on button "Next" at bounding box center [1509, 750] width 55 height 29
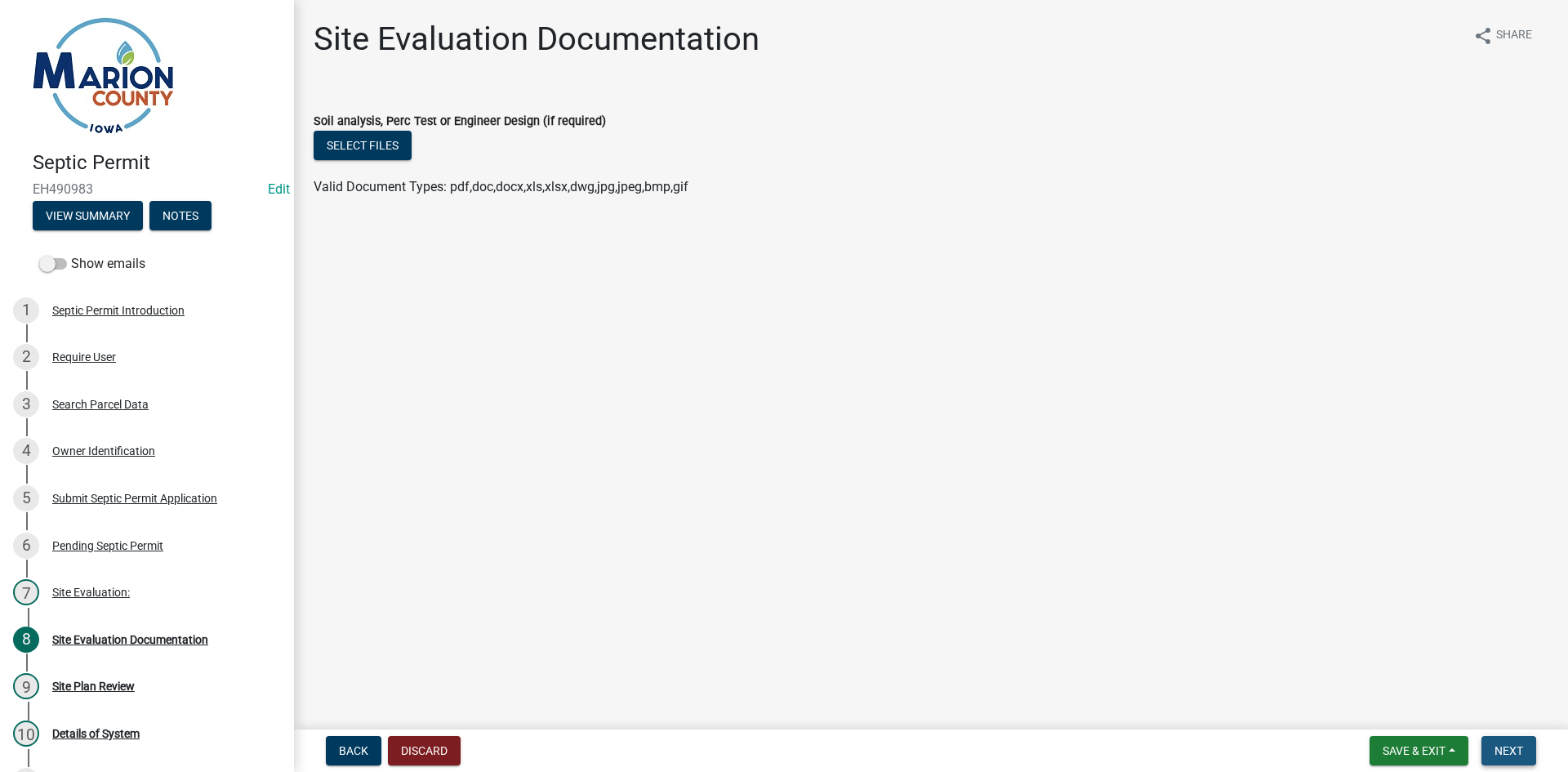
click at [1526, 748] on button "Next" at bounding box center [1509, 750] width 55 height 29
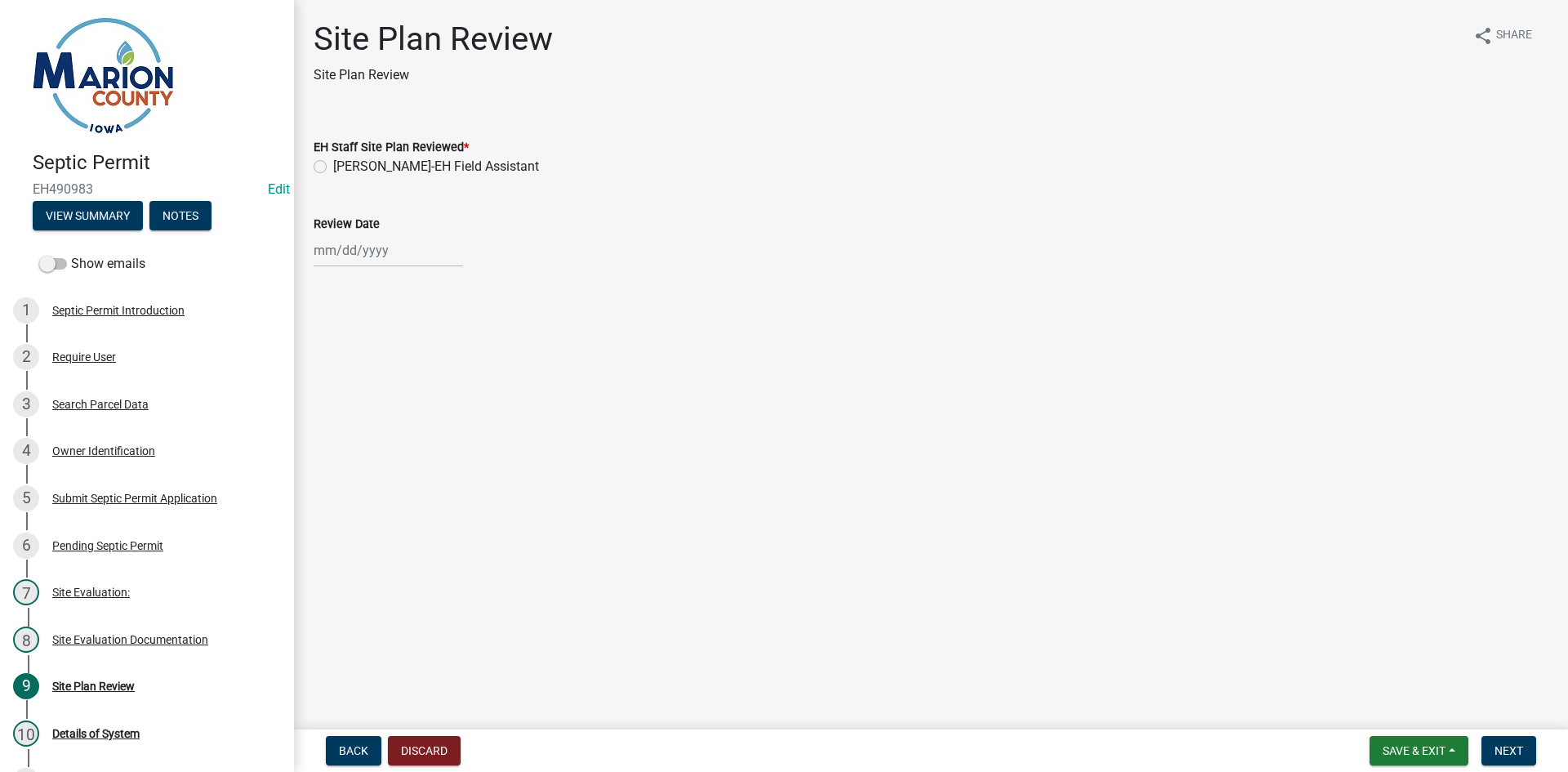
click at [352, 168] on label "[PERSON_NAME]-EH Field Assistant" at bounding box center [436, 166] width 206 height 20
click at [344, 167] on input "[PERSON_NAME]-EH Field Assistant" at bounding box center [339, 162] width 10 height 10
radio input "true"
click at [346, 247] on div at bounding box center [388, 250] width 149 height 34
select select "10"
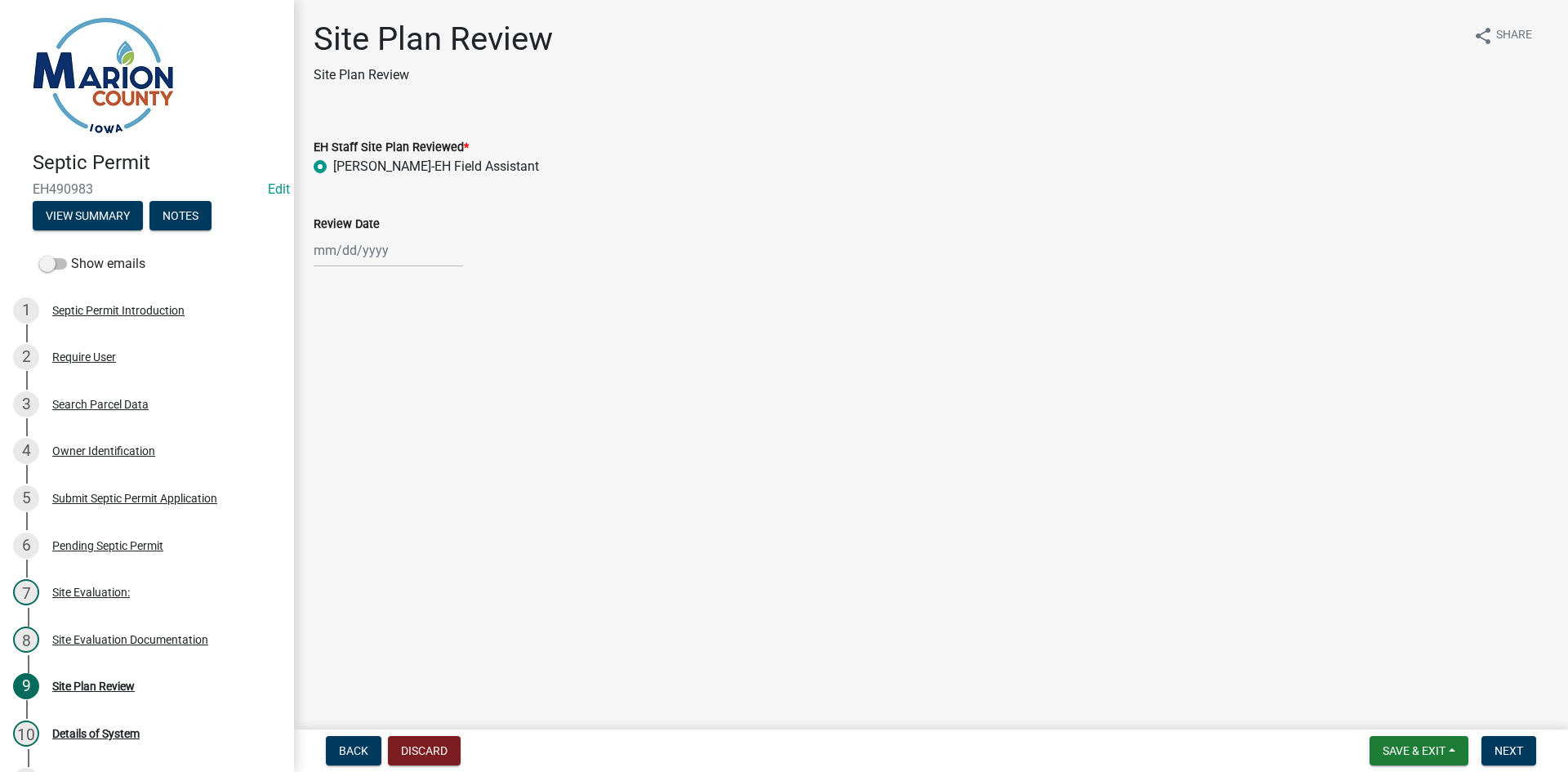
select select "2025"
click at [441, 364] on div "10" at bounding box center [434, 364] width 26 height 26
type input "[DATE]"
click at [1511, 750] on span "Next" at bounding box center [1509, 750] width 28 height 13
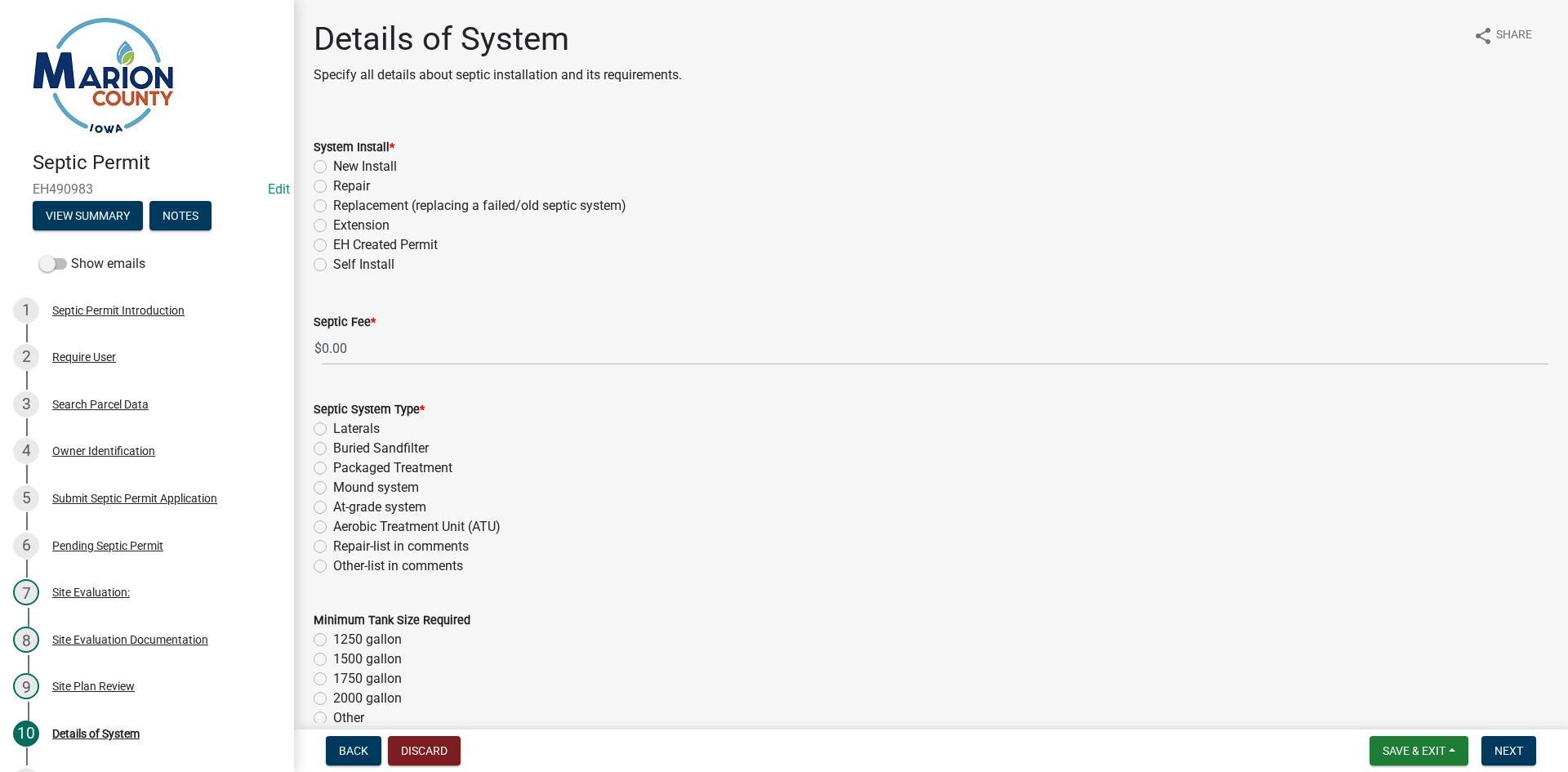
click at [350, 201] on label "Replacement (replacing a failed/old septic system)" at bounding box center [480, 205] width 293 height 20
click at [344, 201] on input "Replacement (replacing a failed/old septic system)" at bounding box center [339, 201] width 10 height 10
radio input "true"
click at [378, 461] on label "Packaged Treatment" at bounding box center [393, 468] width 119 height 20
click at [344, 461] on input "Packaged Treatment" at bounding box center [339, 464] width 10 height 10
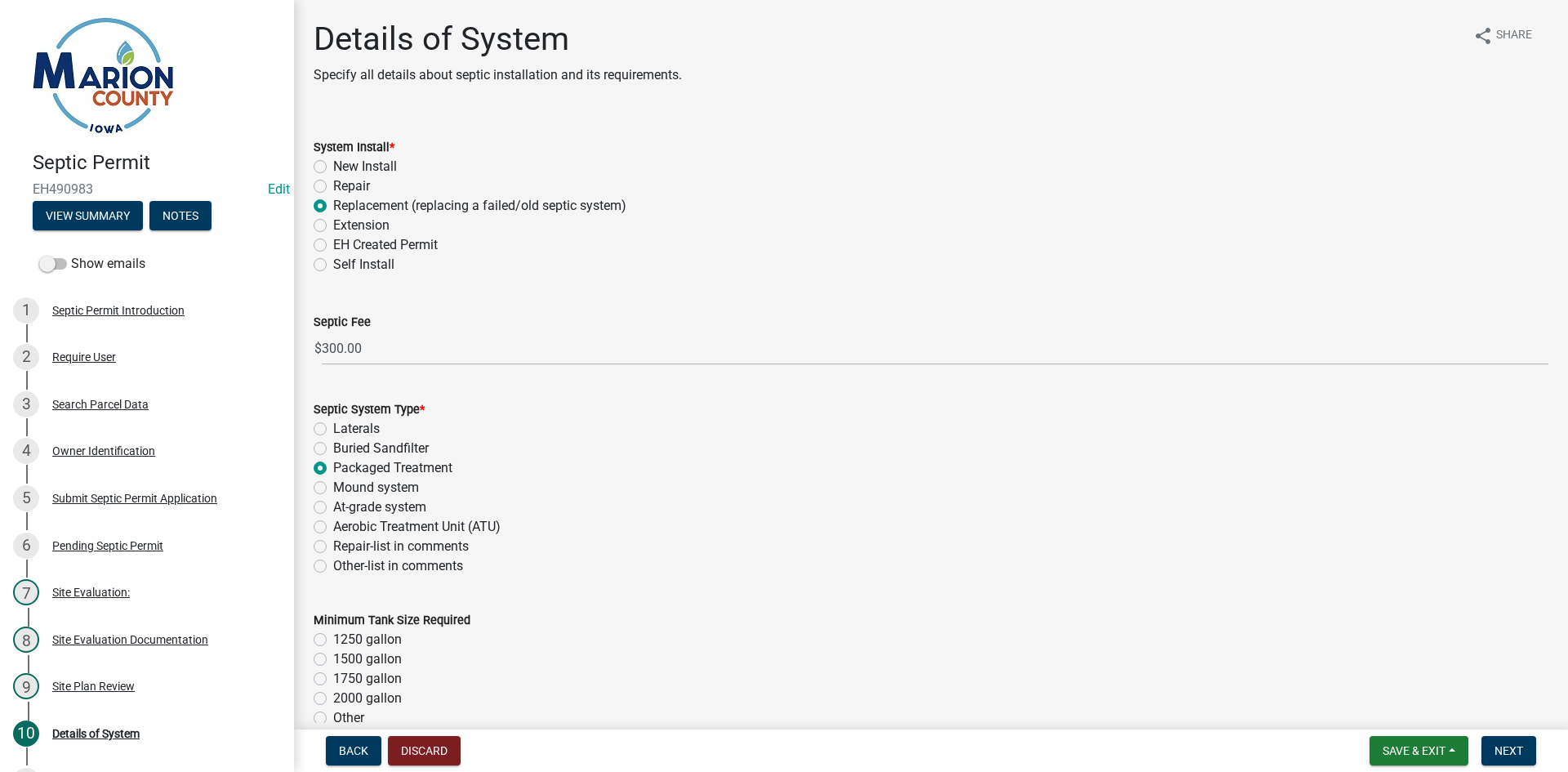
radio input "true"
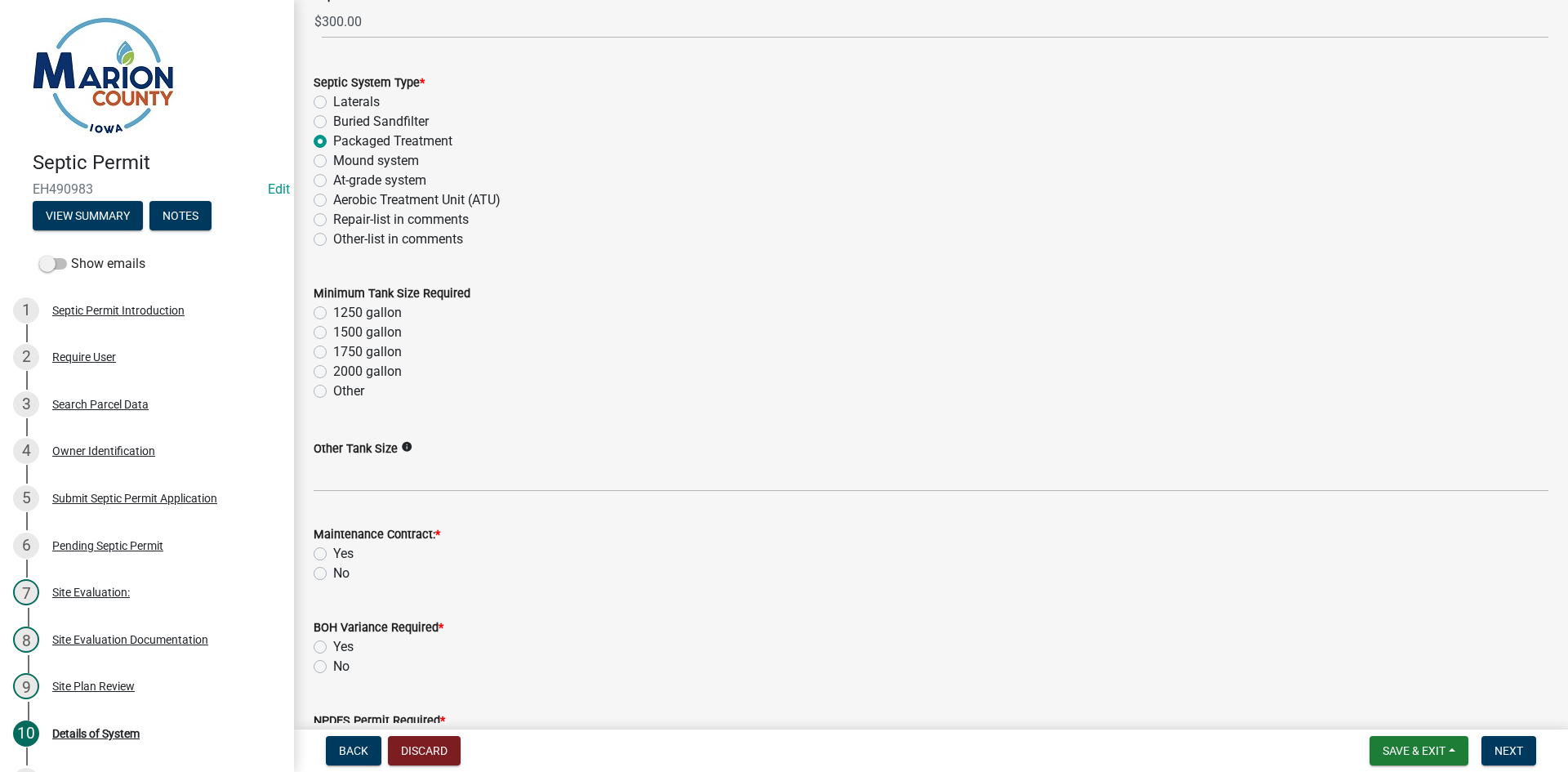
click at [333, 309] on label "1250 gallon" at bounding box center [368, 313] width 69 height 20
click at [333, 309] on input "1250 gallon" at bounding box center [339, 308] width 10 height 10
radio input "true"
click at [333, 574] on label "No" at bounding box center [341, 573] width 16 height 20
click at [333, 574] on input "No" at bounding box center [339, 569] width 10 height 10
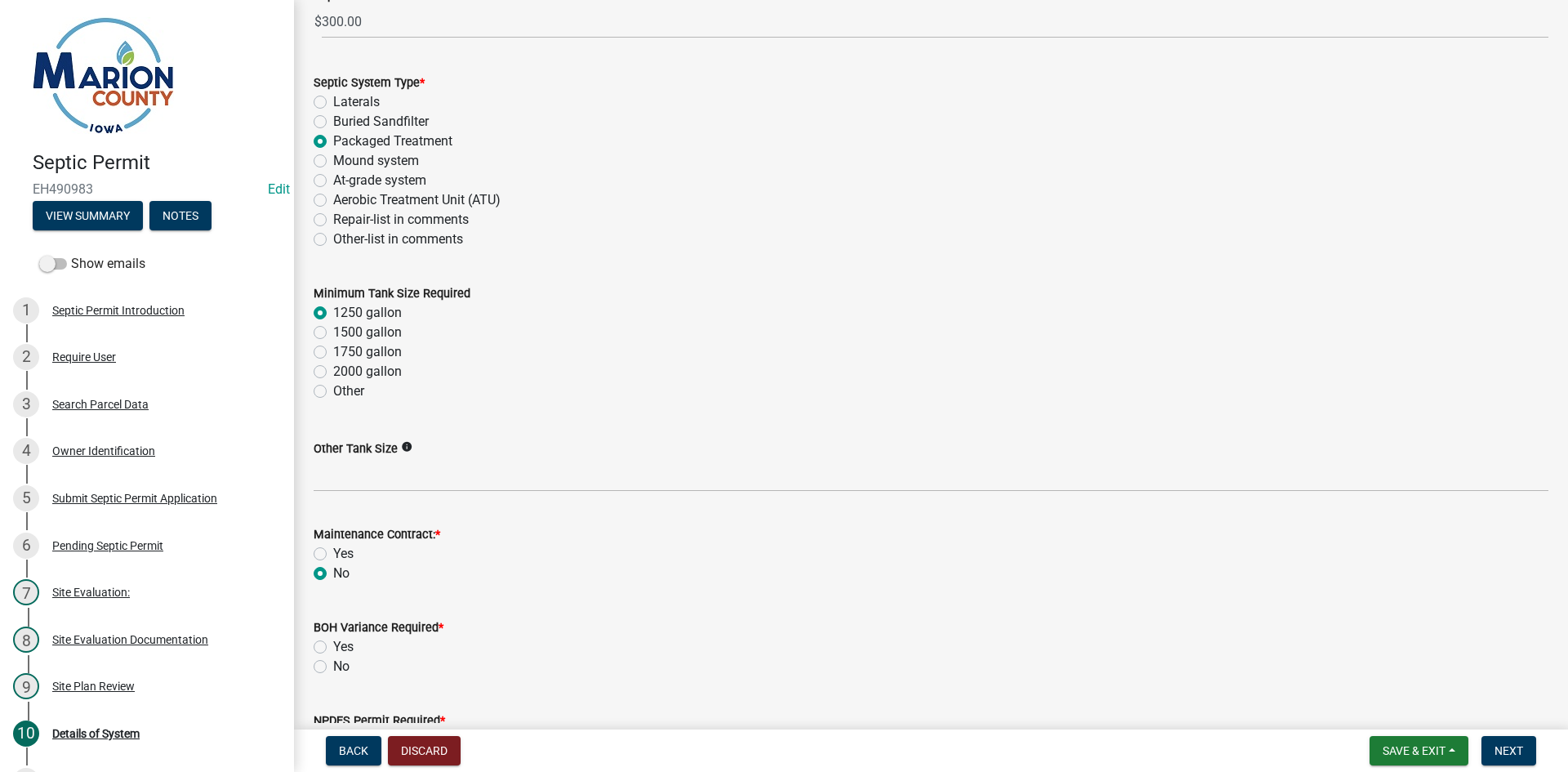
radio input "true"
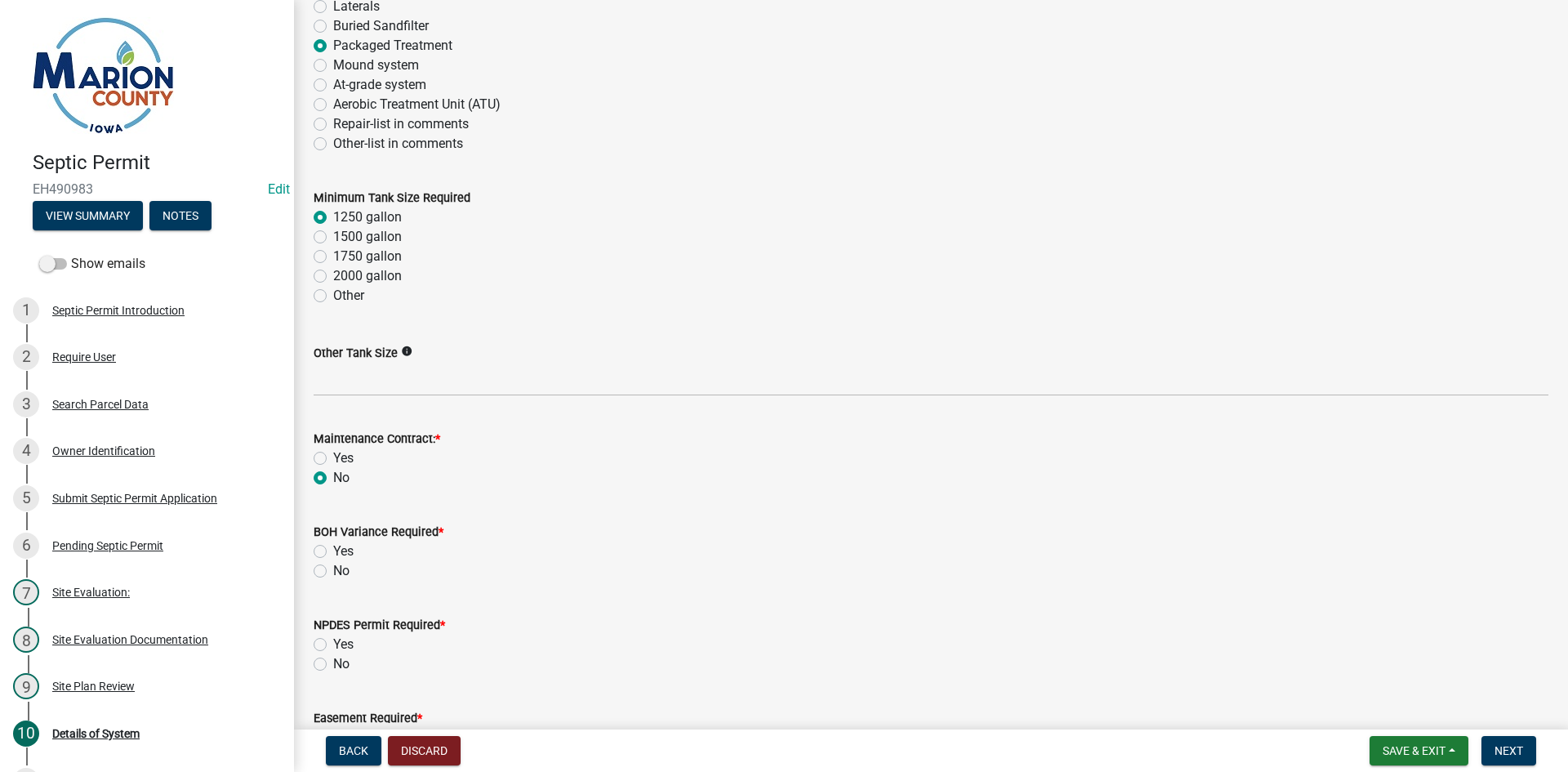
scroll to position [571, 0]
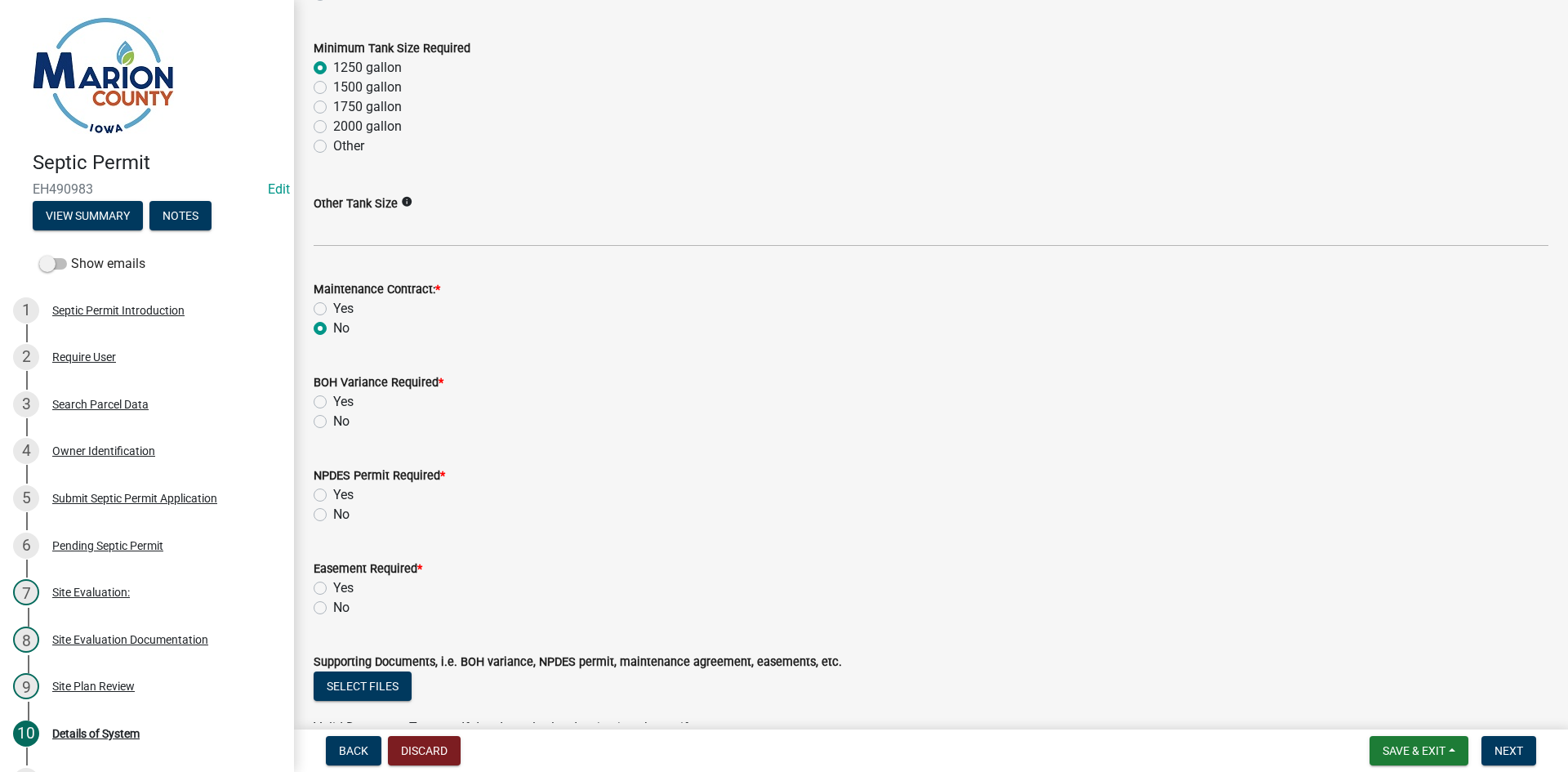
click at [333, 425] on label "No" at bounding box center [341, 421] width 16 height 20
click at [333, 422] on input "No" at bounding box center [339, 417] width 10 height 10
radio input "true"
click at [333, 514] on label "No" at bounding box center [341, 514] width 16 height 20
click at [333, 514] on input "No" at bounding box center [339, 510] width 10 height 10
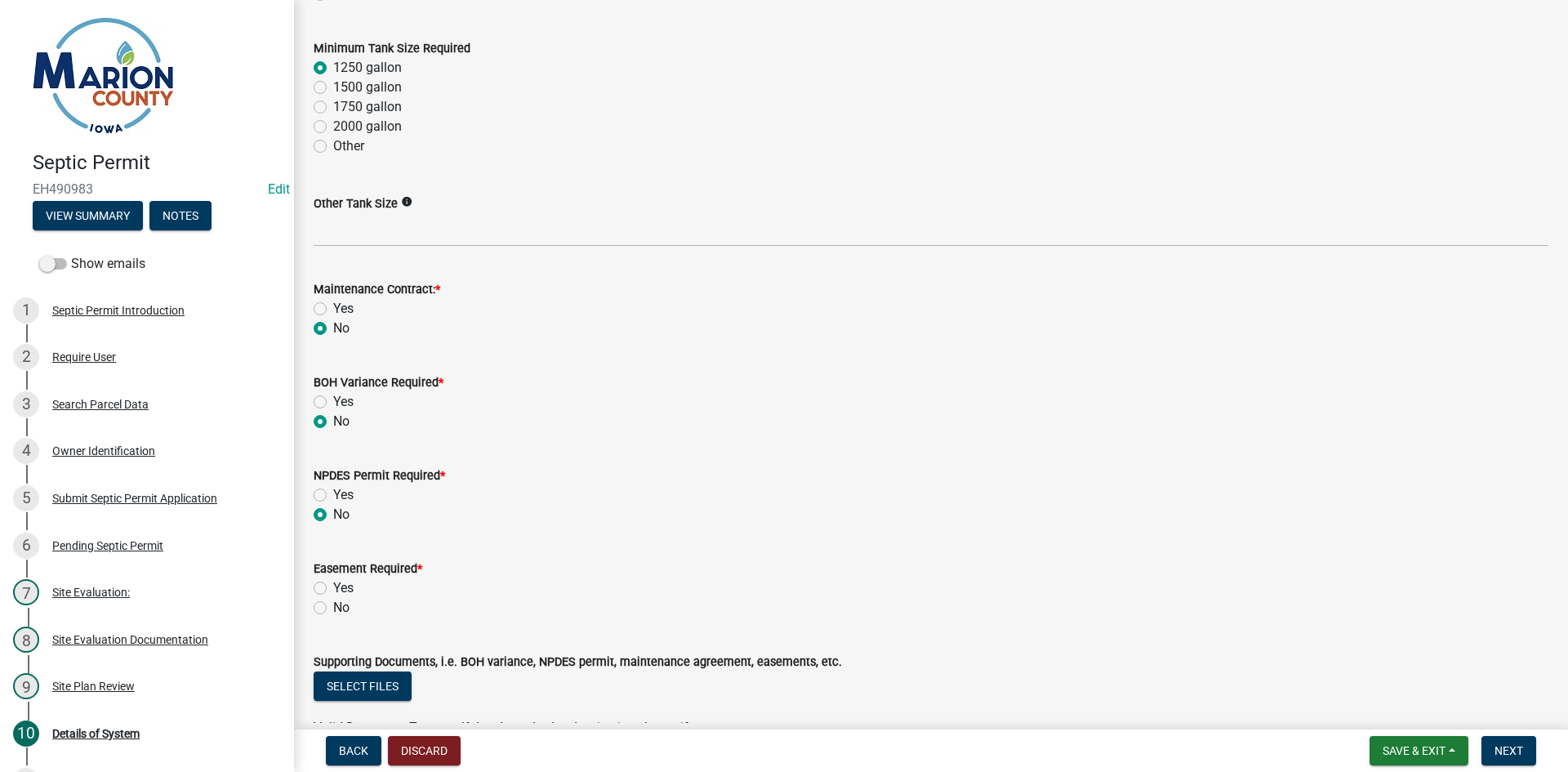
radio input "true"
click at [327, 607] on div "No" at bounding box center [930, 607] width 1235 height 20
click at [333, 609] on label "No" at bounding box center [341, 607] width 16 height 20
click at [333, 608] on input "No" at bounding box center [339, 603] width 10 height 10
radio input "true"
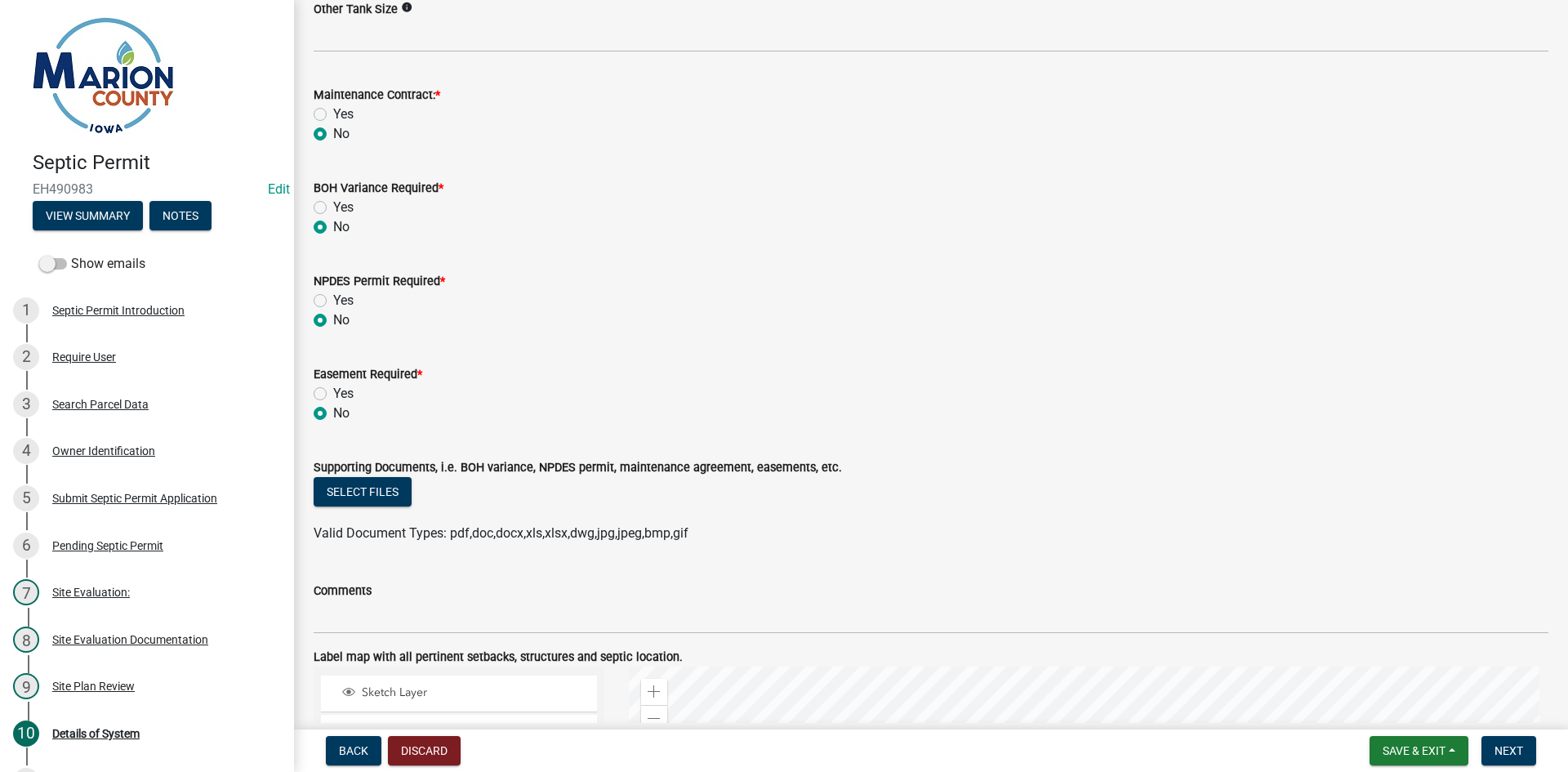
scroll to position [980, 0]
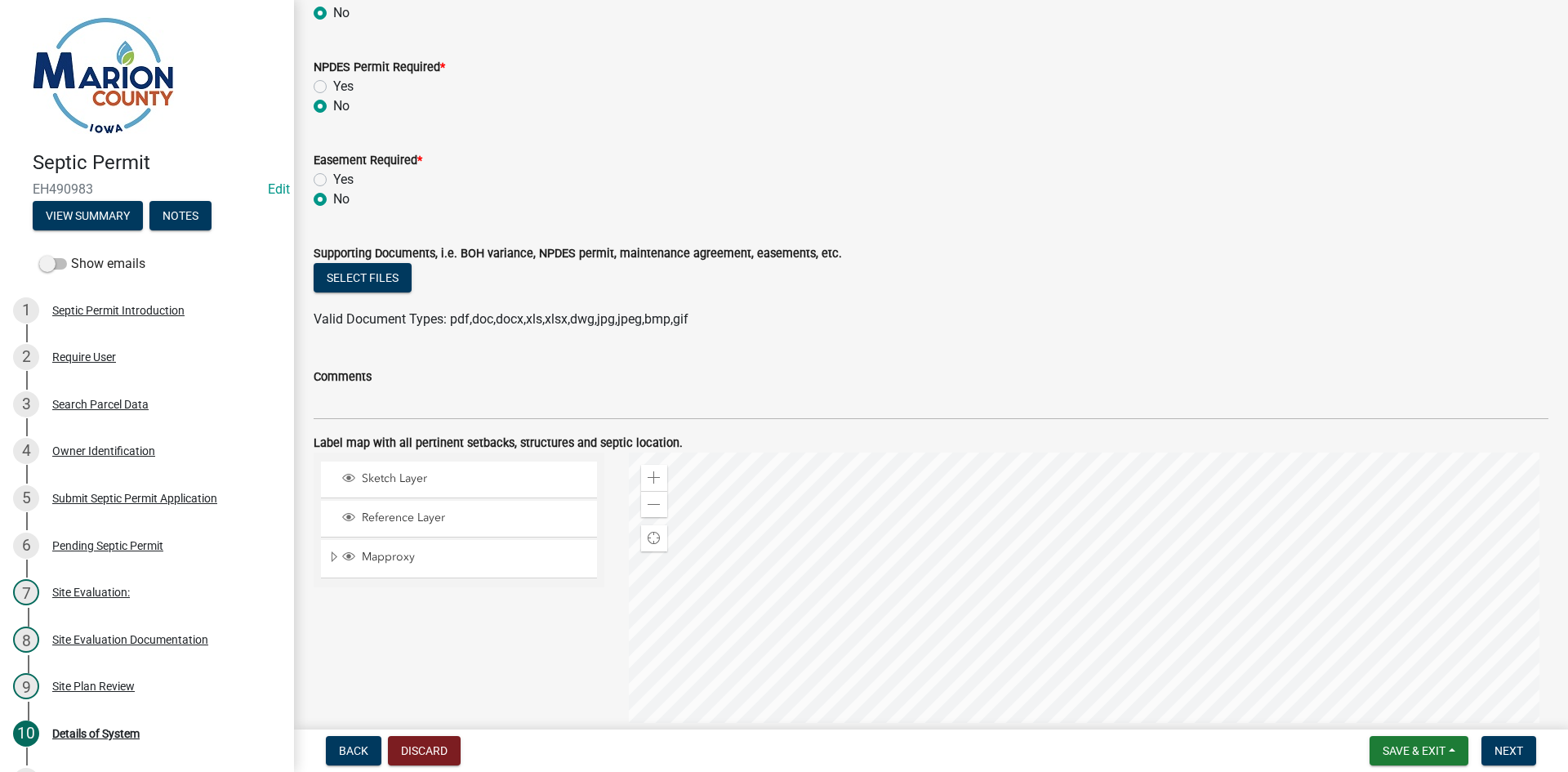
click at [456, 431] on wm-data-entity-input "Comments" at bounding box center [930, 388] width 1235 height 89
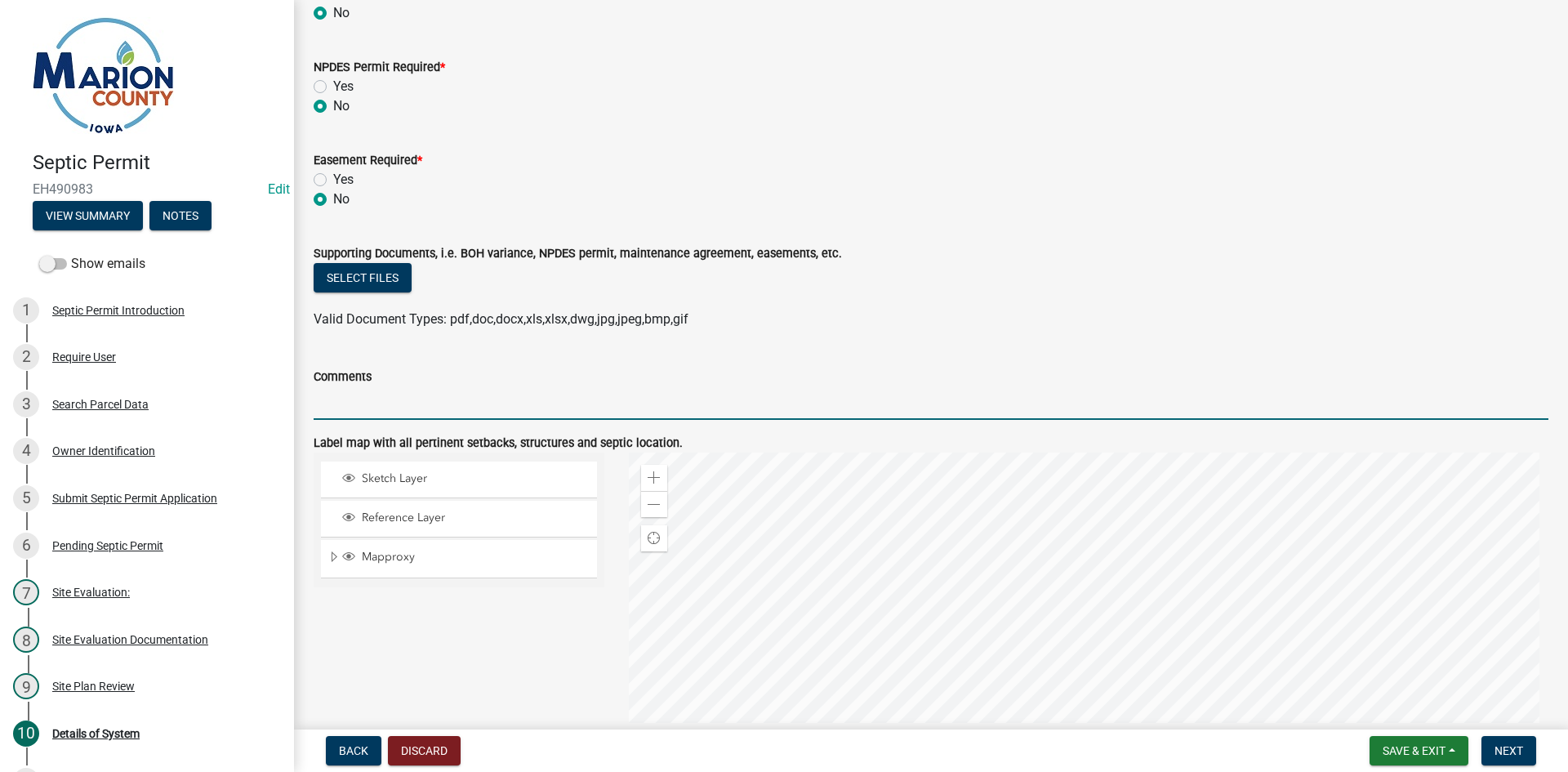
click at [457, 415] on input "Comments" at bounding box center [930, 402] width 1235 height 34
type input "MAINTAIN ALL SETBACKS"
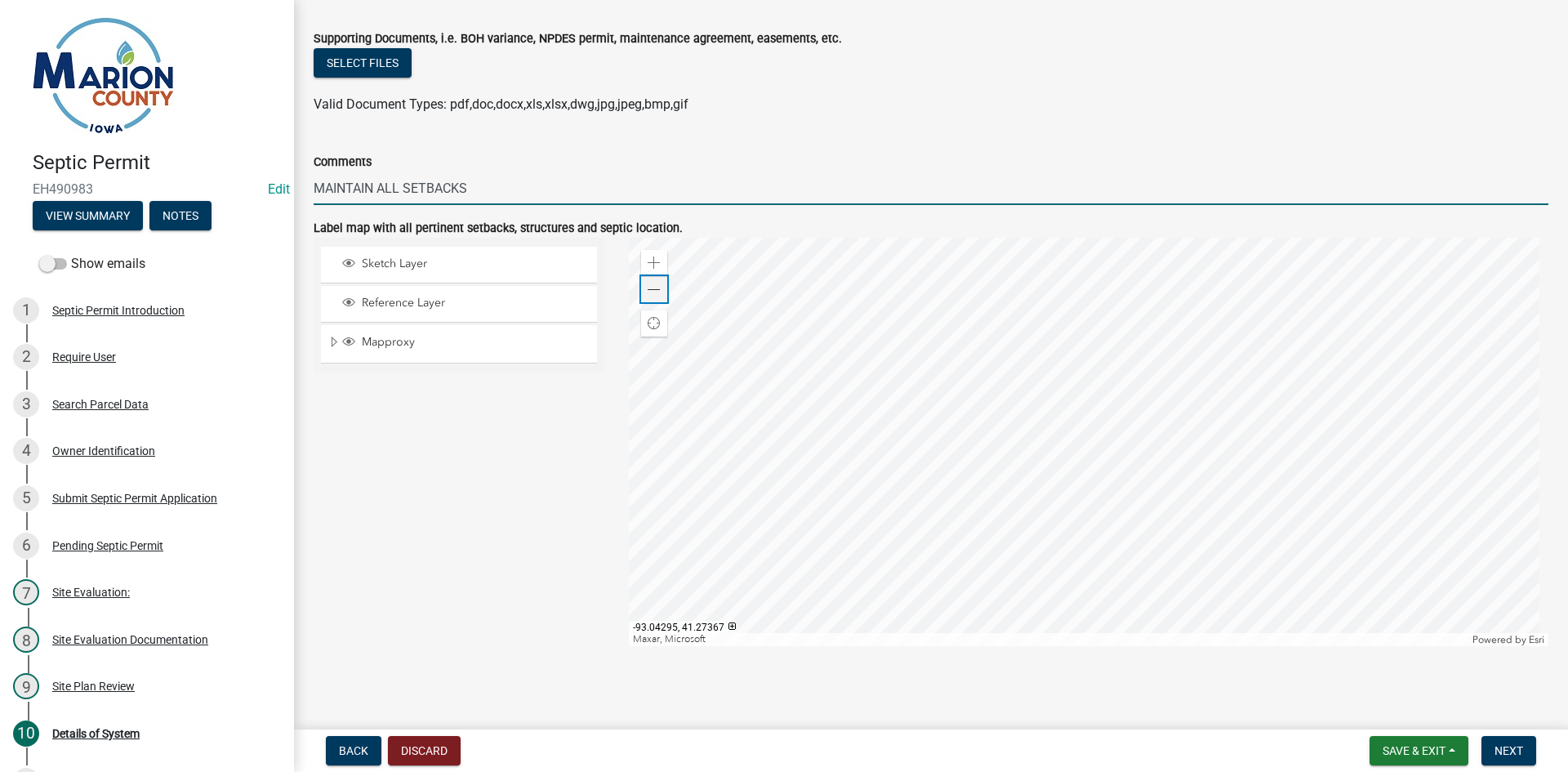
click at [652, 283] on span at bounding box center [654, 290] width 13 height 13
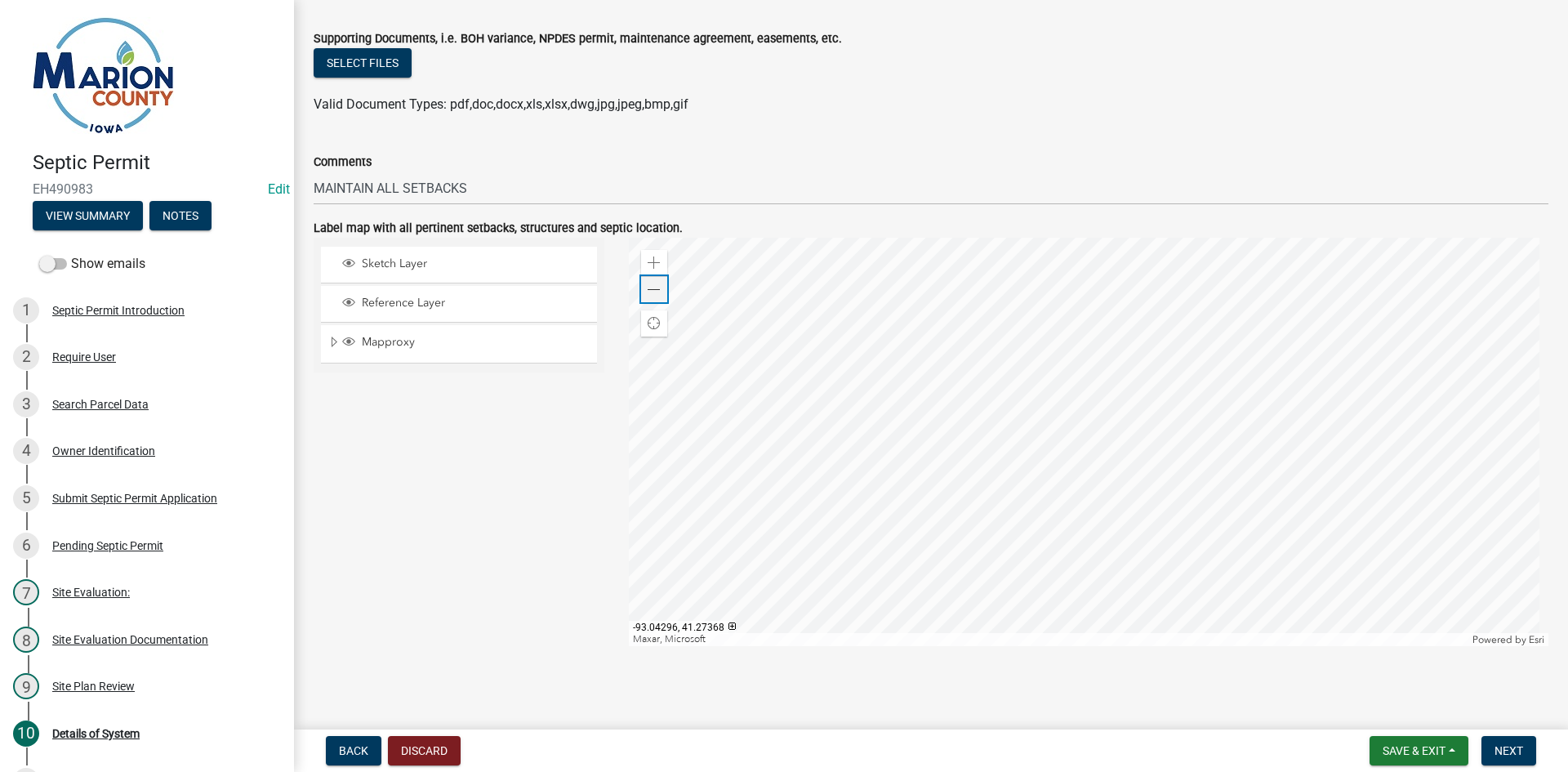
click at [650, 285] on span at bounding box center [654, 290] width 13 height 13
click at [1500, 741] on button "Next" at bounding box center [1509, 750] width 55 height 29
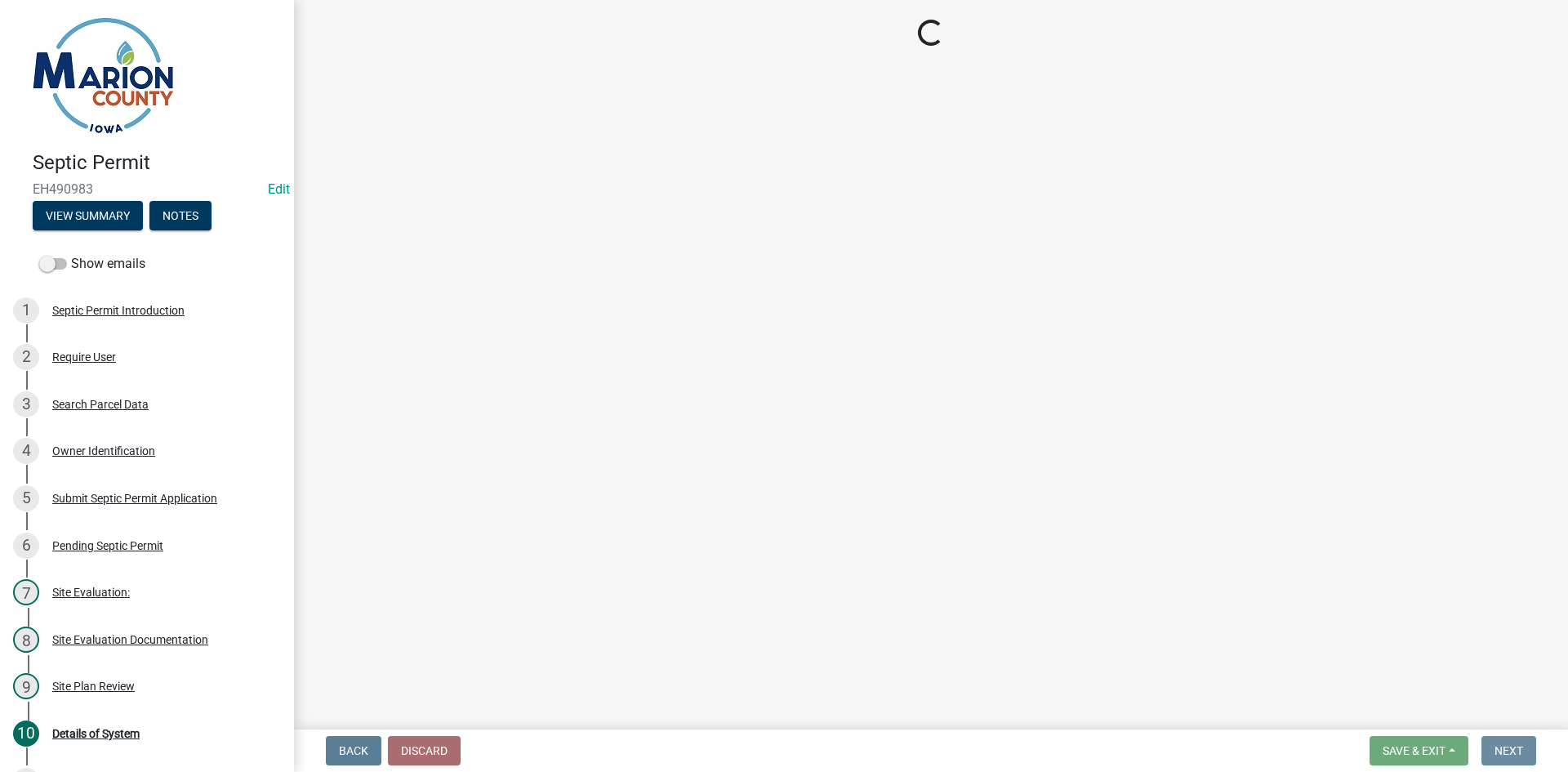
scroll to position [0, 0]
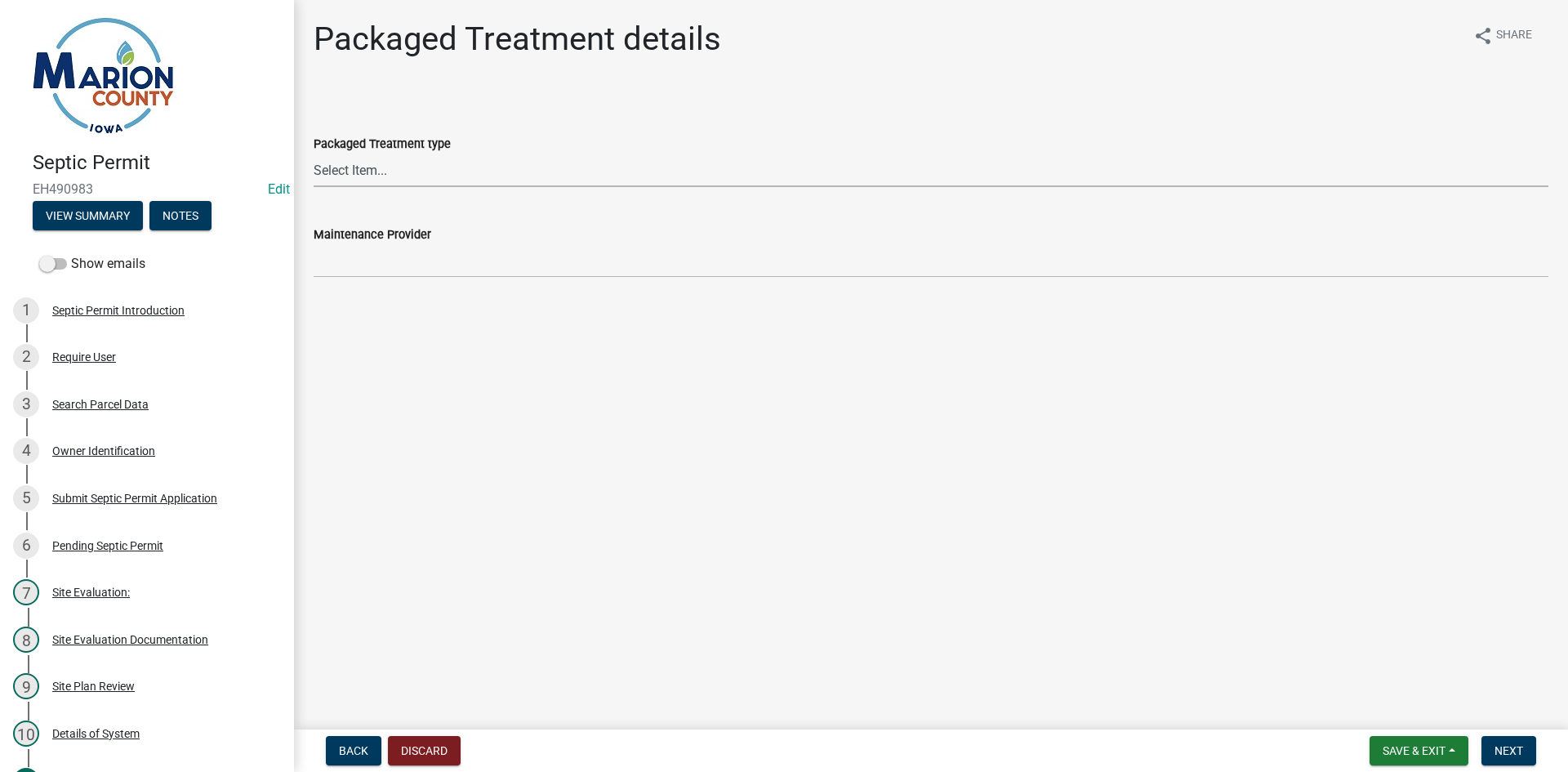
click at [391, 183] on select "Select Item... Premier Tech (Eco-Flo Coco) Planet Care (Peat [PERSON_NAME] Biof…" at bounding box center [930, 170] width 1235 height 34
click at [314, 153] on select "Select Item... Premier Tech (Eco-Flo Coco) Planet Care (Peat [PERSON_NAME] Biof…" at bounding box center [930, 170] width 1235 height 34
select select "749cf452-babd-4e7f-b8a2-12191189eaef"
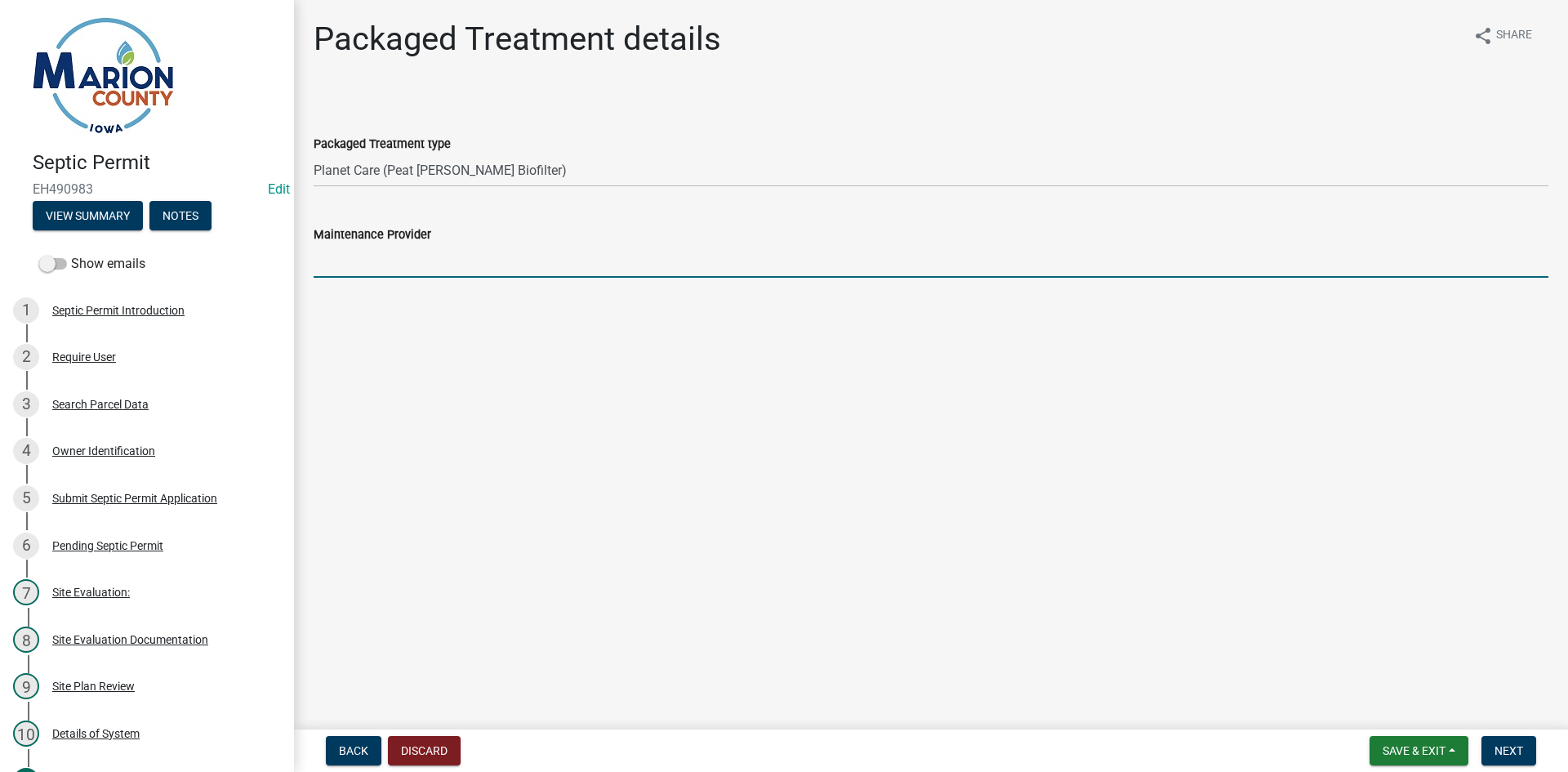
click at [363, 260] on input "Maintenance Provider" at bounding box center [930, 260] width 1235 height 34
type input "[PERSON_NAME]"
click at [1524, 760] on button "Next" at bounding box center [1509, 750] width 55 height 29
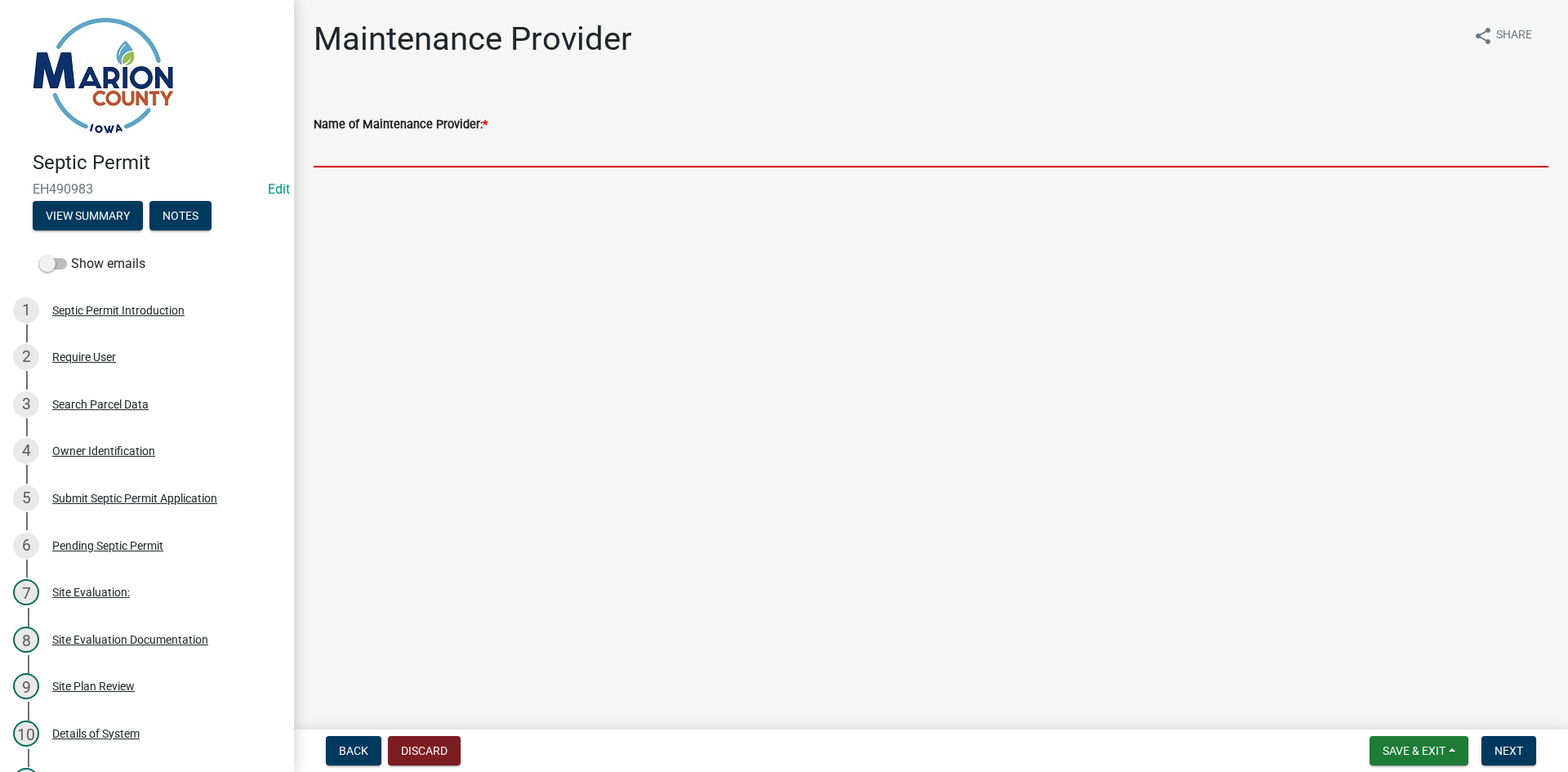
click at [408, 151] on input "Name of Maintenance Provider: *" at bounding box center [930, 150] width 1235 height 34
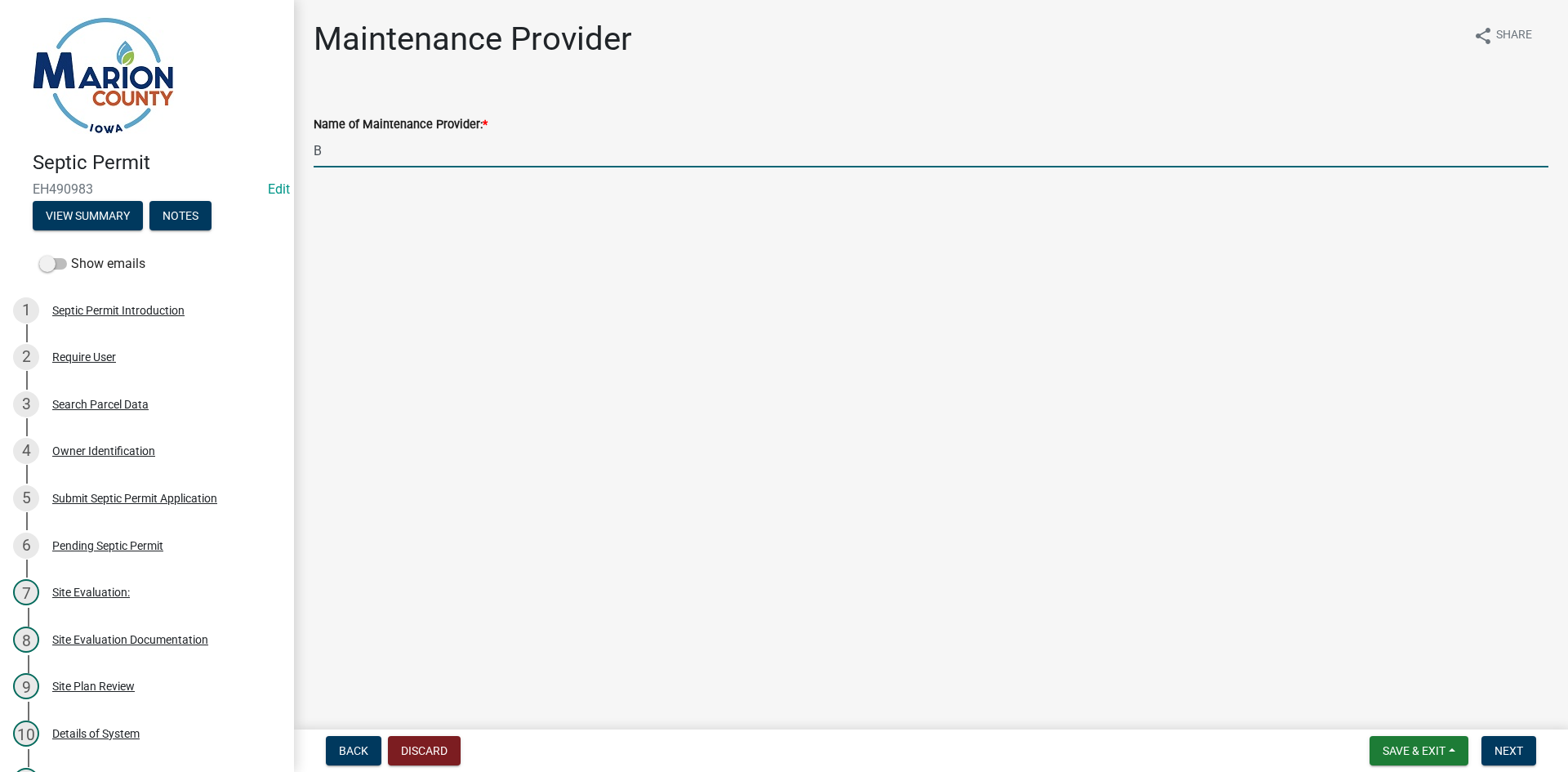
type input "[PERSON_NAME]"
click at [1500, 738] on button "Next" at bounding box center [1509, 750] width 55 height 29
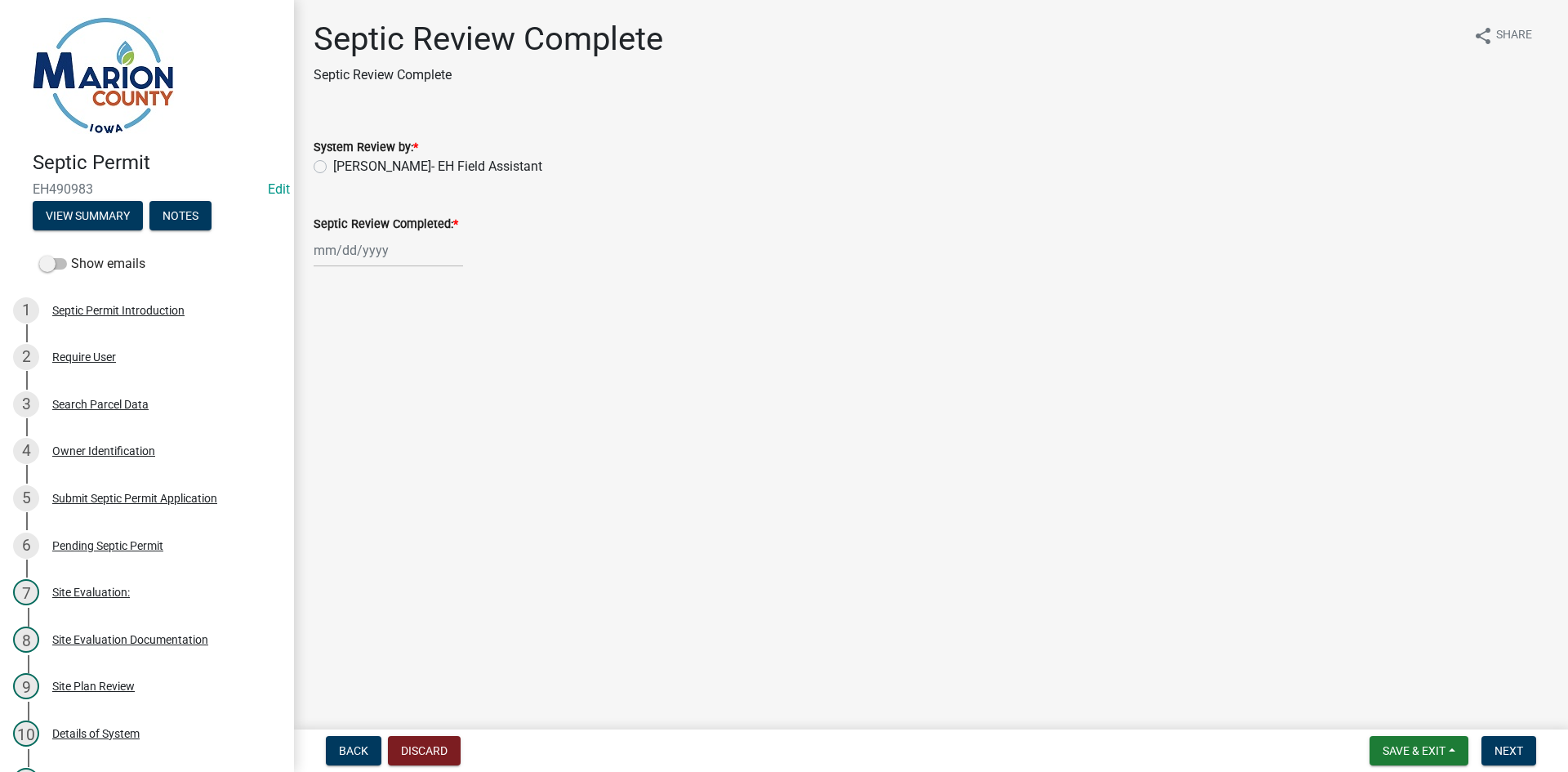
click at [368, 169] on label "[PERSON_NAME]- EH Field Assistant" at bounding box center [438, 166] width 209 height 20
click at [344, 167] on input "[PERSON_NAME]- EH Field Assistant" at bounding box center [339, 162] width 10 height 10
radio input "true"
click at [364, 258] on div at bounding box center [388, 250] width 149 height 34
select select "10"
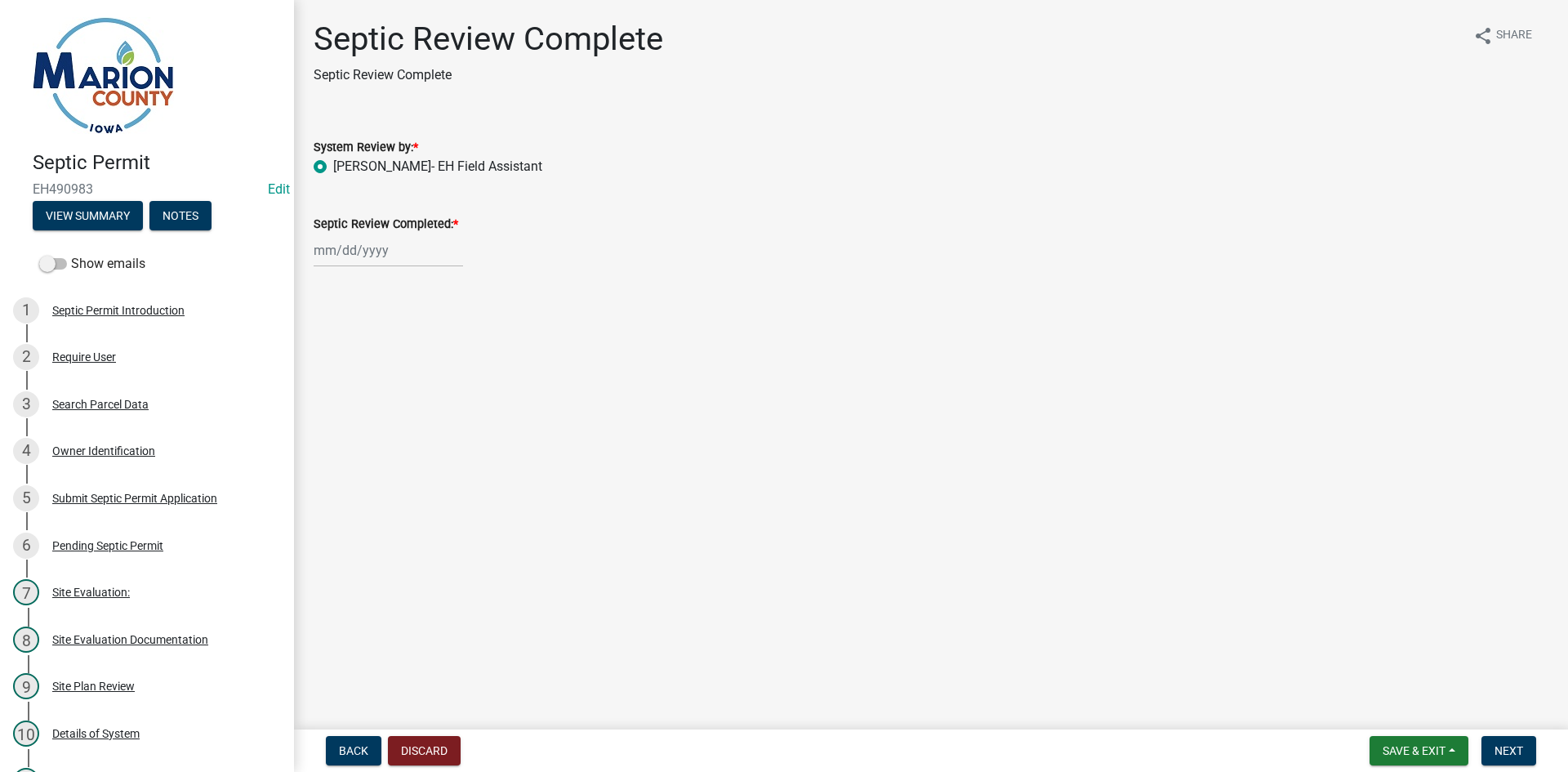
select select "2025"
click at [429, 366] on div "10" at bounding box center [434, 364] width 26 height 26
type input "[DATE]"
click at [1525, 750] on button "Next" at bounding box center [1509, 750] width 55 height 29
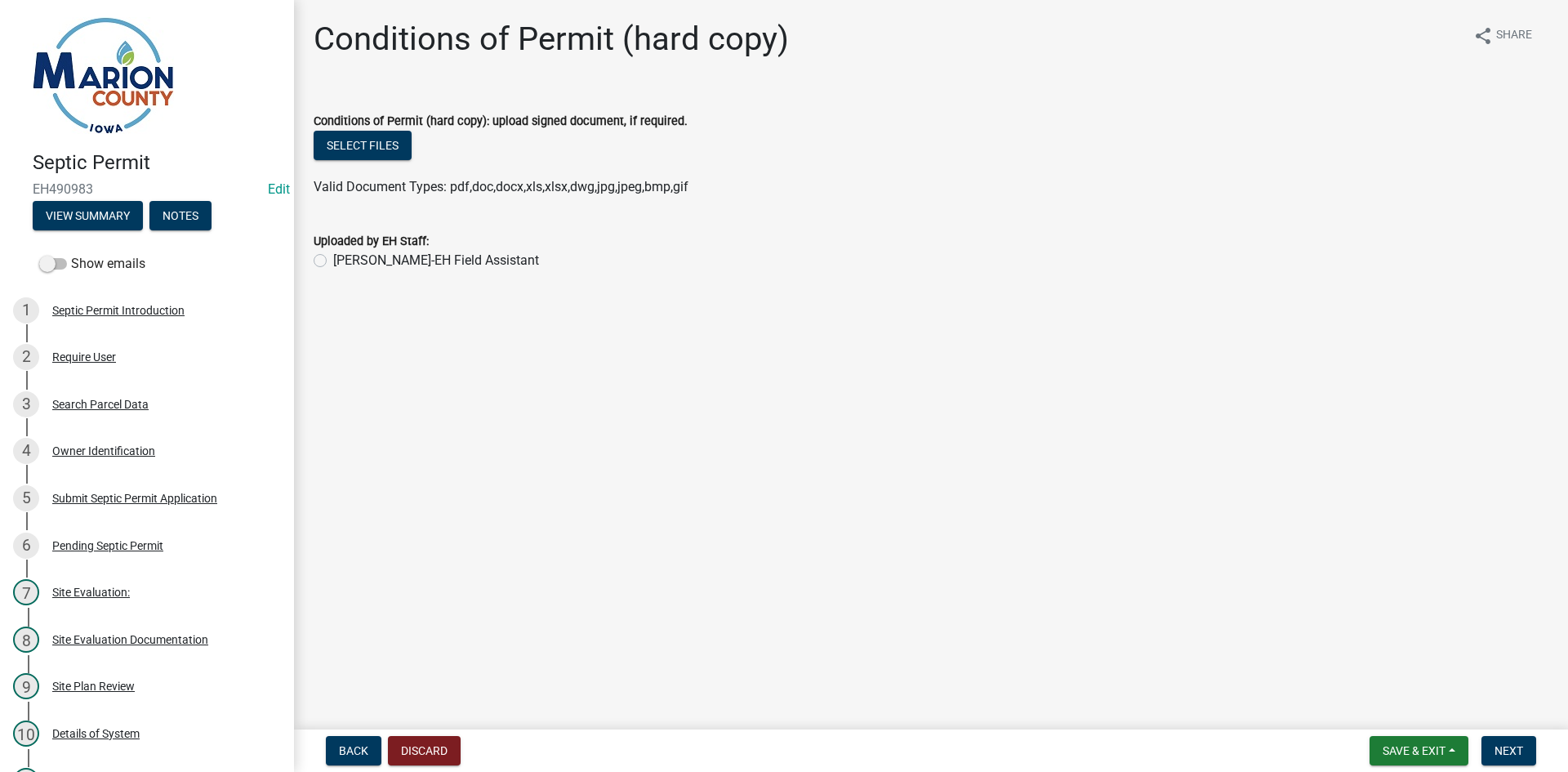
click at [389, 256] on label "[PERSON_NAME]-EH Field Assistant" at bounding box center [436, 260] width 206 height 20
click at [344, 256] on input "[PERSON_NAME]-EH Field Assistant" at bounding box center [339, 256] width 10 height 10
radio input "true"
click at [364, 124] on label "Conditions of Permit (hard copy): upload signed document, if required." at bounding box center [501, 121] width 374 height 11
click at [364, 145] on button "Select files" at bounding box center [363, 146] width 98 height 29
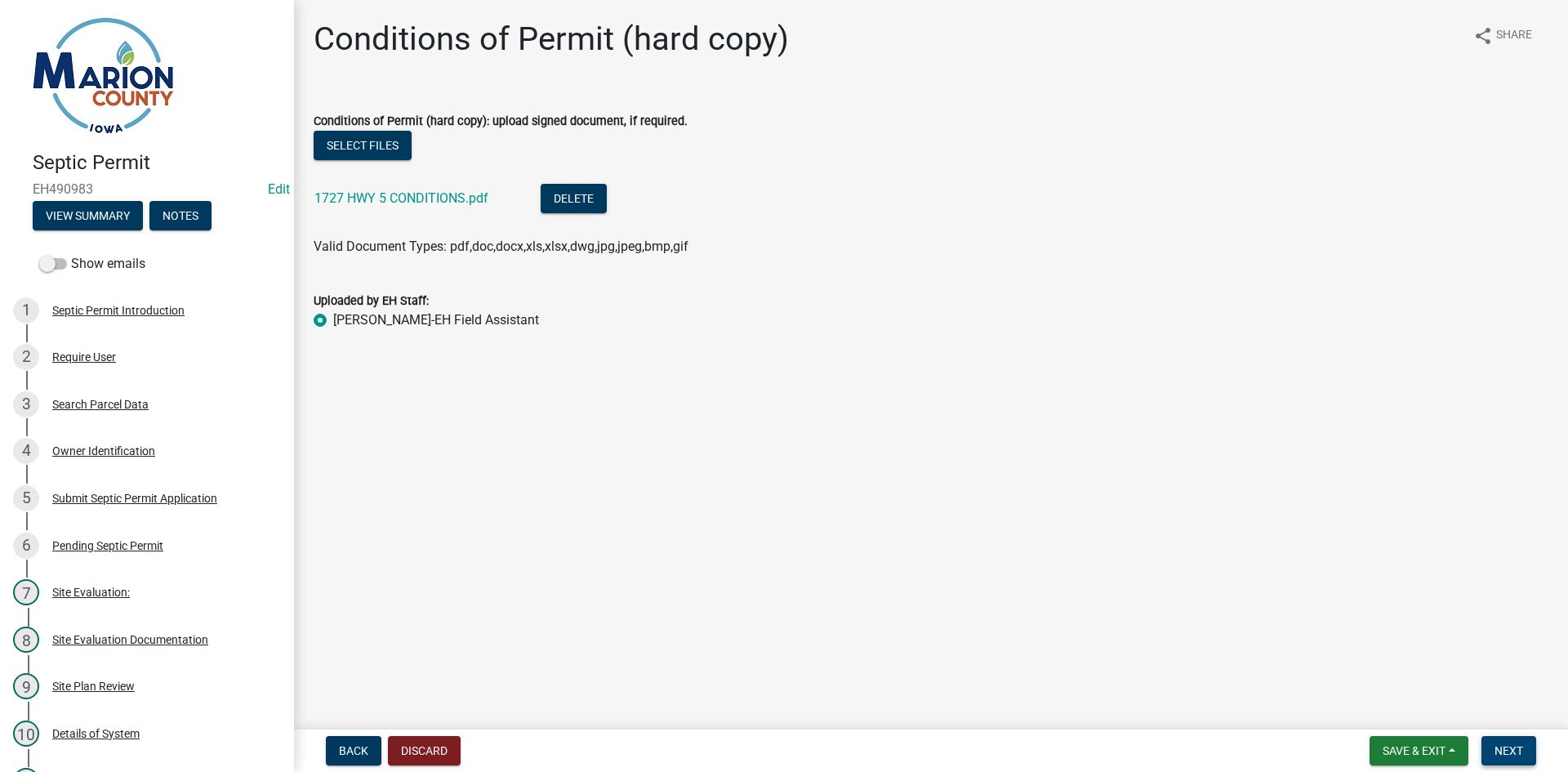
drag, startPoint x: 1511, startPoint y: 753, endPoint x: 1525, endPoint y: 753, distance: 14.0
click at [1511, 752] on span "Next" at bounding box center [1509, 750] width 28 height 13
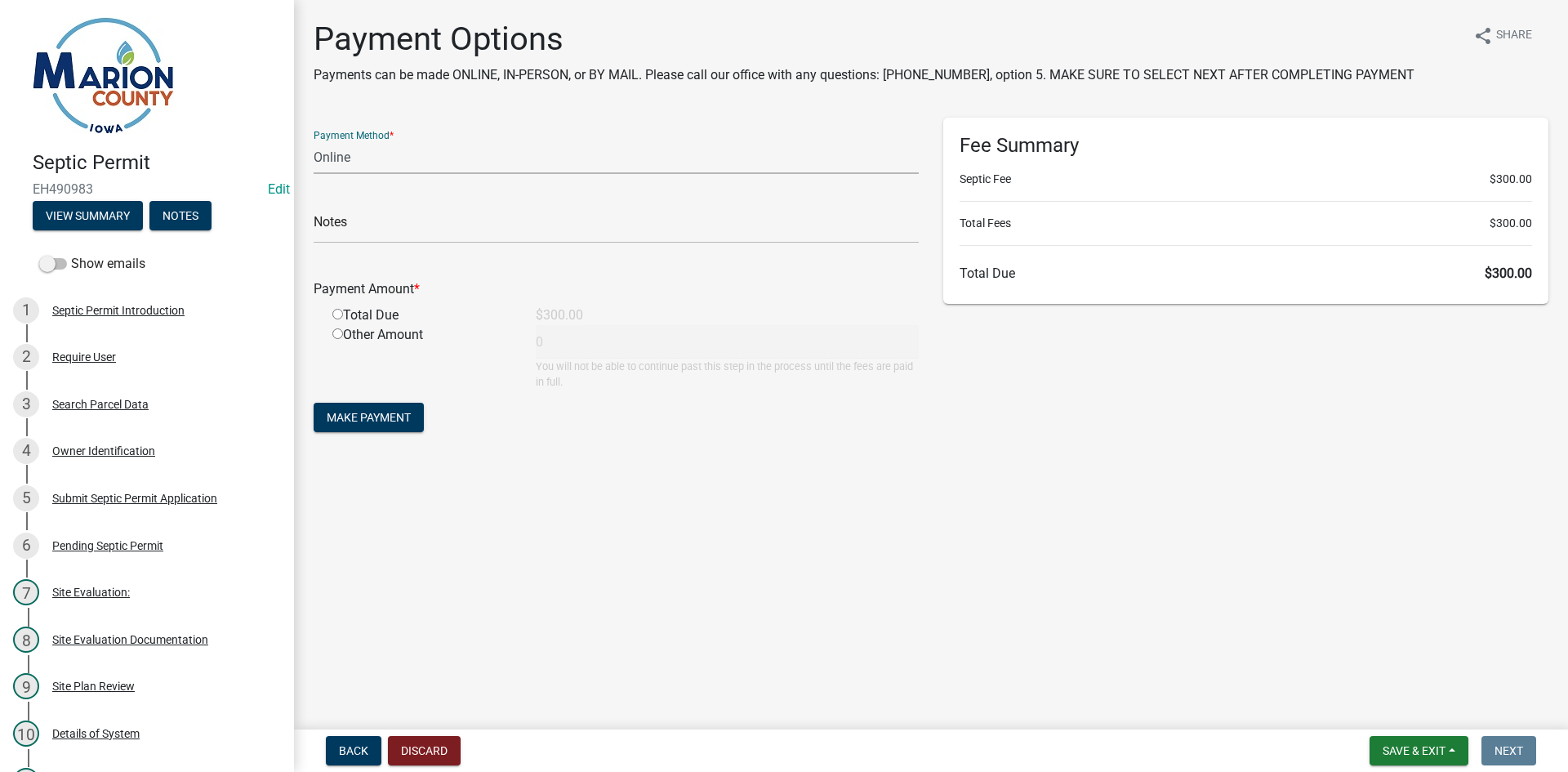
click at [370, 145] on select "Credit Card POS Check Cash Online" at bounding box center [616, 157] width 605 height 34
select select "2: 1"
click at [314, 140] on select "Credit Card POS Check Cash Online" at bounding box center [616, 157] width 605 height 34
click at [355, 220] on input "text" at bounding box center [616, 227] width 605 height 34
type input "PAID ALL IN CASH AND INVOICED"
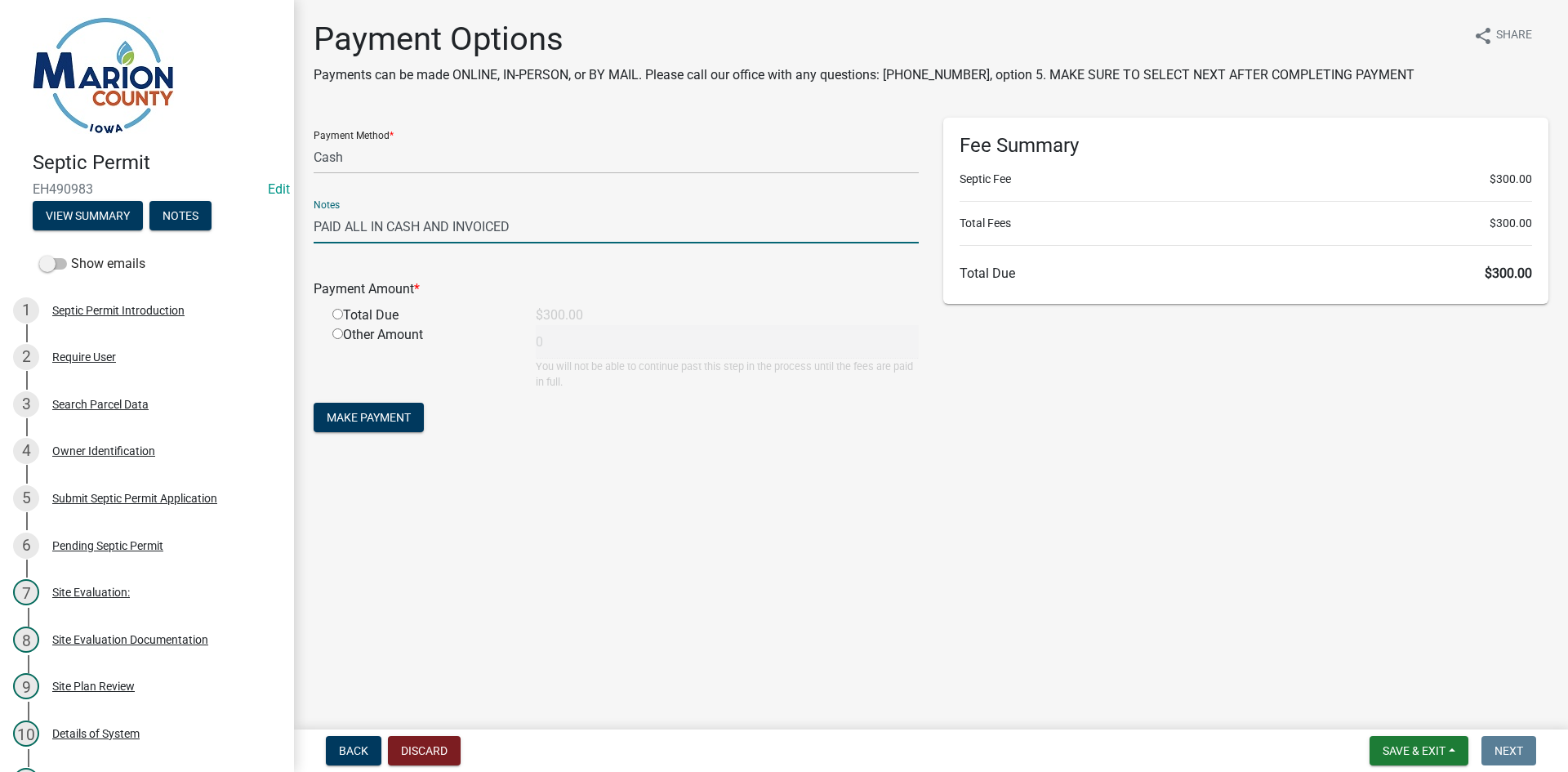
click at [391, 307] on div "Total Due" at bounding box center [422, 314] width 203 height 20
drag, startPoint x: 348, startPoint y: 311, endPoint x: 339, endPoint y: 317, distance: 10.8
click at [348, 312] on div "Total Due" at bounding box center [422, 314] width 203 height 20
click at [339, 317] on input "radio" at bounding box center [338, 314] width 10 height 10
radio input "true"
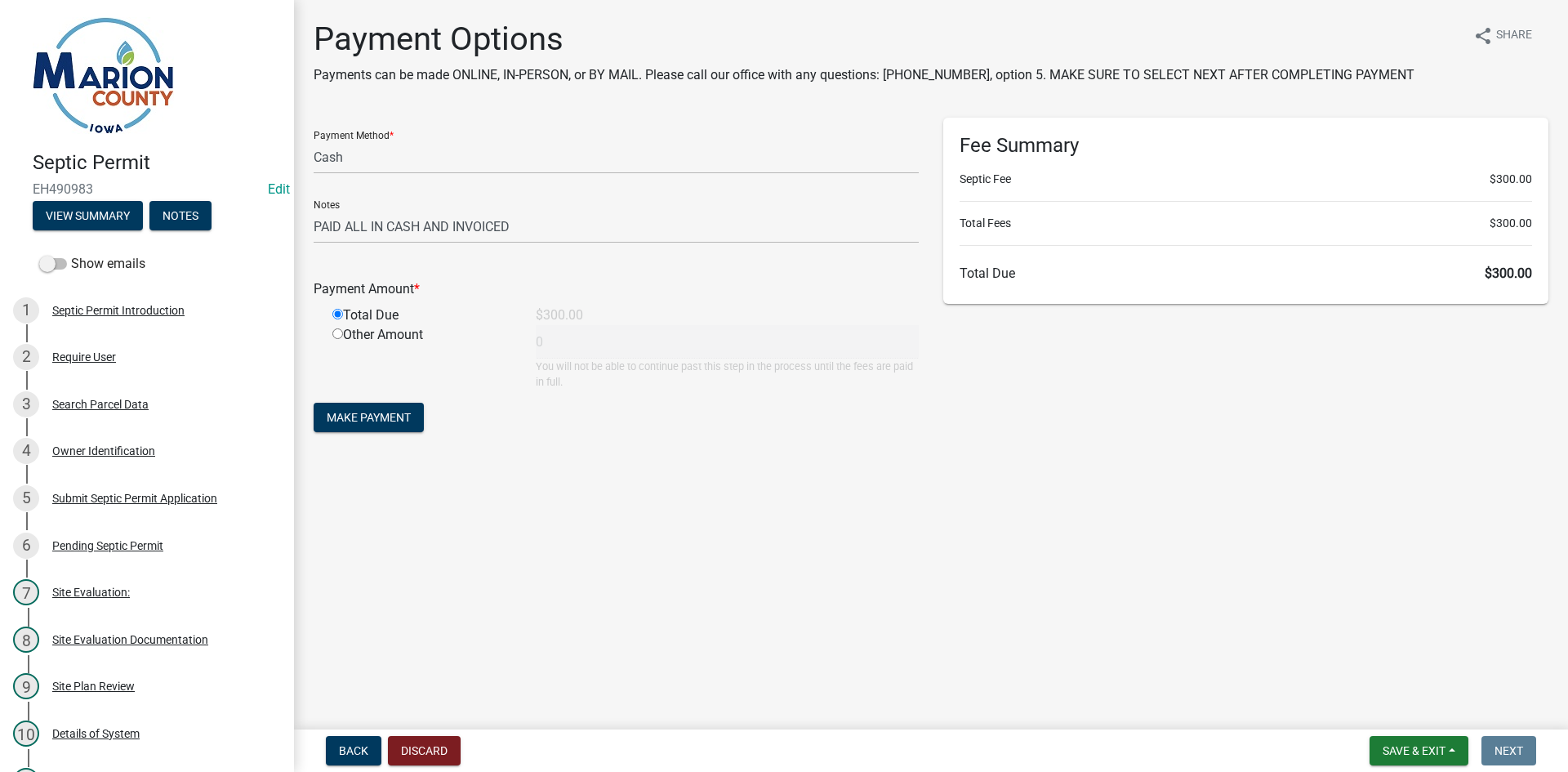
type input "300"
click at [385, 431] on button "Make Payment" at bounding box center [369, 417] width 110 height 29
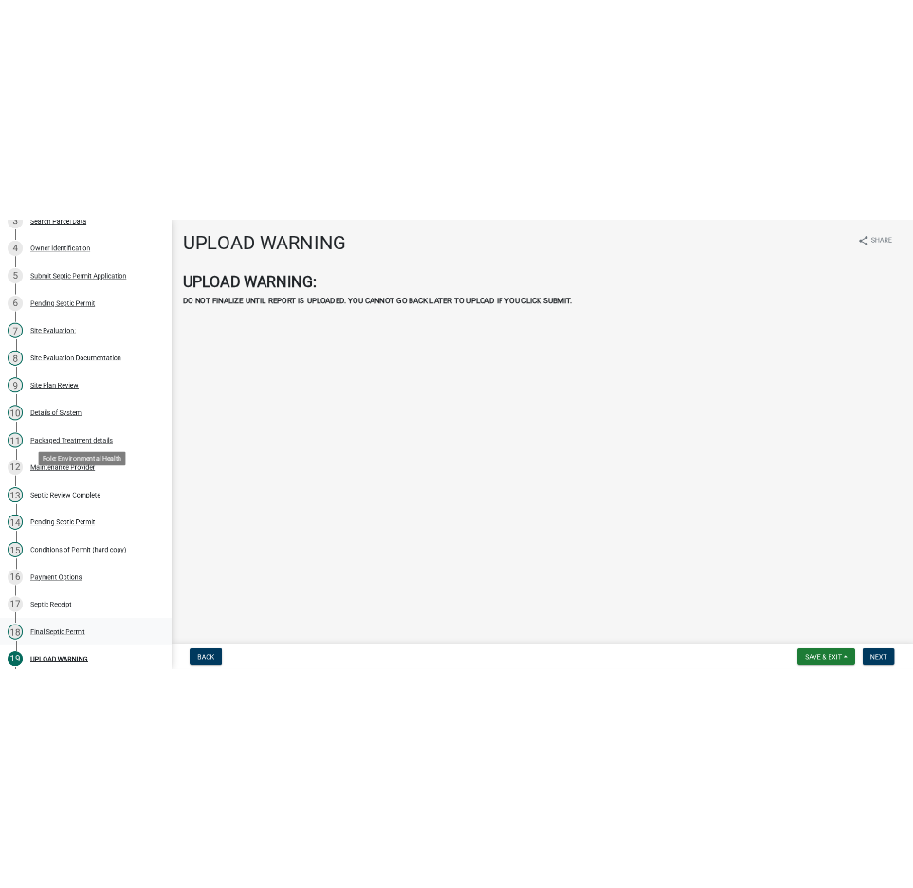
scroll to position [759, 0]
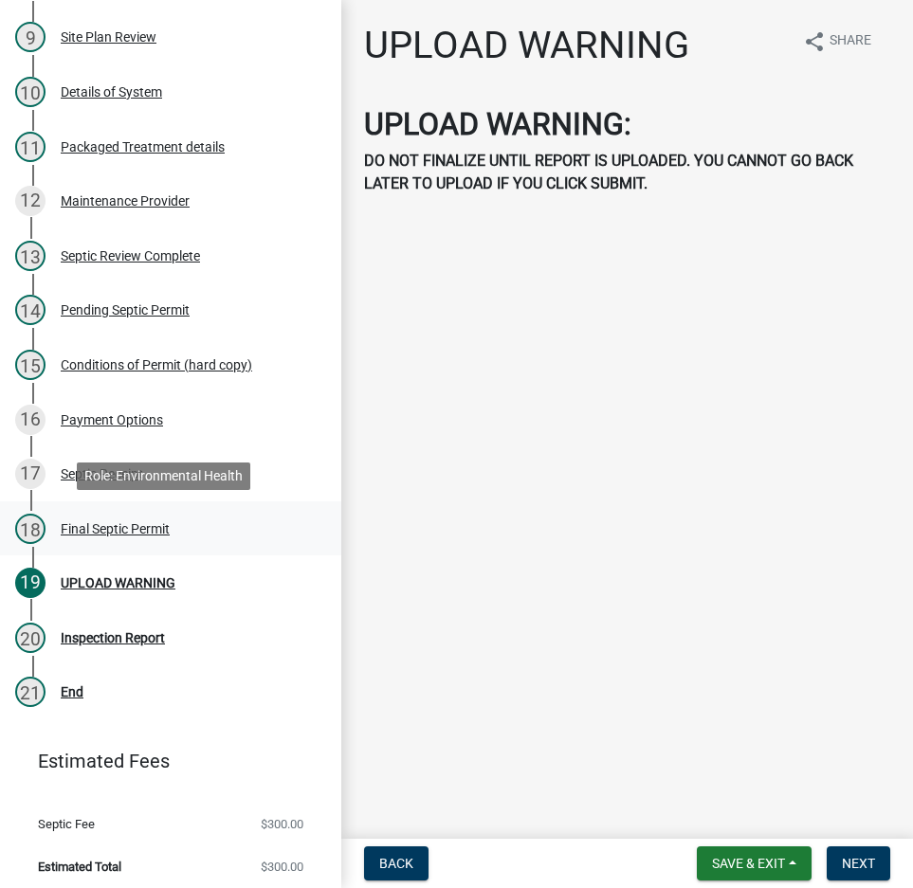
click at [96, 528] on div "Final Septic Permit" at bounding box center [115, 528] width 109 height 13
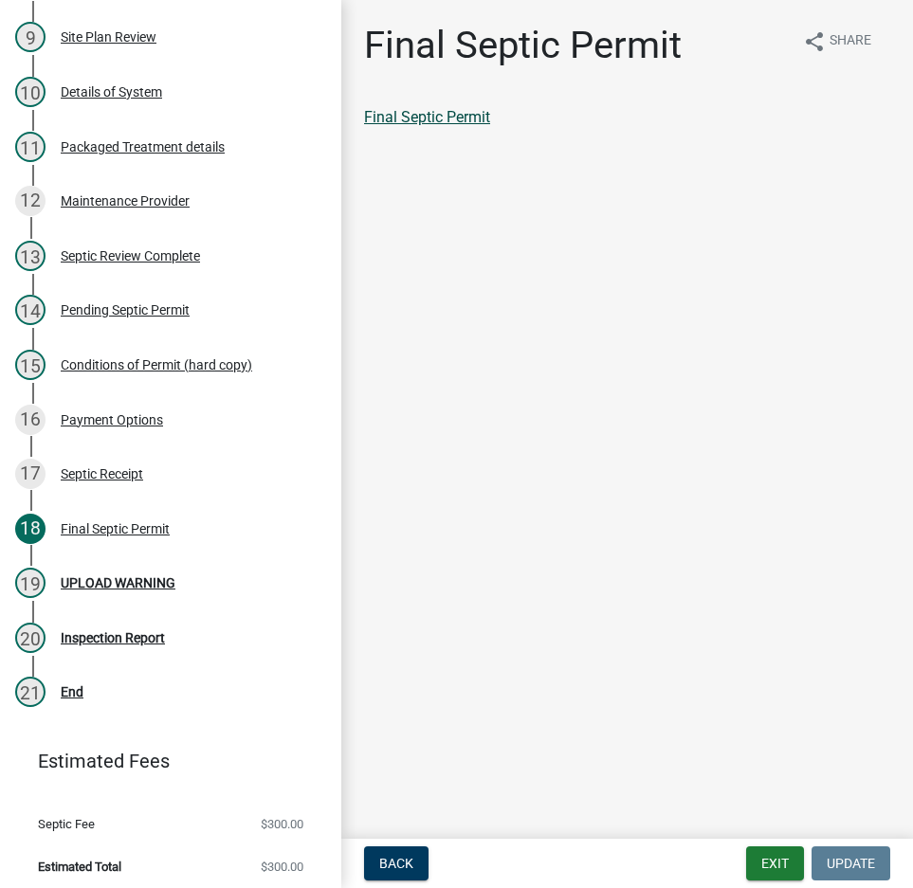
click at [381, 119] on link "Final Septic Permit" at bounding box center [427, 117] width 126 height 18
